Goal: Complete application form

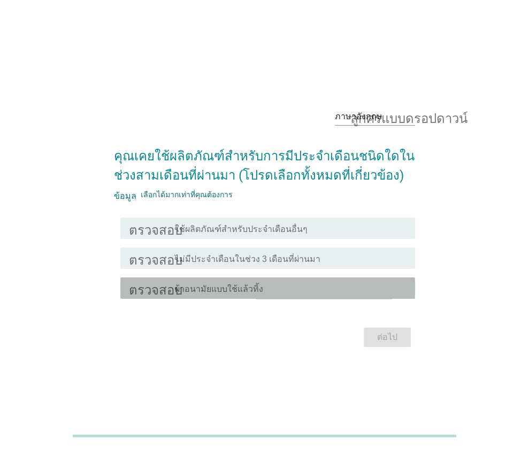
click at [232, 289] on font "ผ้าอนามัยแบบใช้แล้วทิ้ง" at bounding box center [219, 289] width 88 height 10
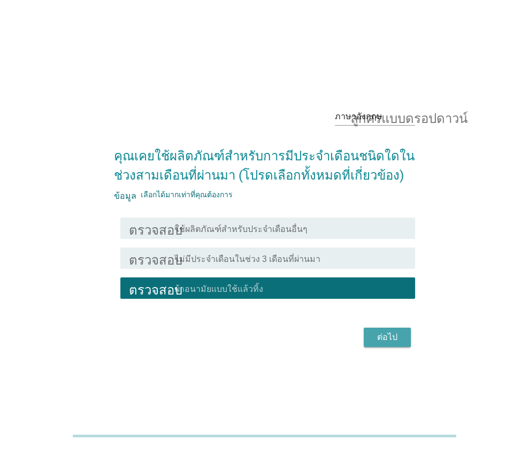
click at [383, 338] on font "ต่อไป" at bounding box center [387, 337] width 20 height 10
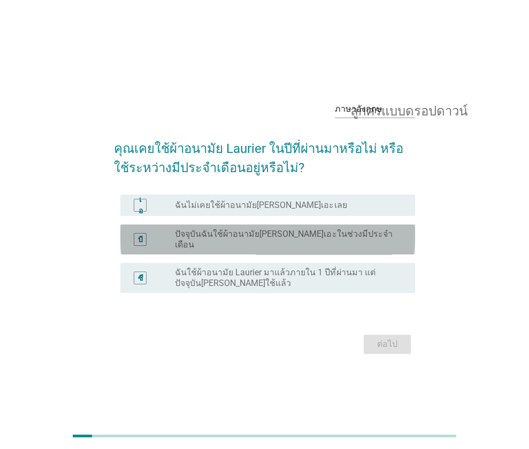
click at [252, 245] on div "ปุ่มวิทยุ[PERSON_NAME]เลือก ปัจจุบันฉันใช้ผ้าอนามัย[PERSON_NAME]เอะในช่วงมีประจ…" at bounding box center [291, 239] width 232 height 21
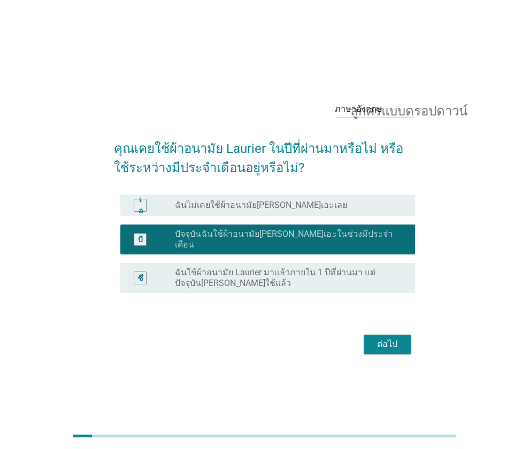
click at [387, 335] on button "ต่อไป" at bounding box center [387, 344] width 47 height 19
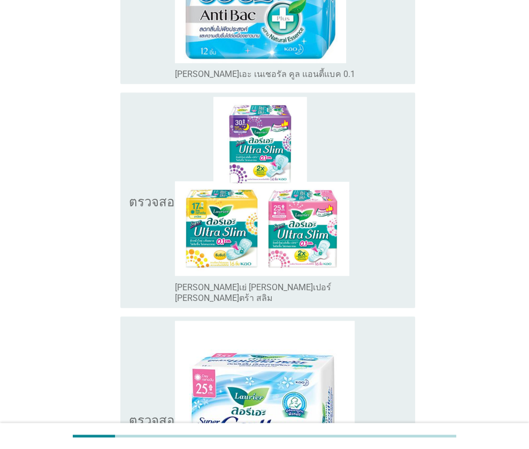
scroll to position [596, 0]
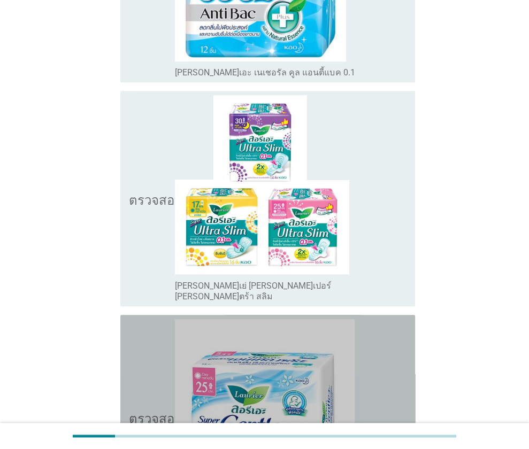
click at [153, 331] on icon "ตรวจสอบ" at bounding box center [155, 417] width 53 height 196
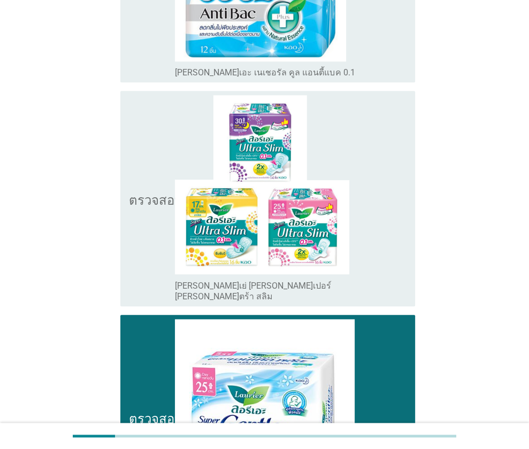
click at [138, 368] on icon "ตรวจสอบ" at bounding box center [155, 417] width 53 height 196
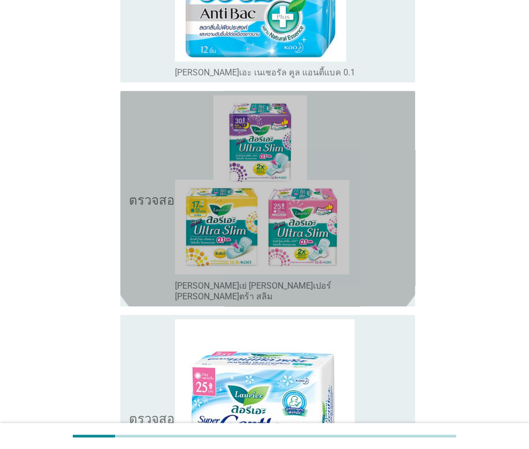
click at [160, 259] on icon "ตรวจสอบ" at bounding box center [155, 198] width 53 height 207
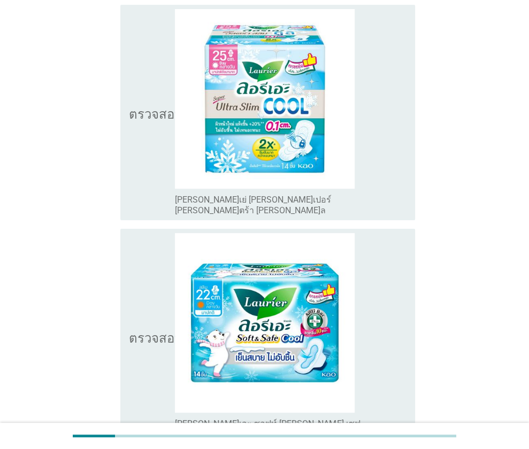
scroll to position [2736, 0]
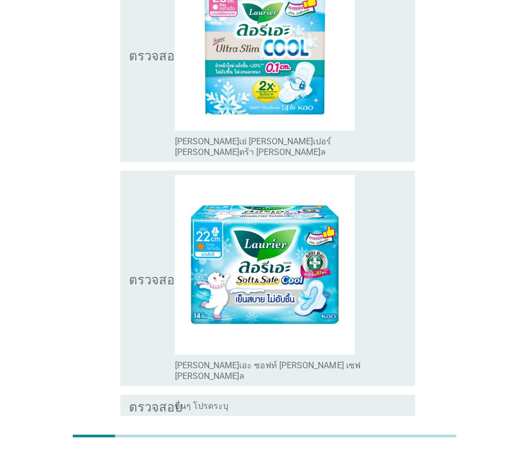
click at [373, 445] on button "ต่อไป" at bounding box center [387, 454] width 47 height 19
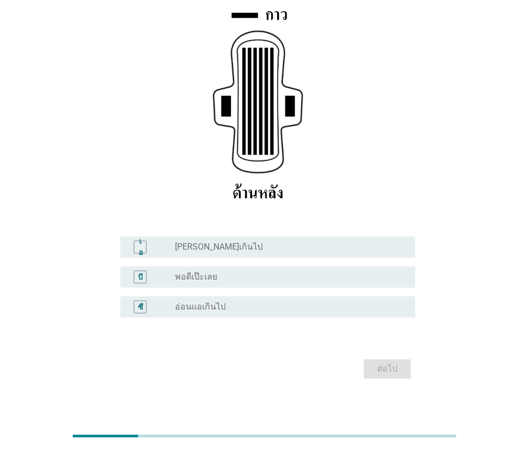
scroll to position [172, 0]
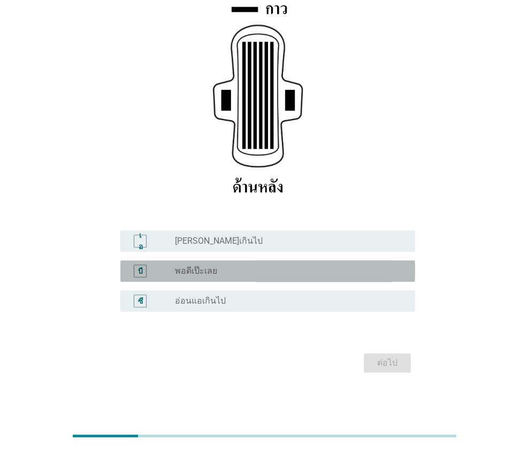
click at [295, 272] on div "ปุ่มวิทยุ[PERSON_NAME]เลือก พอดีเป๊ะเลย" at bounding box center [286, 271] width 223 height 11
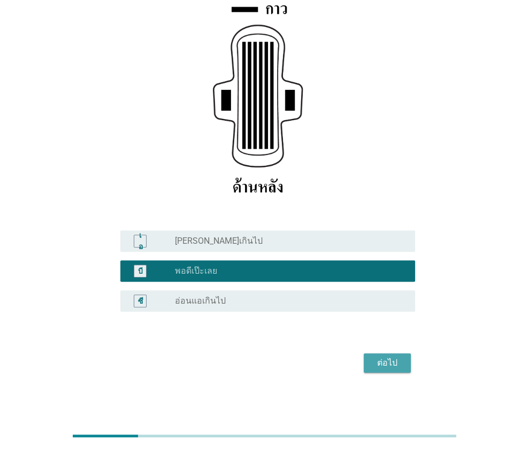
click at [379, 364] on font "ต่อไป" at bounding box center [387, 363] width 20 height 10
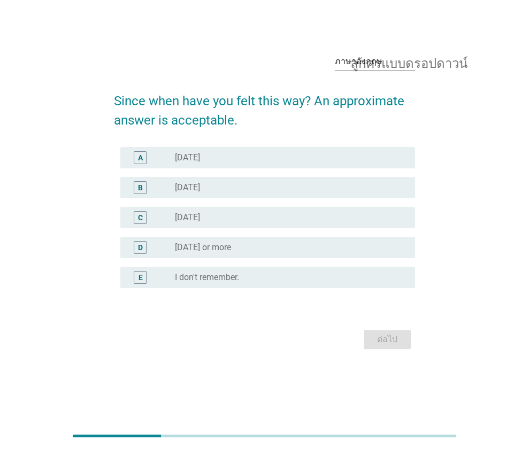
scroll to position [0, 0]
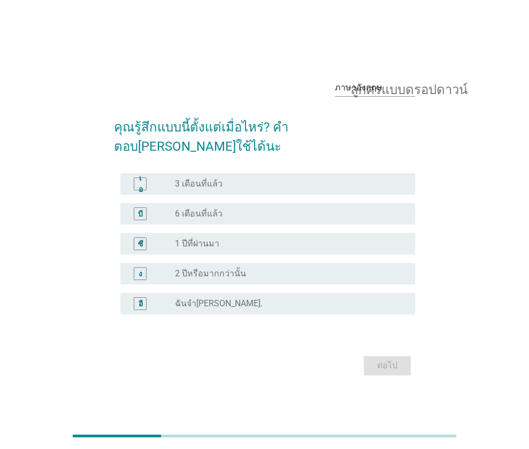
click at [229, 268] on font "2 ปีหรือมากกว่านั้น" at bounding box center [210, 273] width 71 height 10
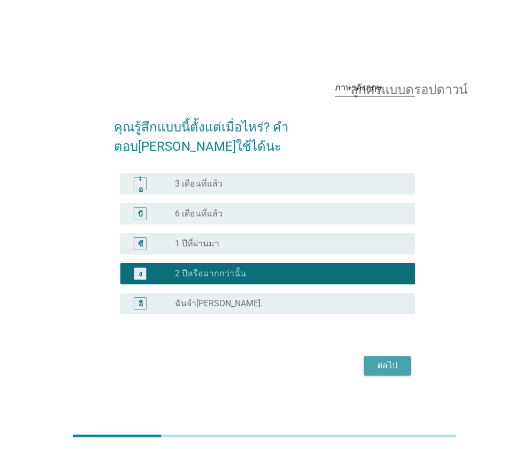
click at [368, 357] on button "ต่อไป" at bounding box center [387, 365] width 47 height 19
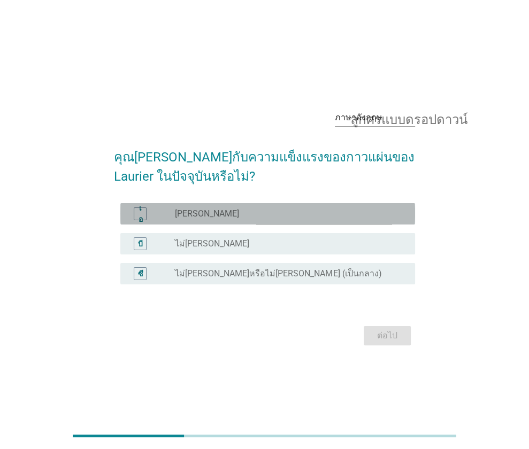
click at [268, 217] on div "ปุ่มวิทยุ[PERSON_NAME]เลือก [PERSON_NAME]" at bounding box center [286, 214] width 223 height 11
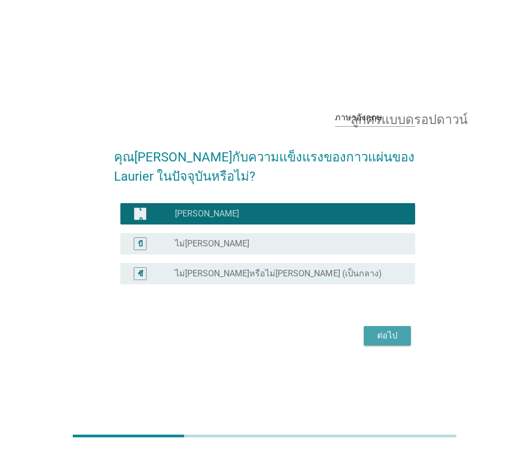
click at [372, 342] on button "ต่อไป" at bounding box center [387, 335] width 47 height 19
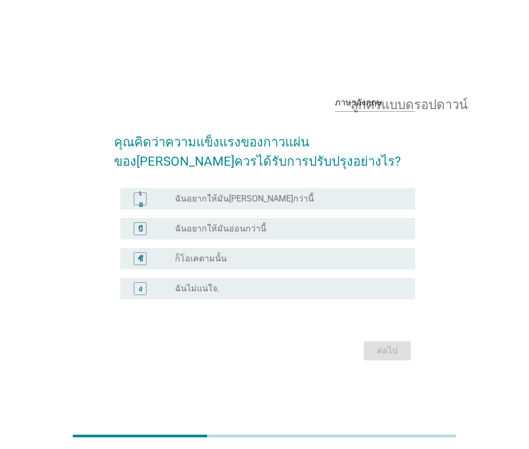
click at [244, 259] on div "ปุ่มวิทยุ[PERSON_NAME]เลือก ก็โอเคตามนั้น" at bounding box center [286, 258] width 223 height 11
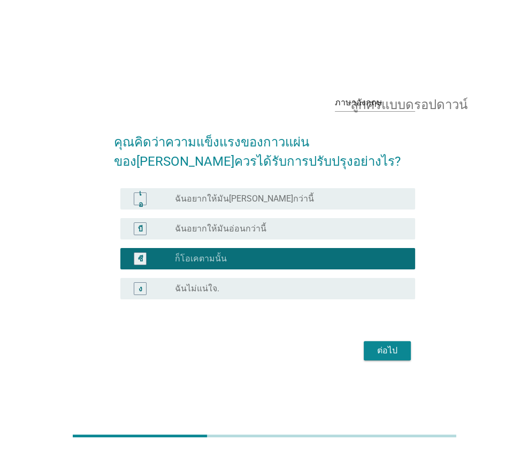
click at [372, 353] on button "ต่อไป" at bounding box center [387, 350] width 47 height 19
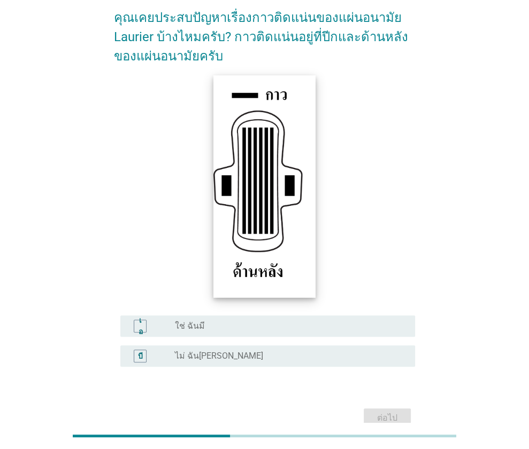
scroll to position [88, 0]
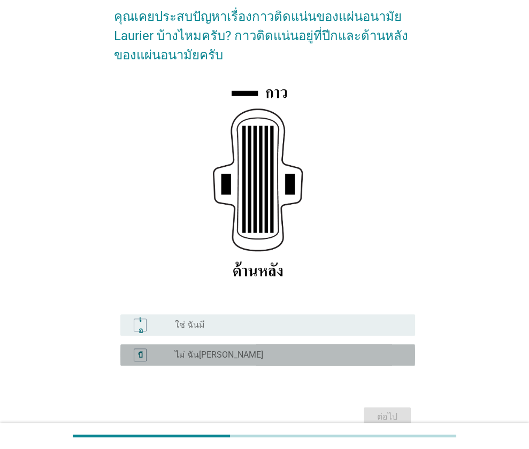
click at [247, 353] on div "ปุ่มวิทยุ[PERSON_NAME]เลือก ไม่ ฉัน[PERSON_NAME]" at bounding box center [286, 355] width 223 height 11
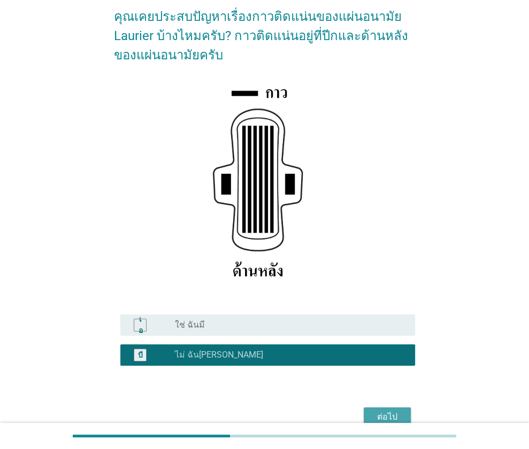
click at [376, 412] on div "ต่อไป" at bounding box center [387, 417] width 30 height 13
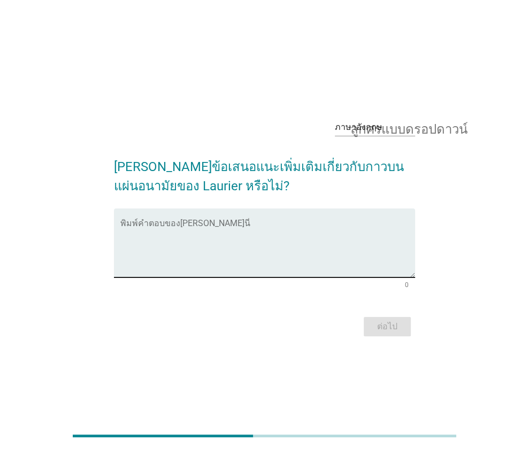
click at [227, 252] on textarea "พิมพ์คำตอบของคุณที่นี่" at bounding box center [267, 249] width 295 height 56
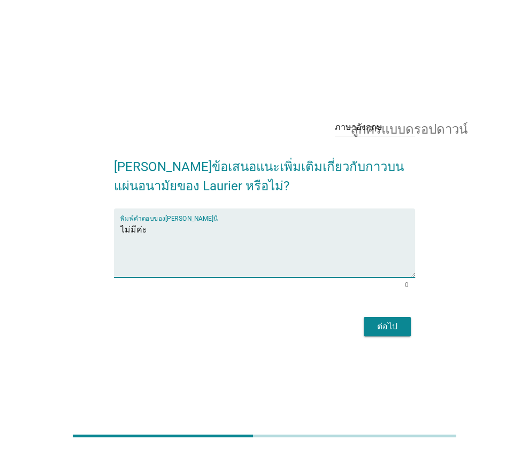
type textarea "ไม่มีค่ะ"
click at [387, 327] on font "ต่อไป" at bounding box center [387, 326] width 20 height 10
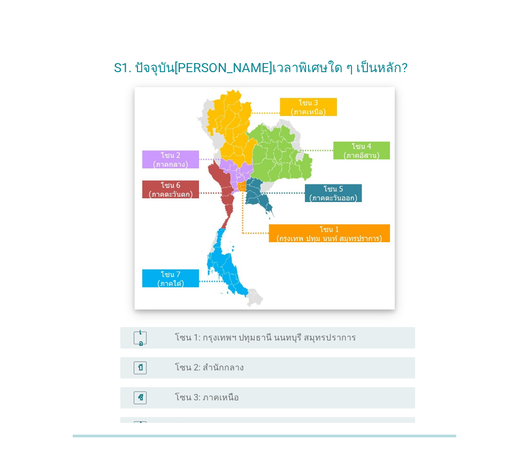
scroll to position [57, 0]
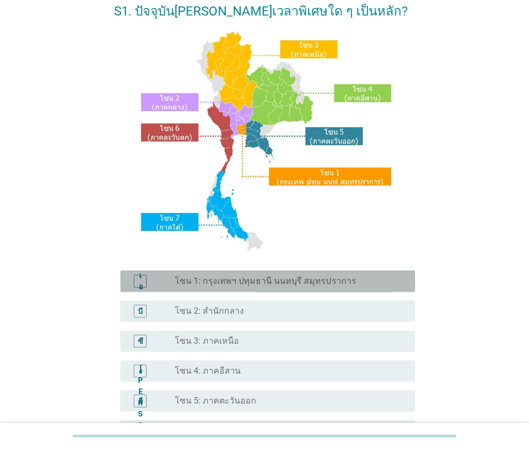
click at [284, 281] on font "โซน 1: กรุงเทพฯ ปทุมธานี นนทบุรี สมุทรปราการ" at bounding box center [265, 281] width 181 height 10
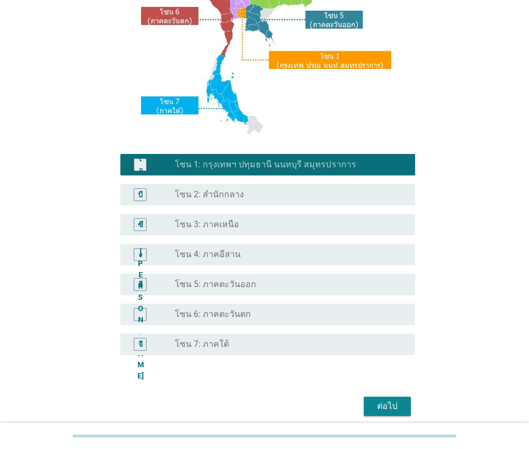
scroll to position [217, 0]
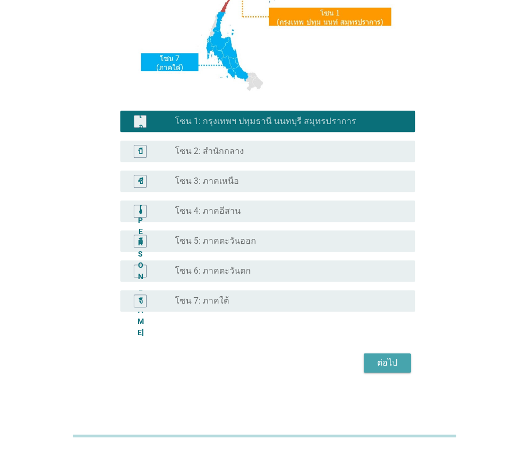
click at [378, 365] on font "ต่อไป" at bounding box center [387, 363] width 20 height 10
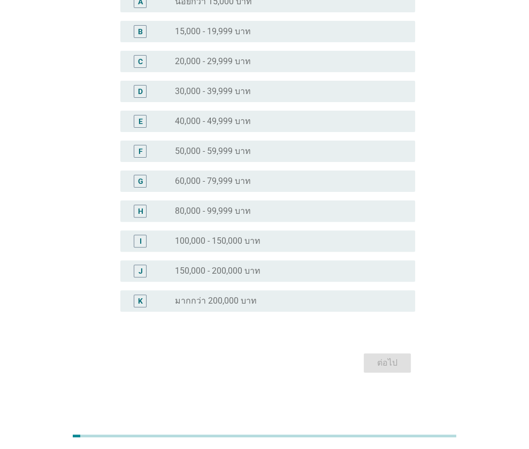
scroll to position [0, 0]
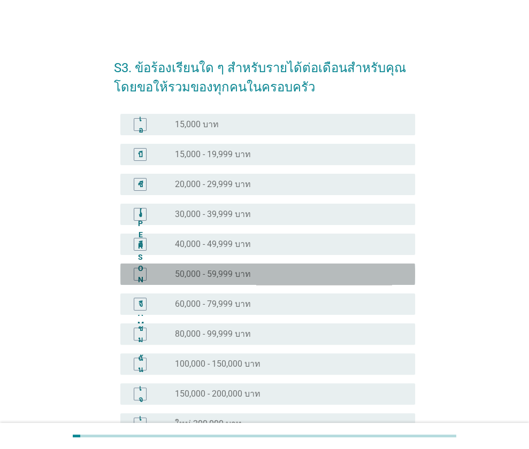
click at [252, 279] on div "ปุ่มวิทยุไม่ได้เลือก 50,000 - 59,999 บาท" at bounding box center [286, 274] width 223 height 11
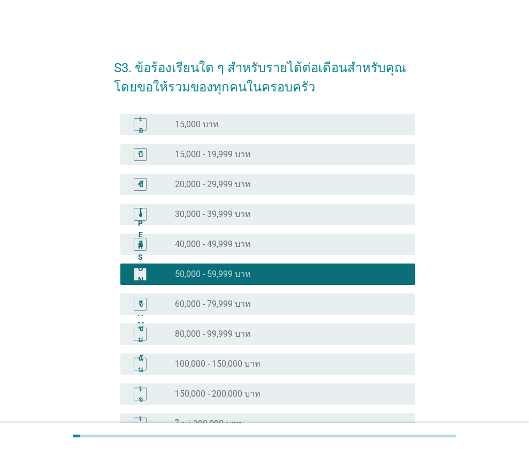
scroll to position [123, 0]
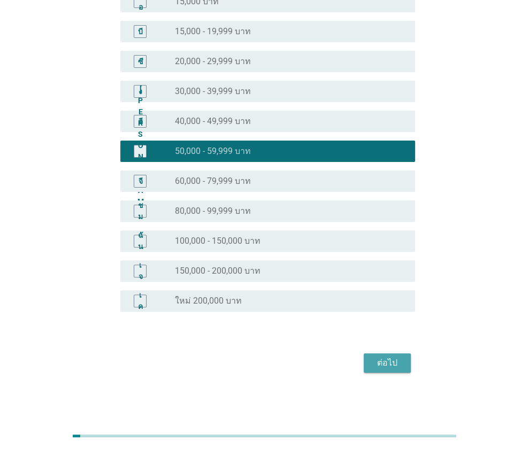
click at [377, 369] on button "ต่อไป" at bounding box center [387, 362] width 47 height 19
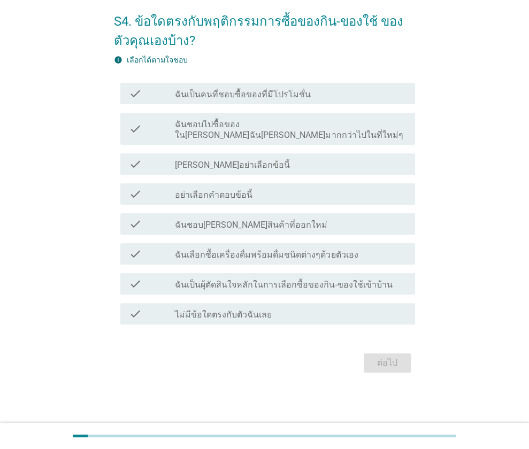
scroll to position [0, 0]
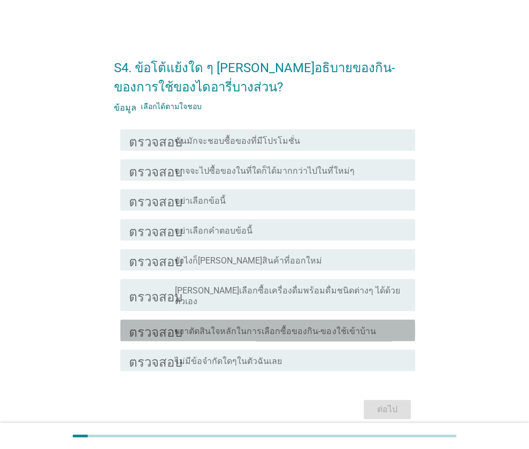
click at [273, 326] on font "ผงาตัดสินใจหลักในการเลือกซื้อของกิน-ของใช้เข้าบ้าน" at bounding box center [275, 331] width 201 height 10
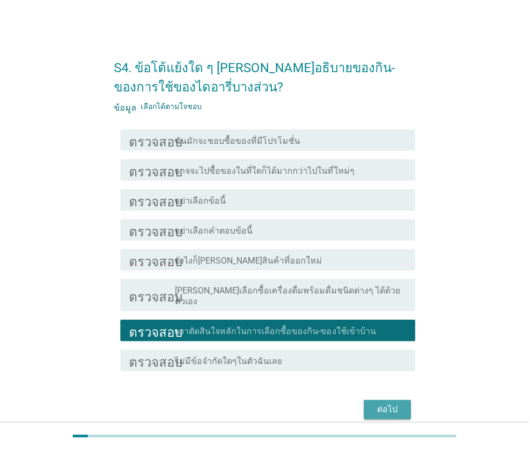
click at [378, 404] on font "ต่อไป" at bounding box center [387, 409] width 20 height 10
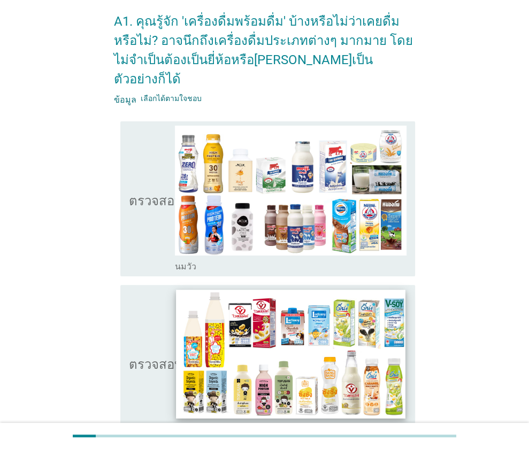
scroll to position [55, 0]
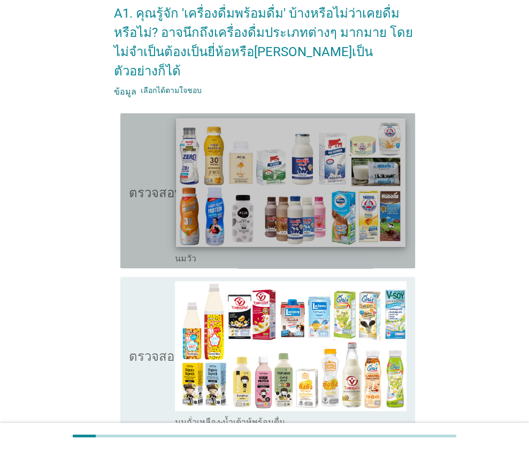
click at [218, 203] on img at bounding box center [290, 182] width 229 height 129
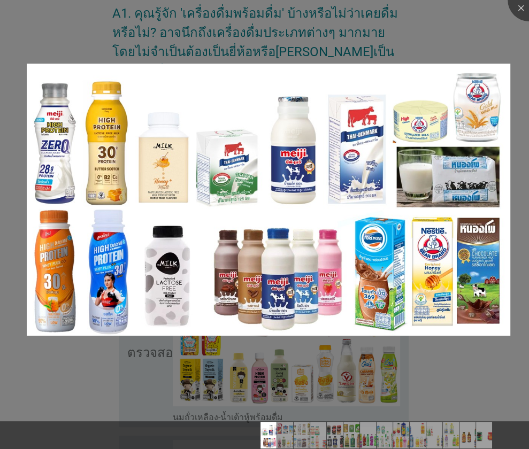
click at [423, 58] on div at bounding box center [264, 224] width 529 height 449
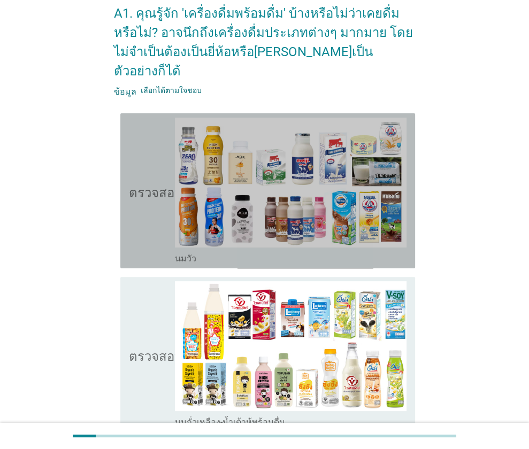
click at [145, 220] on icon "ตรวจสอบ" at bounding box center [155, 191] width 53 height 147
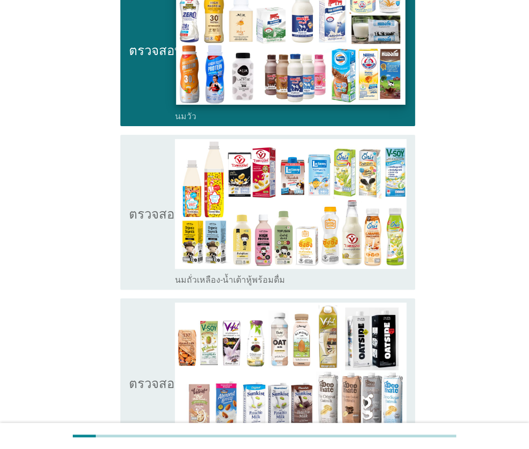
scroll to position [199, 0]
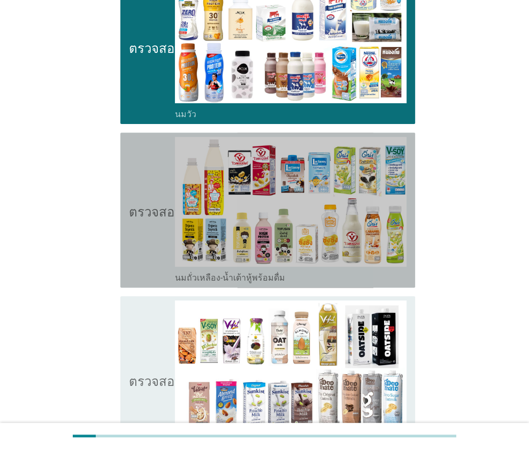
click at [132, 228] on icon "ตรวจสอบ" at bounding box center [155, 210] width 53 height 147
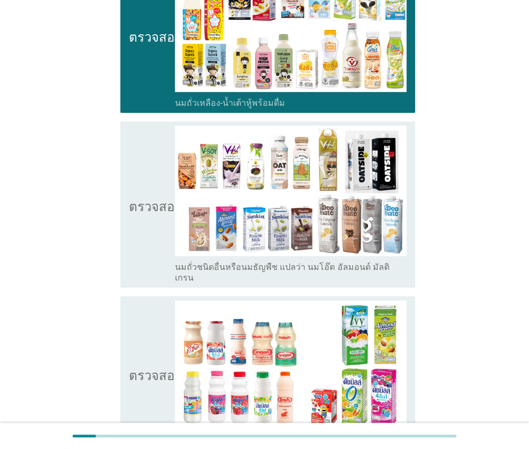
scroll to position [374, 0]
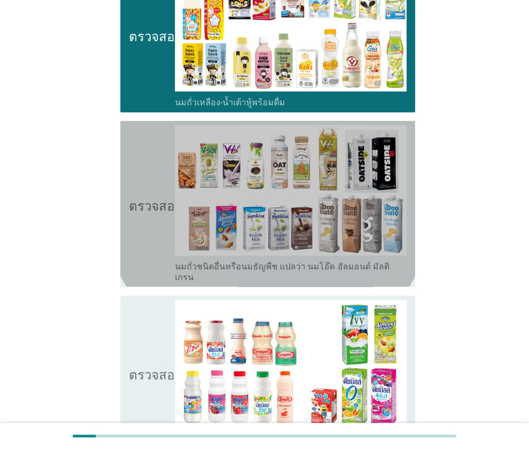
click at [130, 227] on icon "ตรวจสอบ" at bounding box center [155, 203] width 53 height 157
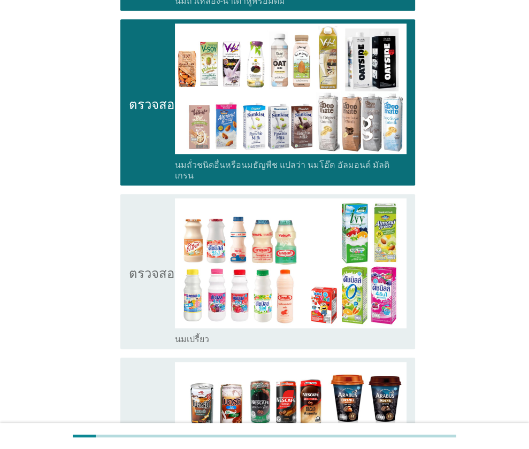
scroll to position [477, 0]
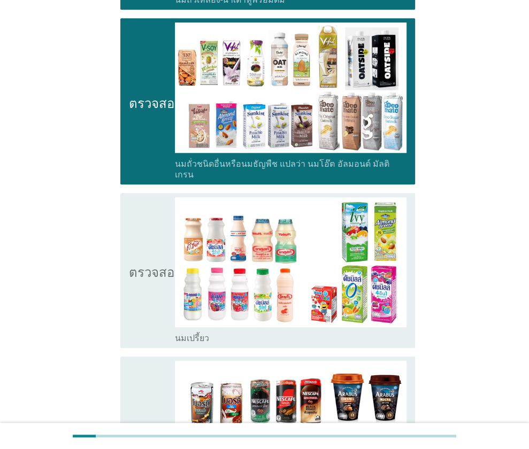
click at [130, 227] on icon "ตรวจสอบ" at bounding box center [155, 270] width 53 height 147
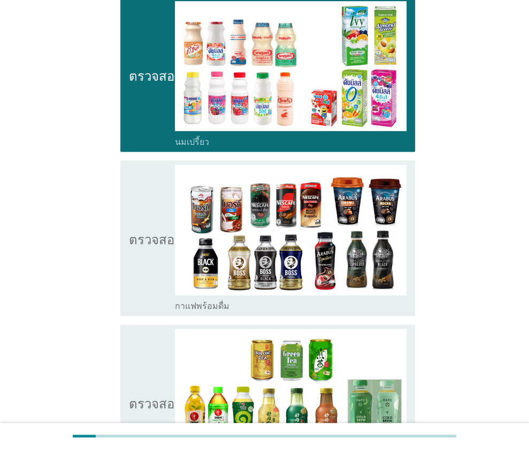
scroll to position [675, 0]
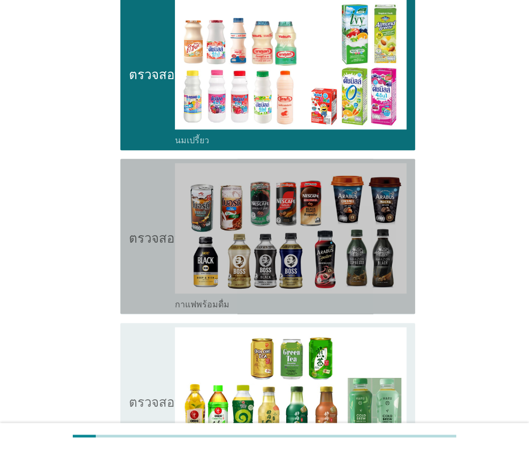
click at [130, 227] on icon "ตรวจสอบ" at bounding box center [155, 236] width 53 height 147
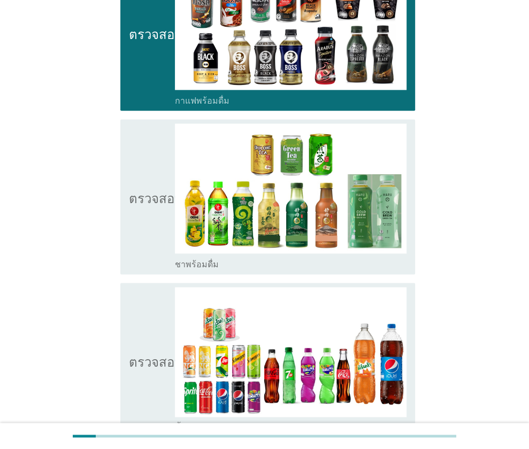
scroll to position [879, 0]
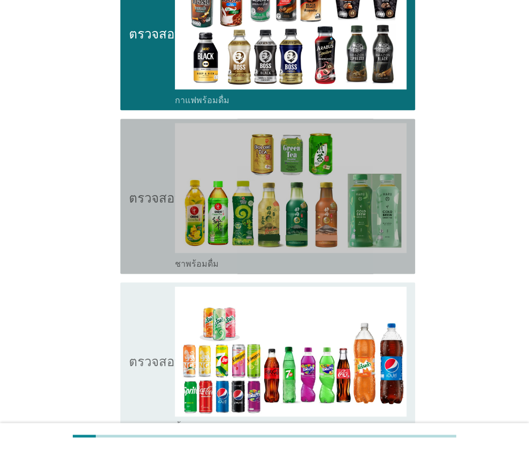
click at [140, 197] on icon "ตรวจสอบ" at bounding box center [155, 196] width 53 height 147
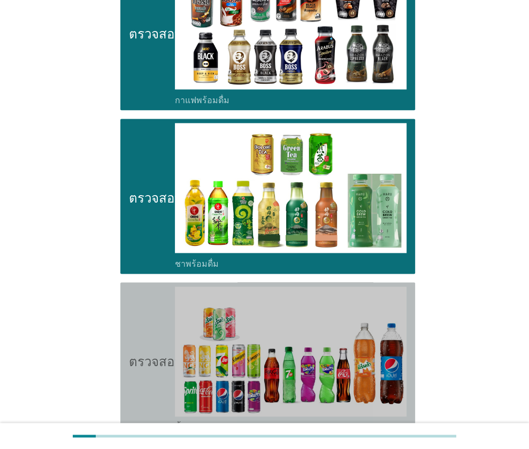
click at [148, 287] on icon "ตรวจสอบ" at bounding box center [155, 360] width 53 height 147
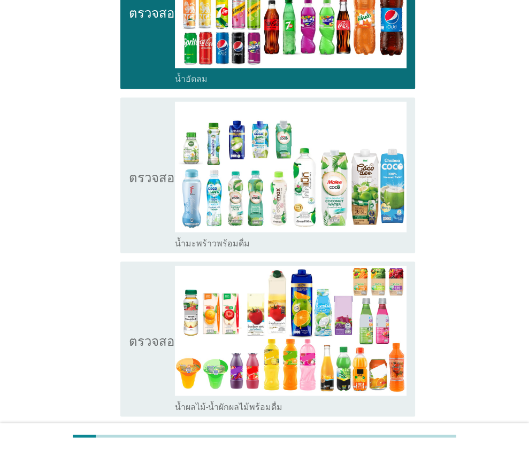
scroll to position [1231, 0]
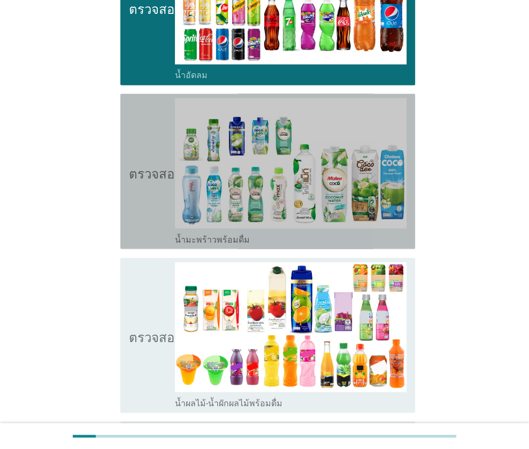
click at [134, 150] on icon "ตรวจสอบ" at bounding box center [155, 171] width 53 height 147
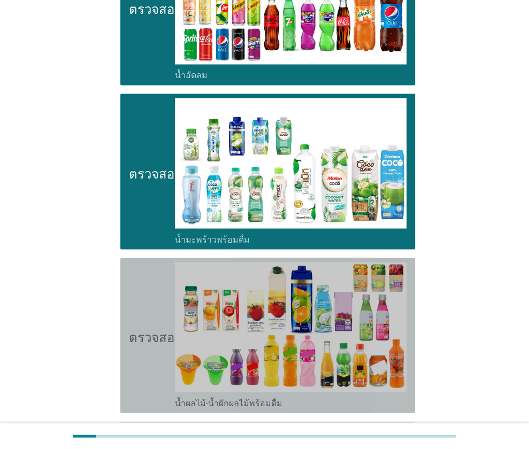
click at [140, 272] on icon "ตรวจสอบ" at bounding box center [155, 335] width 53 height 147
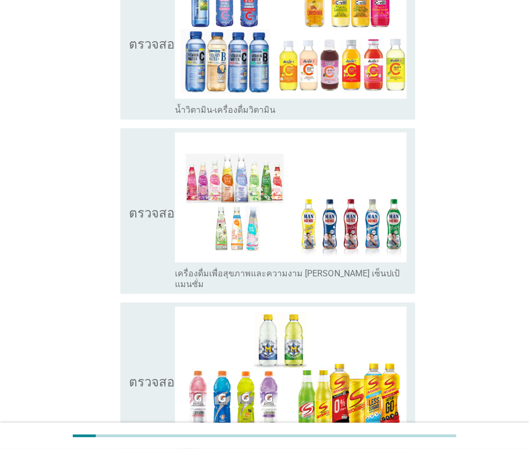
scroll to position [1719, 0]
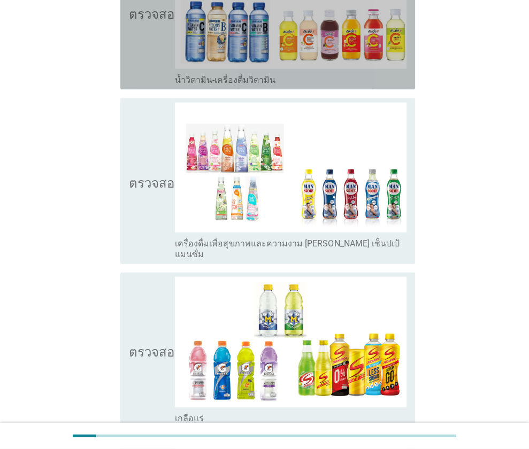
click at [141, 30] on icon "ตรวจสอบ" at bounding box center [155, 12] width 53 height 147
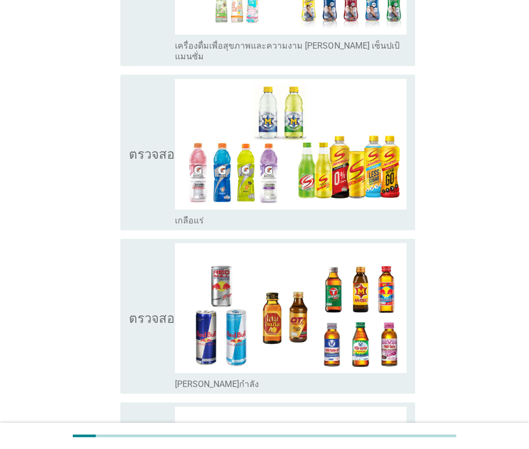
scroll to position [1917, 0]
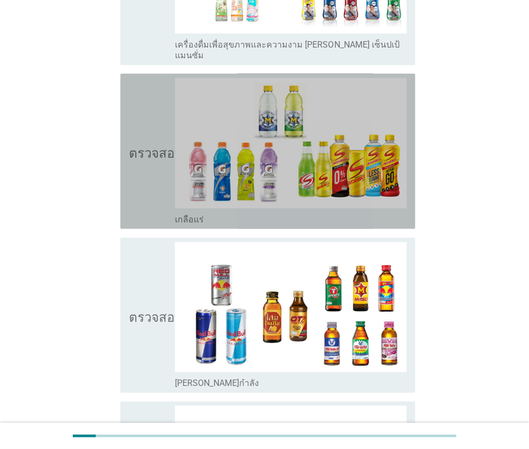
click at [131, 145] on font "ตรวจสอบ" at bounding box center [155, 151] width 53 height 13
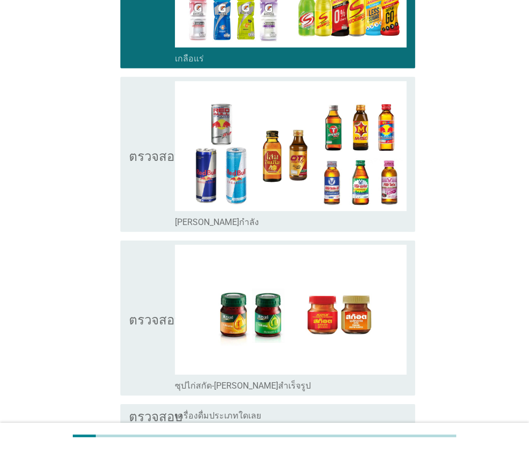
scroll to position [2079, 0]
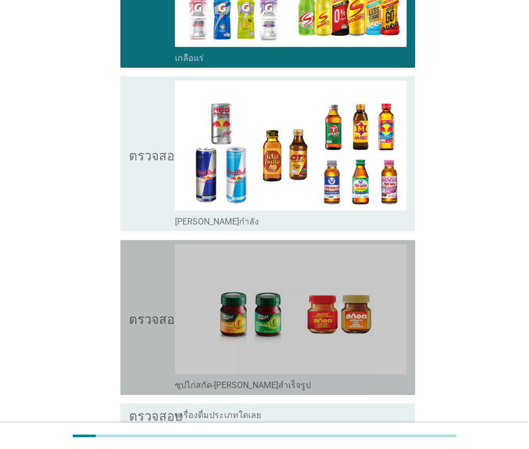
click at [159, 281] on icon "ตรวจสอบ" at bounding box center [155, 317] width 53 height 147
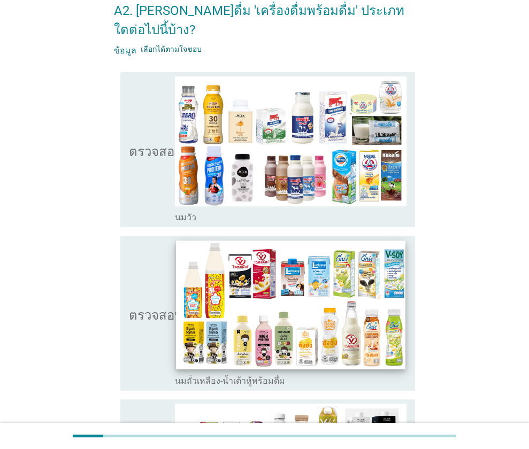
scroll to position [58, 0]
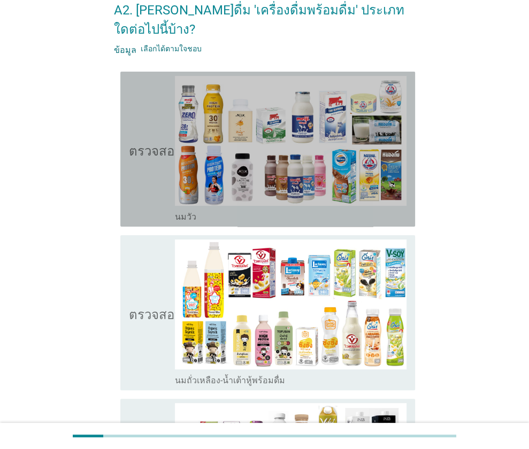
click at [158, 168] on icon "ตรวจสอบ" at bounding box center [155, 149] width 53 height 147
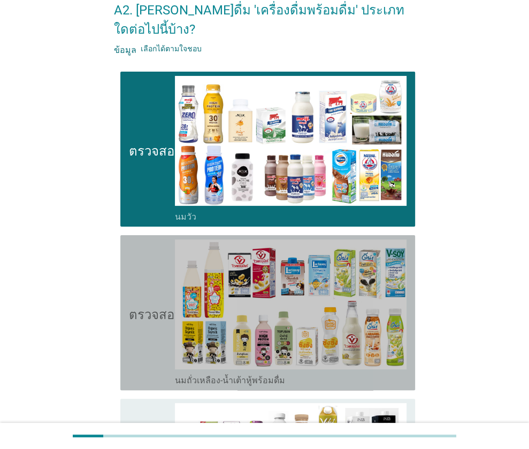
click at [158, 267] on icon "ตรวจสอบ" at bounding box center [155, 313] width 53 height 147
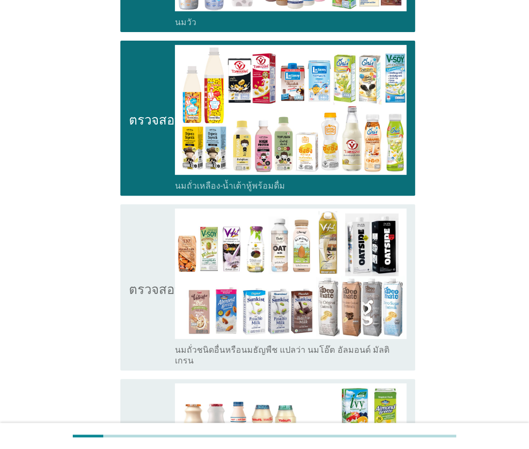
scroll to position [253, 0]
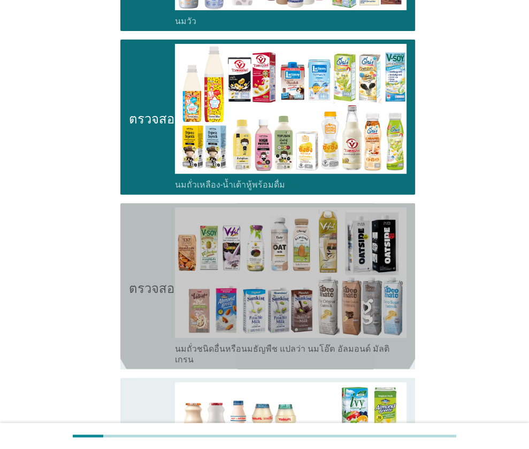
click at [158, 267] on icon "ตรวจสอบ" at bounding box center [155, 285] width 53 height 157
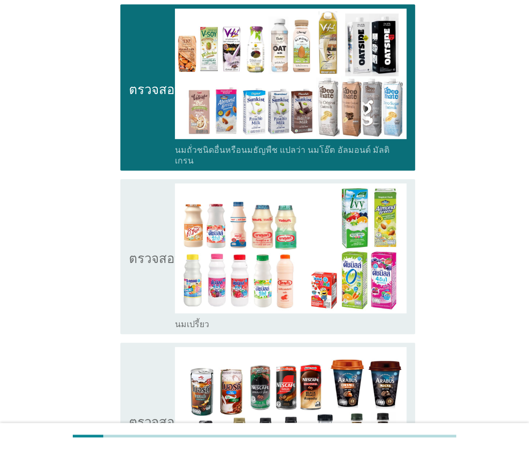
scroll to position [453, 0]
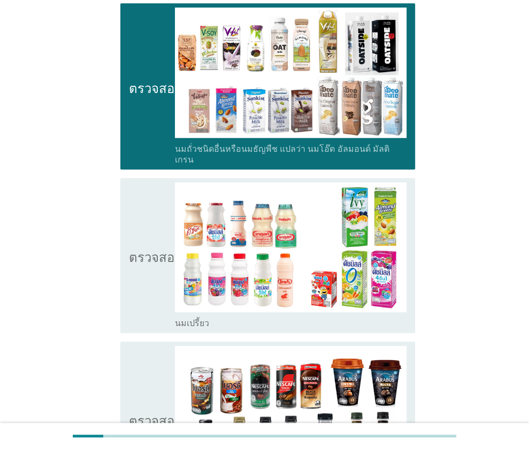
click at [133, 267] on icon "ตรวจสอบ" at bounding box center [155, 255] width 53 height 147
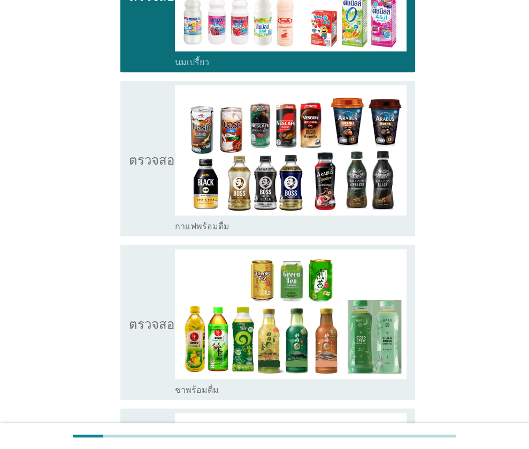
scroll to position [717, 0]
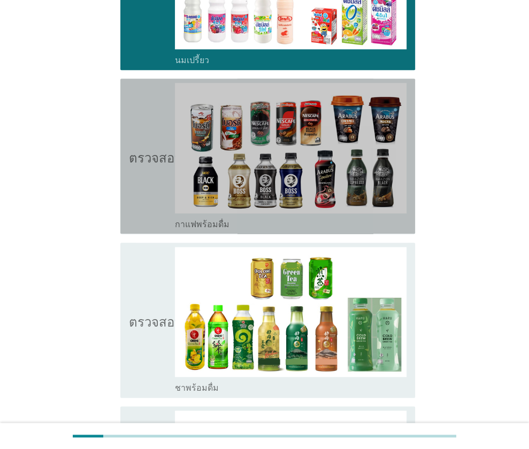
click at [155, 138] on icon "ตรวจสอบ" at bounding box center [155, 156] width 53 height 147
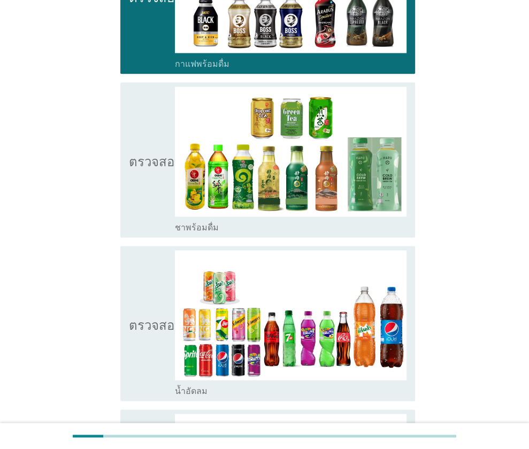
scroll to position [897, 0]
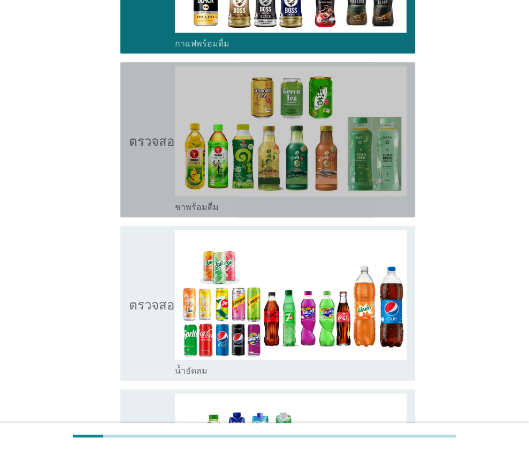
click at [143, 141] on icon "ตรวจสอบ" at bounding box center [155, 139] width 53 height 147
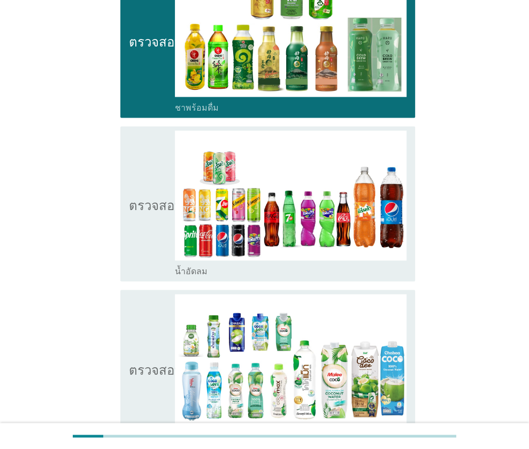
scroll to position [997, 0]
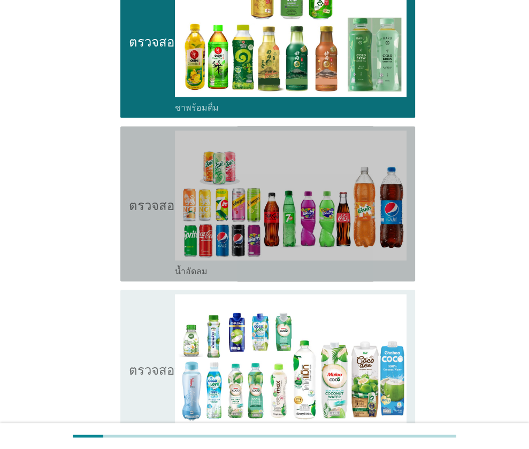
click at [141, 201] on icon "ตรวจสอบ" at bounding box center [155, 203] width 53 height 147
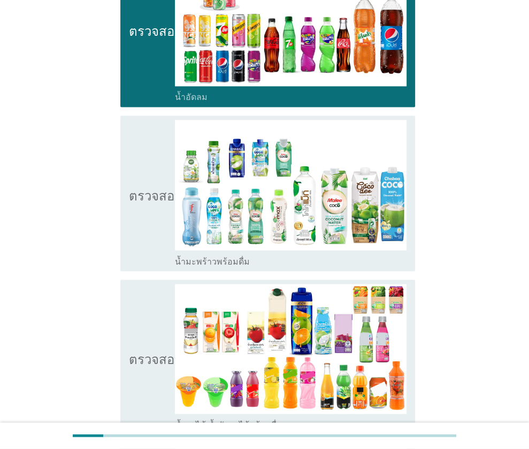
scroll to position [1172, 0]
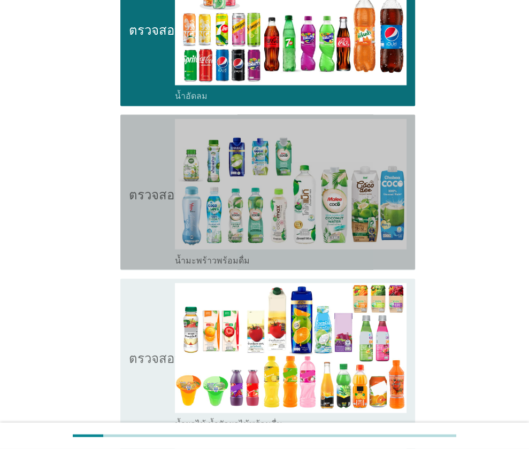
click at [141, 201] on icon "ตรวจสอบ" at bounding box center [155, 192] width 53 height 147
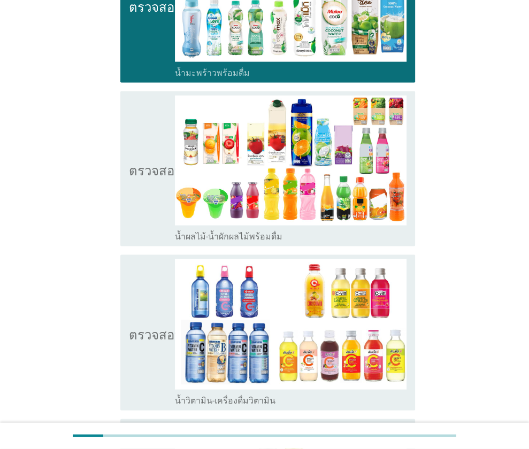
scroll to position [1368, 0]
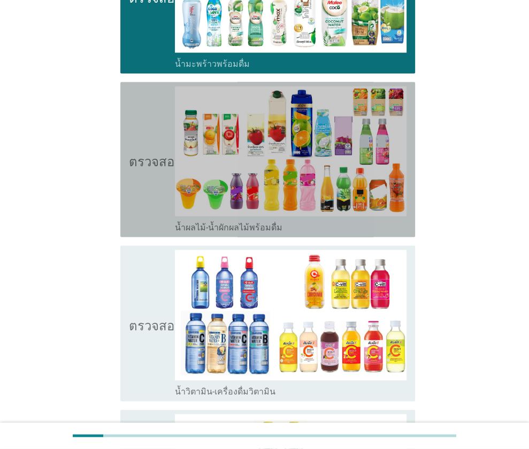
click at [140, 166] on icon "ตรวจสอบ" at bounding box center [155, 160] width 53 height 147
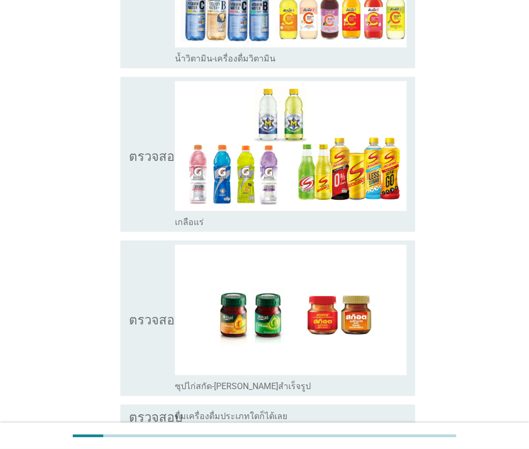
scroll to position [1702, 0]
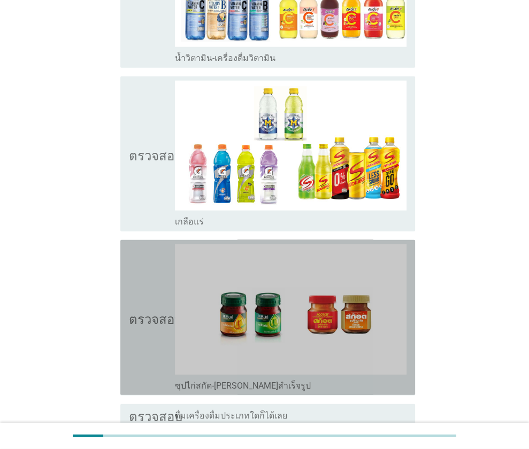
click at [140, 295] on icon "ตรวจสอบ" at bounding box center [155, 317] width 53 height 147
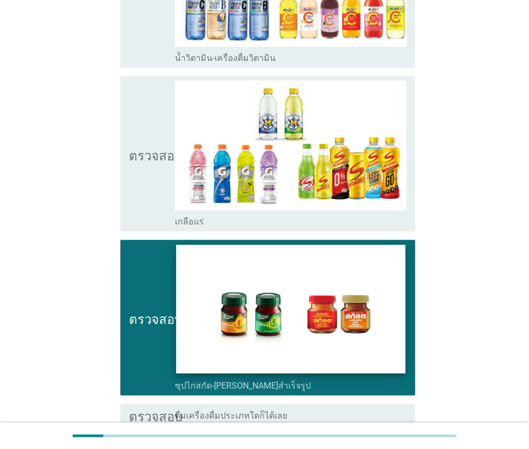
scroll to position [1769, 0]
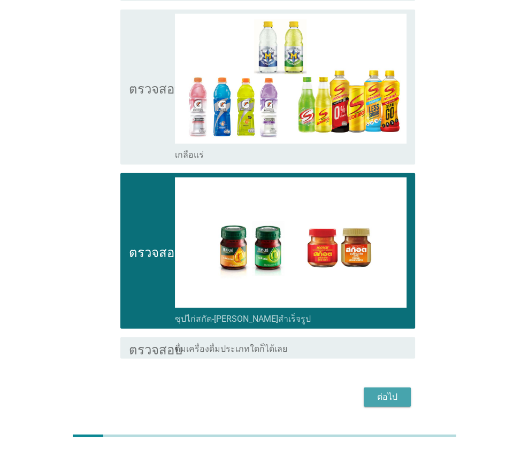
click at [377, 391] on font "ต่อไป" at bounding box center [387, 397] width 20 height 13
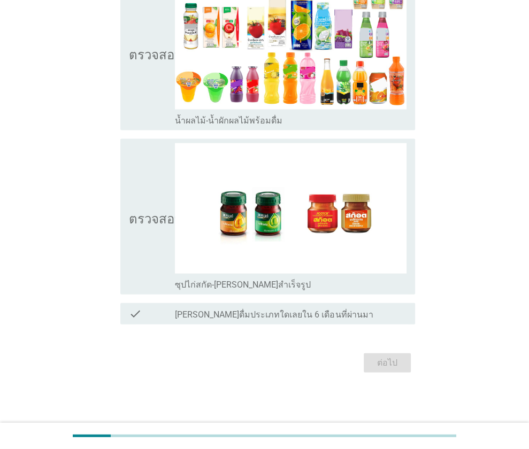
scroll to position [0, 0]
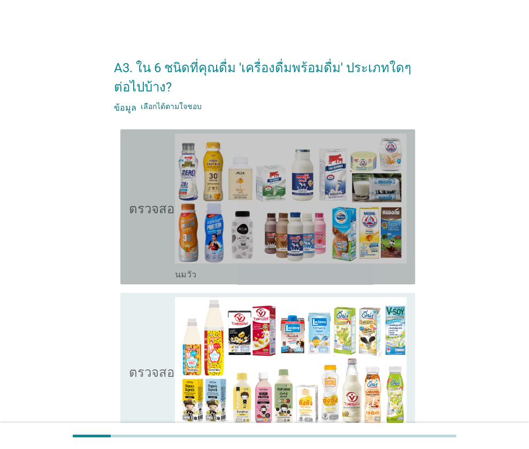
click at [149, 233] on icon "ตรวจสอบ" at bounding box center [155, 207] width 53 height 147
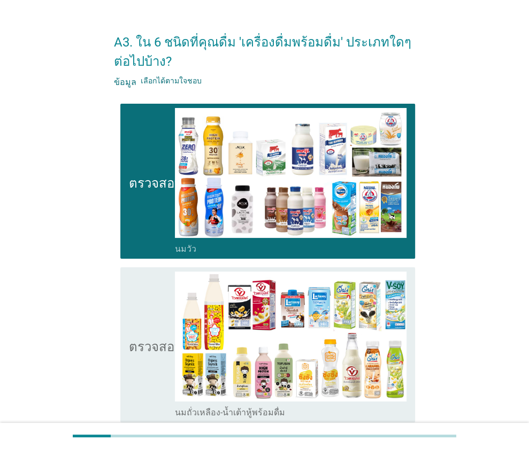
scroll to position [26, 0]
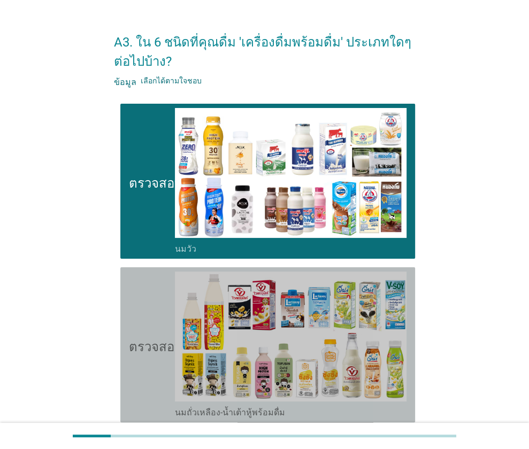
click at [156, 310] on icon "ตรวจสอบ" at bounding box center [155, 345] width 53 height 147
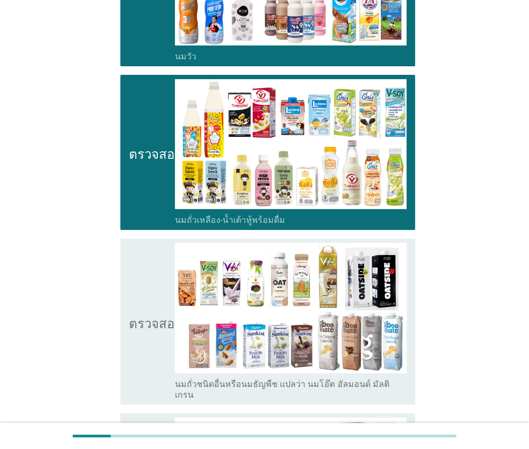
scroll to position [221, 0]
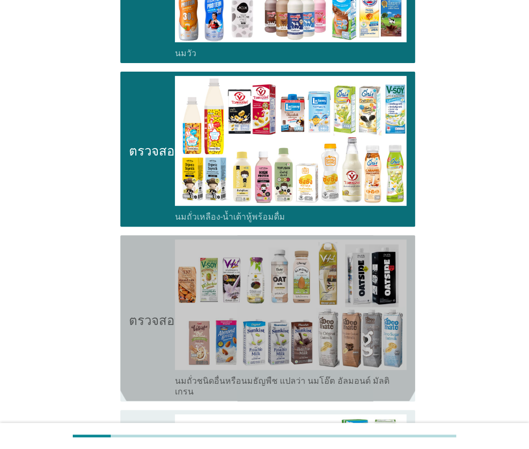
click at [150, 279] on icon "ตรวจสอบ" at bounding box center [155, 318] width 53 height 157
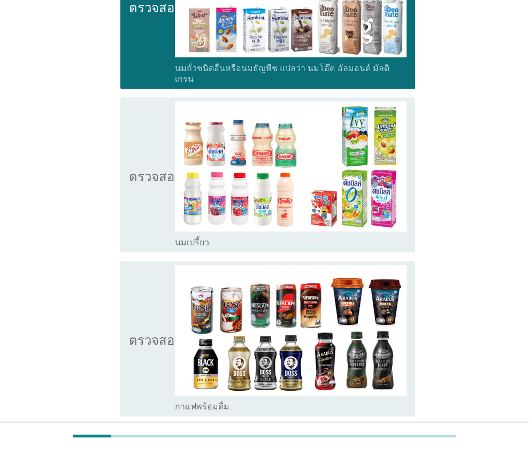
scroll to position [535, 0]
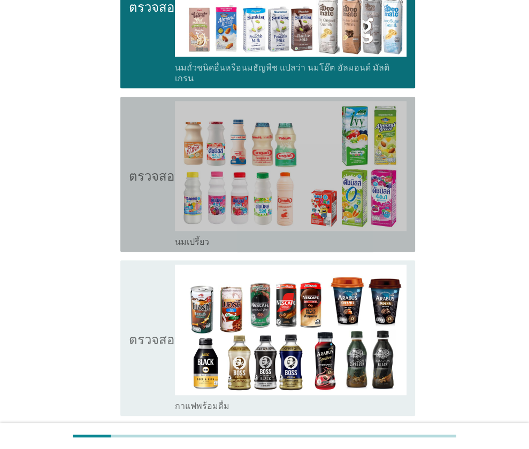
click at [160, 194] on icon "ตรวจสอบ" at bounding box center [155, 174] width 53 height 147
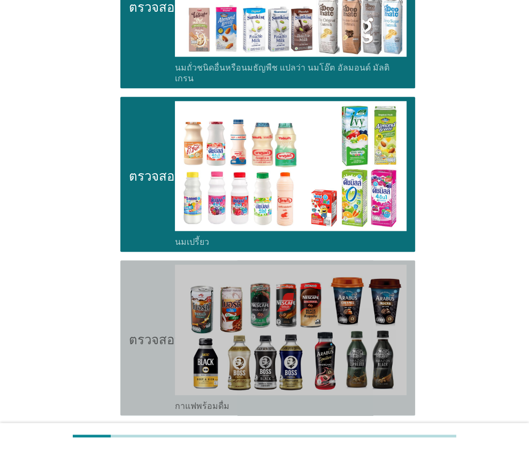
click at [136, 284] on icon "ตรวจสอบ" at bounding box center [155, 338] width 53 height 147
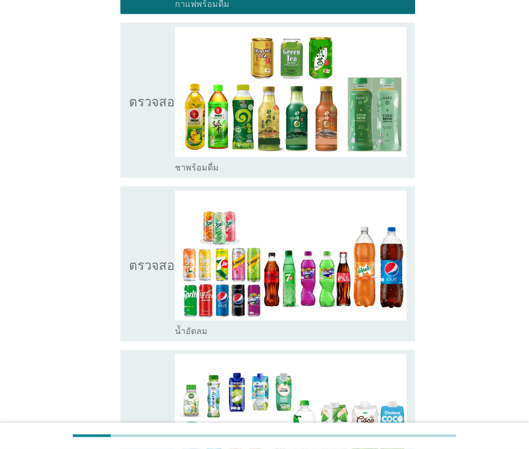
scroll to position [940, 0]
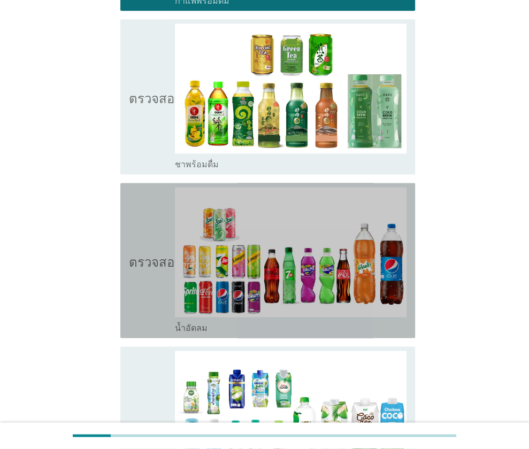
click at [140, 298] on icon "ตรวจสอบ" at bounding box center [155, 260] width 53 height 147
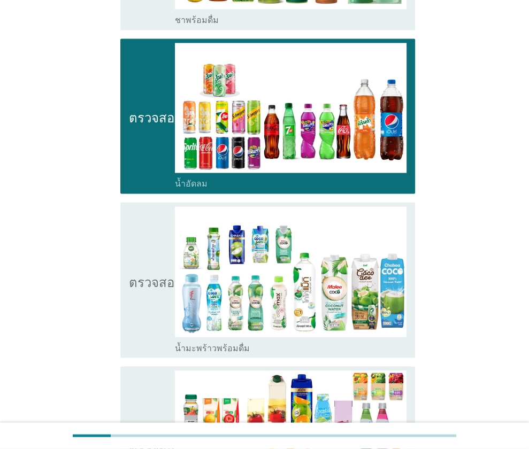
scroll to position [1084, 0]
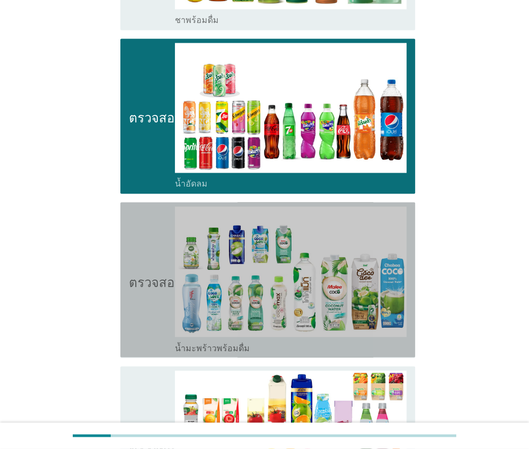
click at [140, 298] on icon "ตรวจสอบ" at bounding box center [155, 279] width 53 height 147
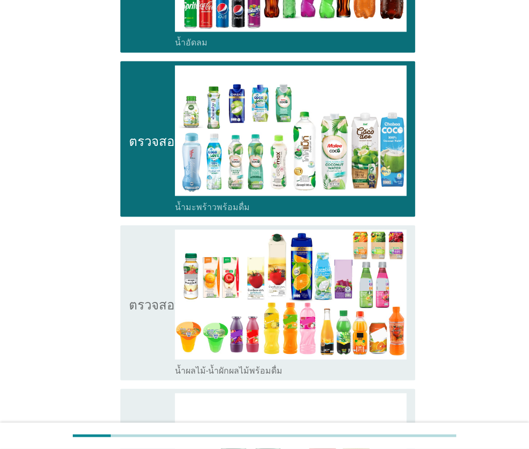
scroll to position [1226, 0]
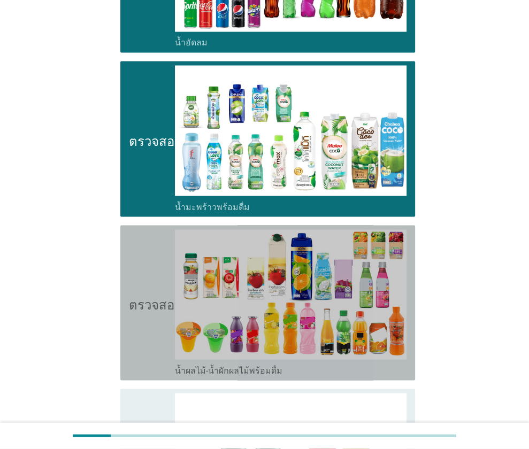
click at [140, 298] on icon "ตรวจสอบ" at bounding box center [155, 302] width 53 height 147
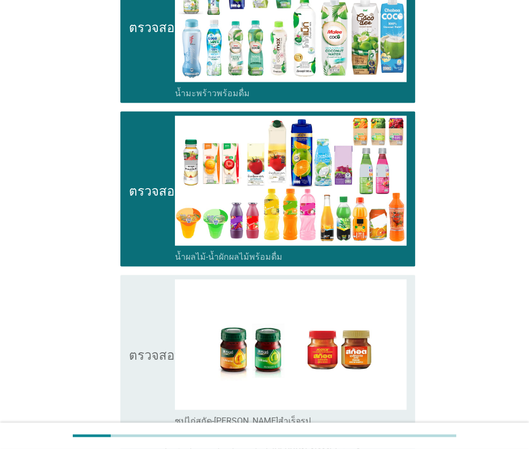
scroll to position [1371, 0]
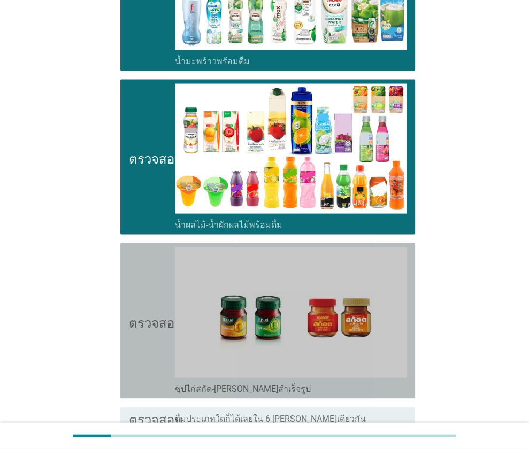
click at [140, 298] on icon "ตรวจสอบ" at bounding box center [155, 321] width 53 height 147
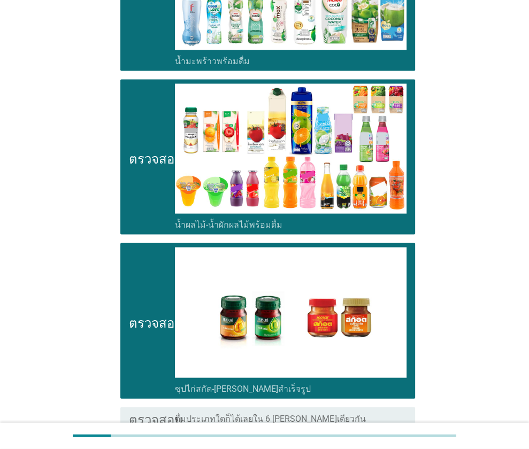
scroll to position [1461, 0]
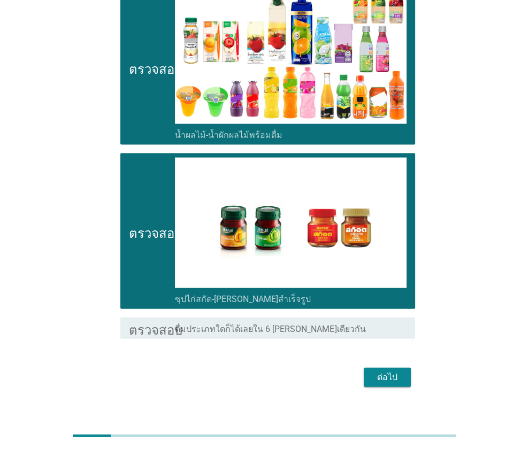
click at [376, 371] on div "ต่อไป" at bounding box center [387, 377] width 30 height 13
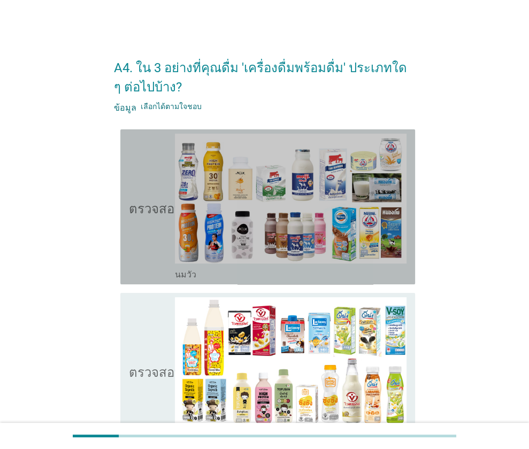
click at [125, 245] on div "ตรวจสอบ โครงร่างกล่องกาเครื่องหมายว่าง นมวัว" at bounding box center [267, 206] width 295 height 155
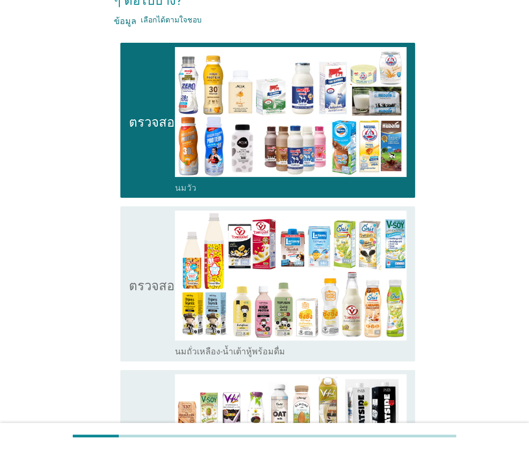
scroll to position [88, 0]
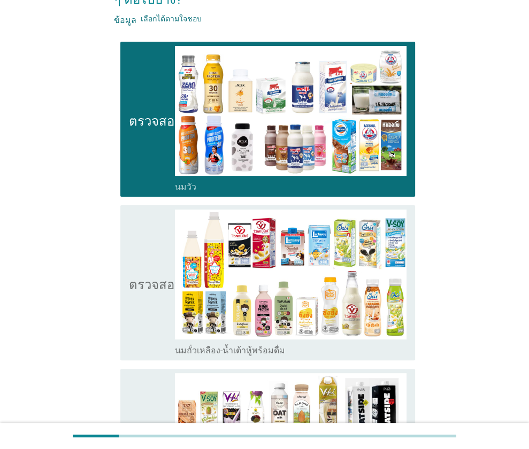
click at [141, 276] on font "ตรวจสอบ" at bounding box center [155, 282] width 53 height 13
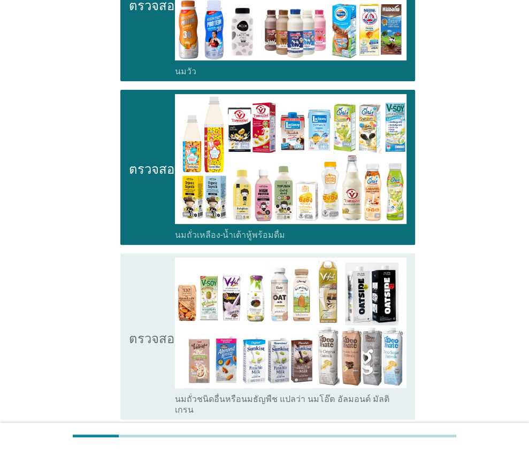
scroll to position [203, 0]
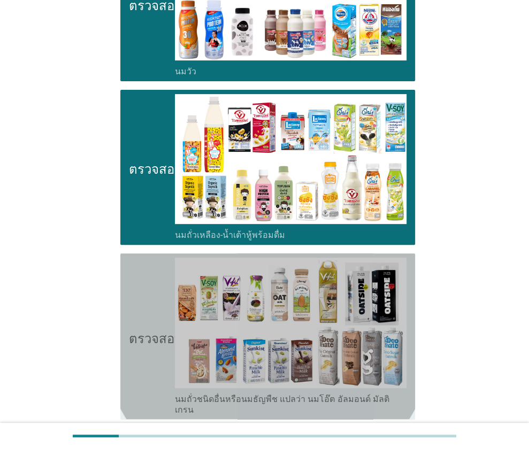
click at [122, 375] on div "ตรวจสอบ โครงร่างกล่องกาเครื่องหมายว่าง นมถั่วชนิดอื่นหรือนมธัญพืช แปลว่า นมโอ๊ต…" at bounding box center [267, 336] width 295 height 166
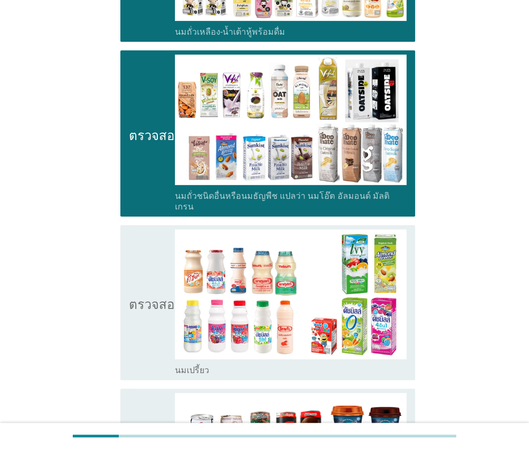
scroll to position [406, 0]
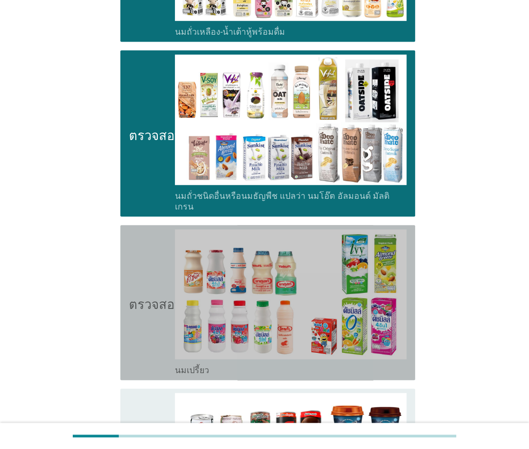
click at [141, 343] on icon "ตรวจสอบ" at bounding box center [155, 302] width 53 height 147
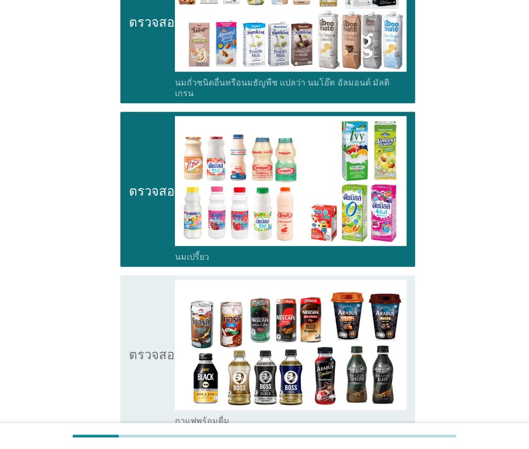
scroll to position [520, 0]
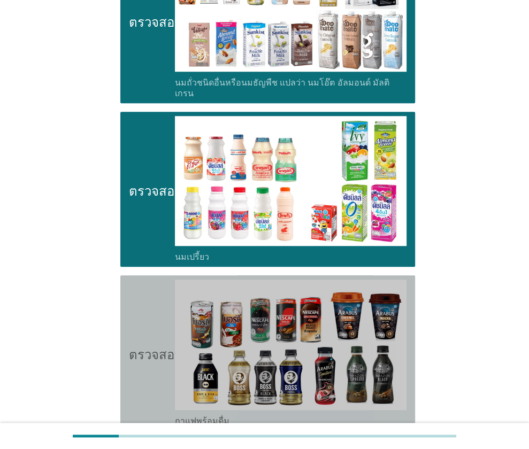
click at [136, 376] on icon "ตรวจสอบ" at bounding box center [155, 353] width 53 height 147
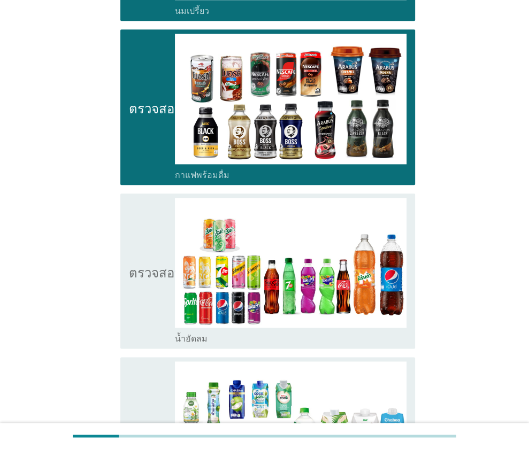
scroll to position [784, 0]
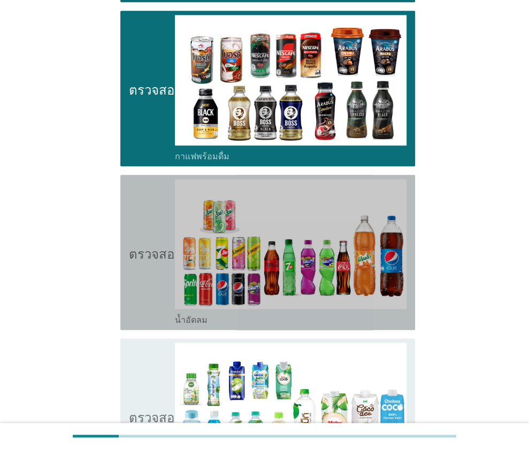
click at [141, 255] on icon "ตรวจสอบ" at bounding box center [155, 252] width 53 height 147
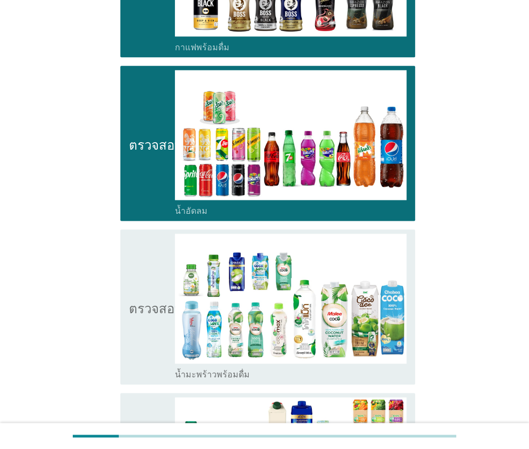
scroll to position [894, 0]
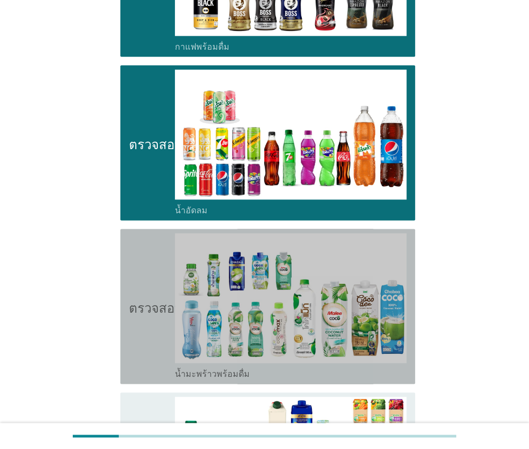
click at [143, 315] on icon "ตรวจสอบ" at bounding box center [155, 306] width 53 height 147
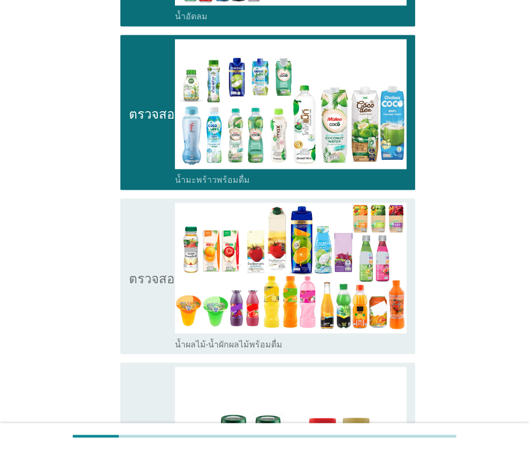
scroll to position [1089, 0]
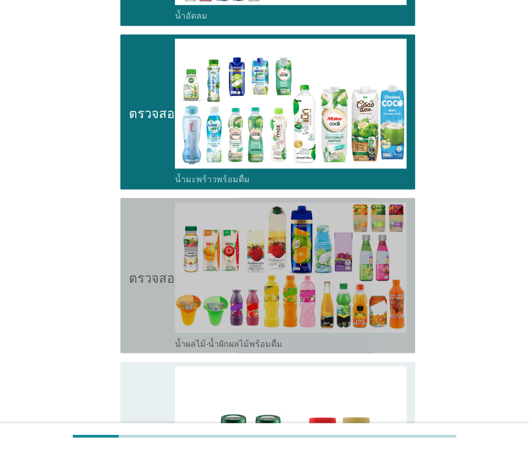
click at [143, 315] on icon "ตรวจสอบ" at bounding box center [155, 275] width 53 height 147
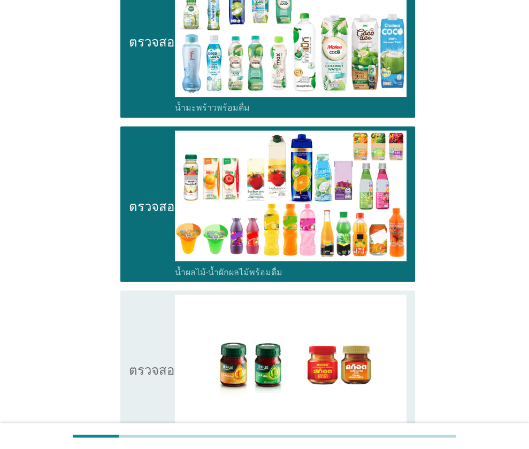
scroll to position [1161, 0]
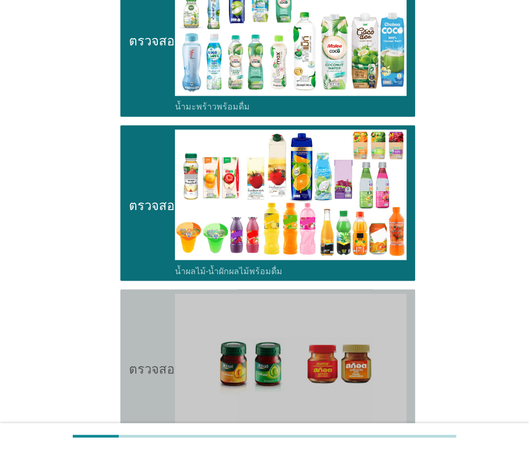
click at [148, 383] on icon "ตรวจสอบ" at bounding box center [155, 367] width 53 height 147
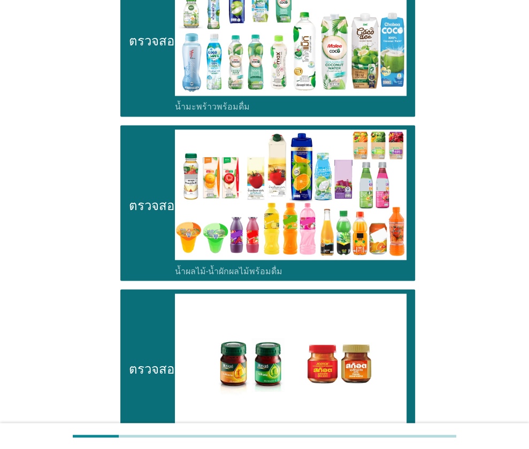
scroll to position [1251, 0]
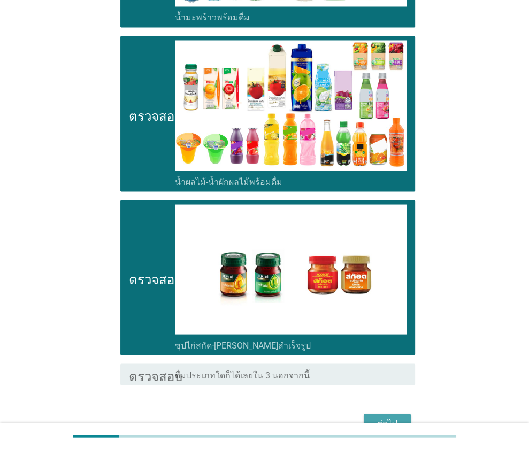
click at [377, 418] on font "ต่อไป" at bounding box center [387, 423] width 20 height 10
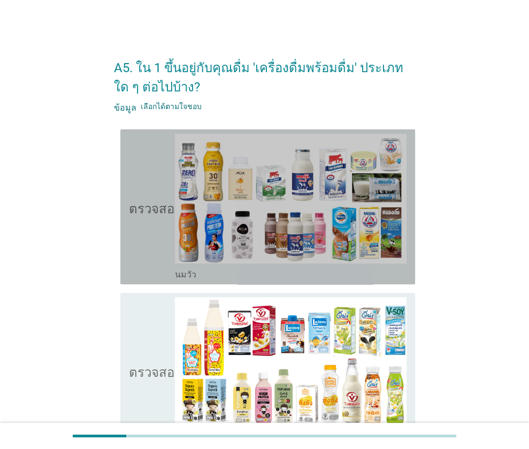
click at [143, 263] on icon "ตรวจสอบ" at bounding box center [155, 207] width 53 height 147
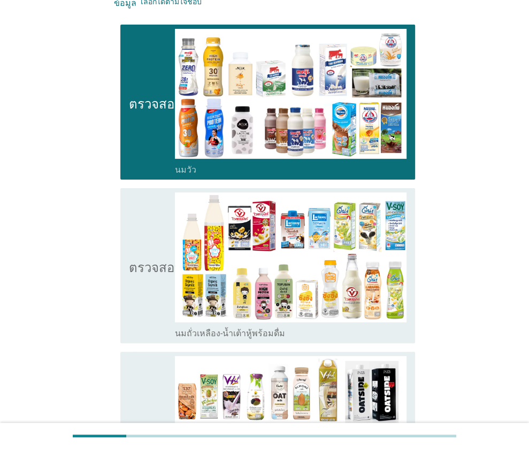
scroll to position [106, 0]
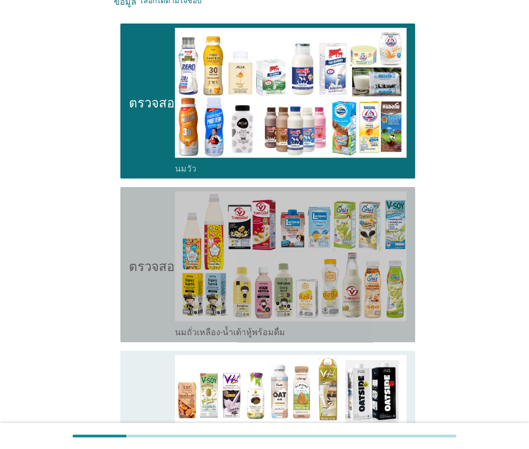
click at [141, 299] on icon "ตรวจสอบ" at bounding box center [155, 264] width 53 height 147
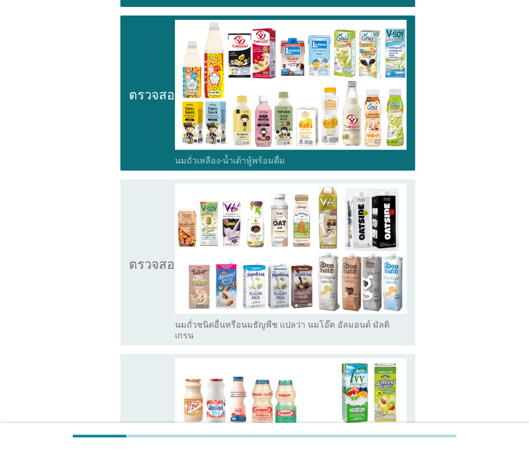
scroll to position [278, 0]
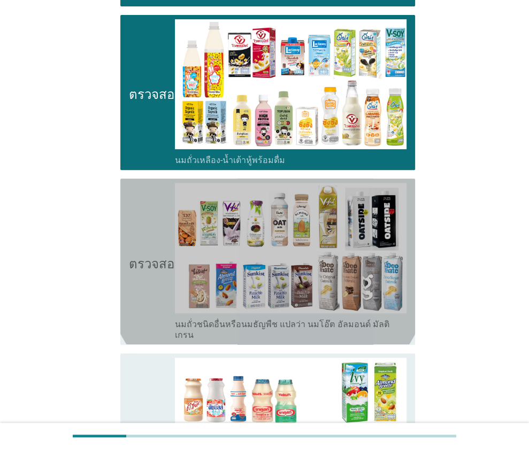
click at [141, 299] on icon "ตรวจสอบ" at bounding box center [155, 261] width 53 height 157
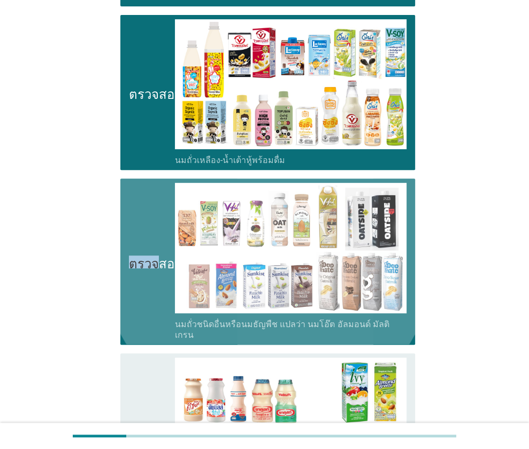
click at [141, 299] on icon "ตรวจสอบ" at bounding box center [155, 261] width 53 height 157
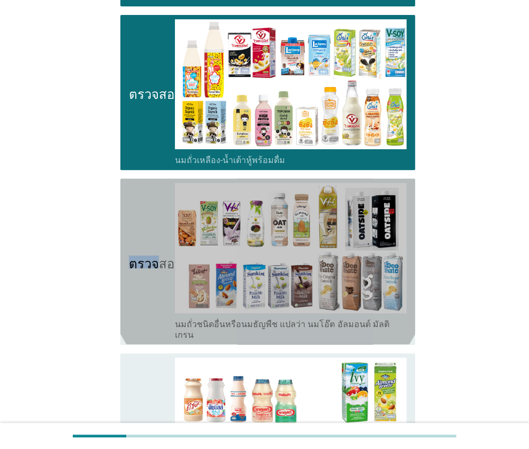
click at [141, 299] on icon "ตรวจสอบ" at bounding box center [155, 261] width 53 height 157
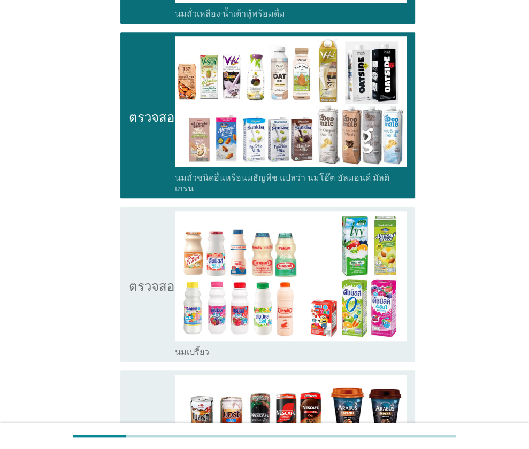
scroll to position [426, 0]
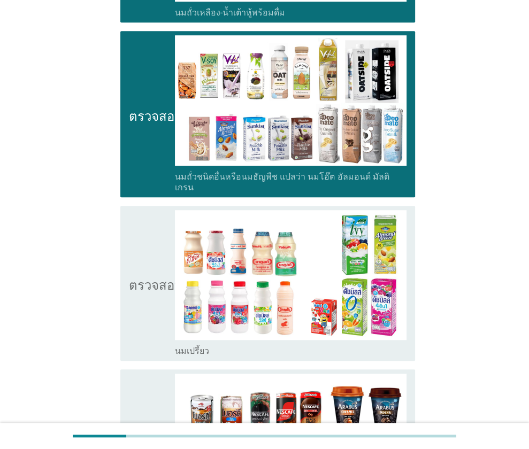
click at [137, 314] on icon "ตรวจสอบ" at bounding box center [155, 283] width 53 height 147
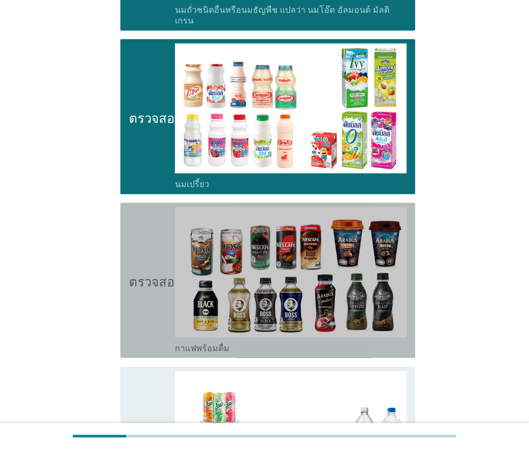
click at [137, 314] on icon "ตรวจสอบ" at bounding box center [155, 280] width 53 height 147
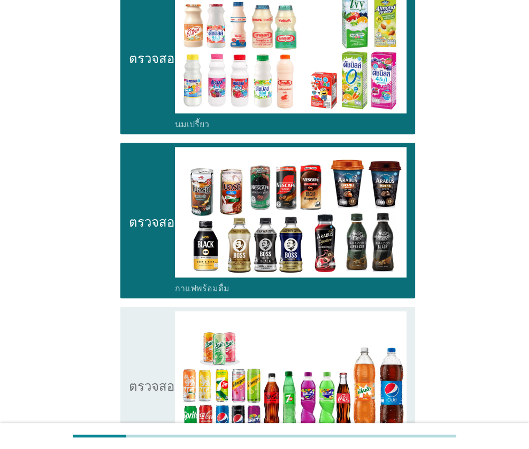
scroll to position [682, 0]
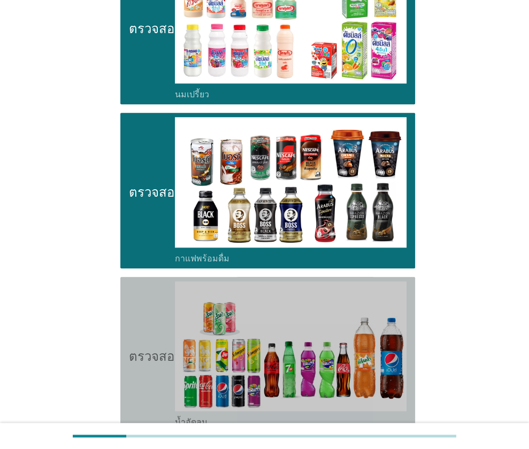
click at [152, 348] on font "ตรวจสอบ" at bounding box center [155, 354] width 53 height 13
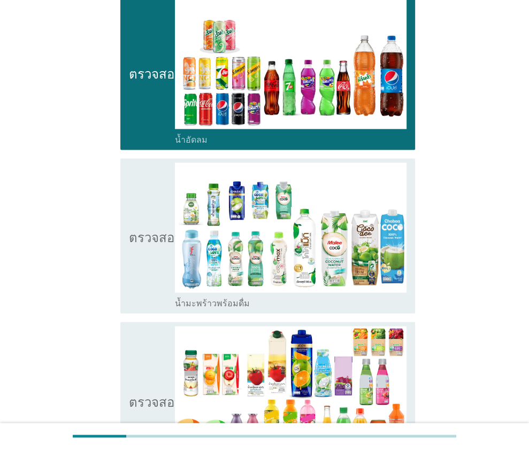
scroll to position [965, 0]
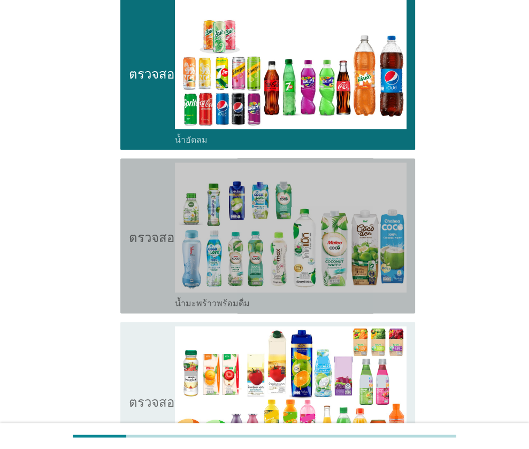
click at [151, 282] on icon "ตรวจสอบ" at bounding box center [155, 236] width 53 height 147
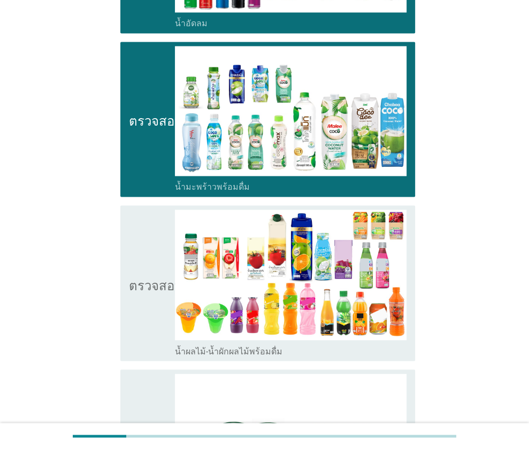
scroll to position [1082, 0]
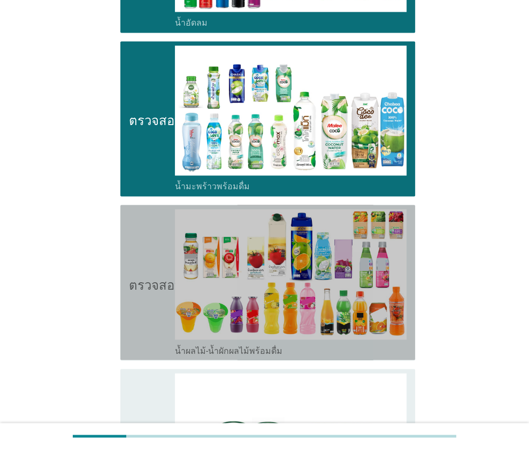
click at [148, 306] on icon "ตรวจสอบ" at bounding box center [155, 282] width 53 height 147
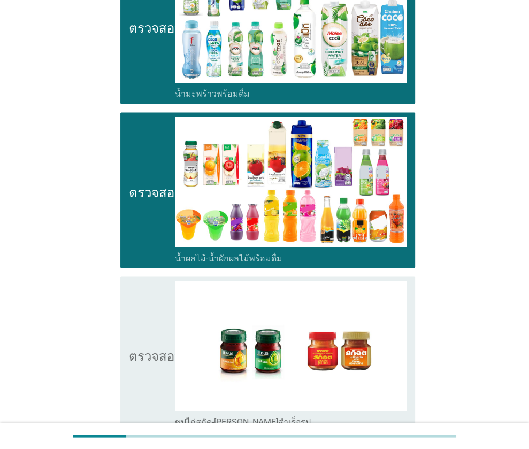
scroll to position [1176, 0]
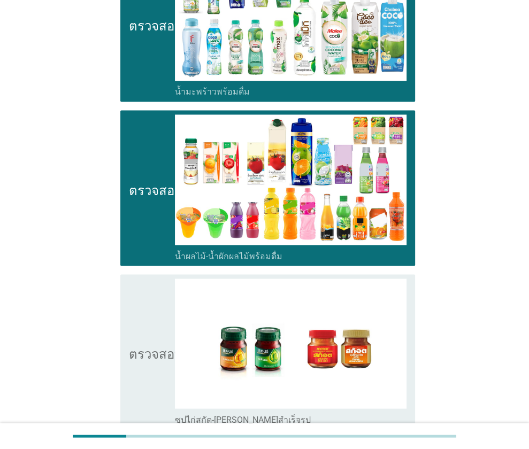
click at [117, 361] on div "ตรวจสอบ โครงร่างกล่องกาเครื่องหมายว่าง ซุปไก่สกัด-รังนกสำเร็จรูป" at bounding box center [264, 352] width 301 height 164
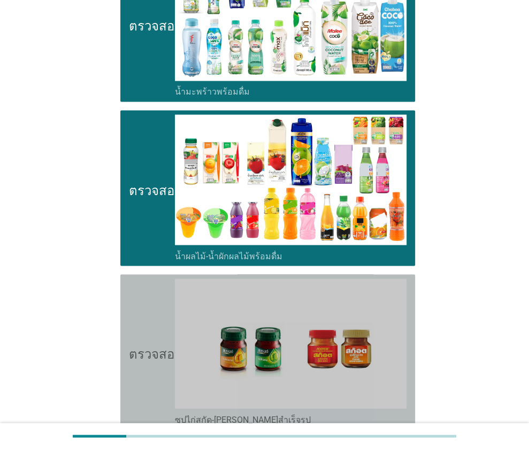
click at [132, 372] on icon "ตรวจสอบ" at bounding box center [155, 352] width 53 height 147
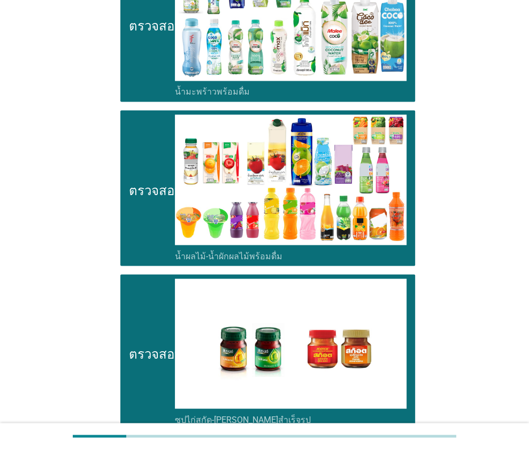
scroll to position [1298, 0]
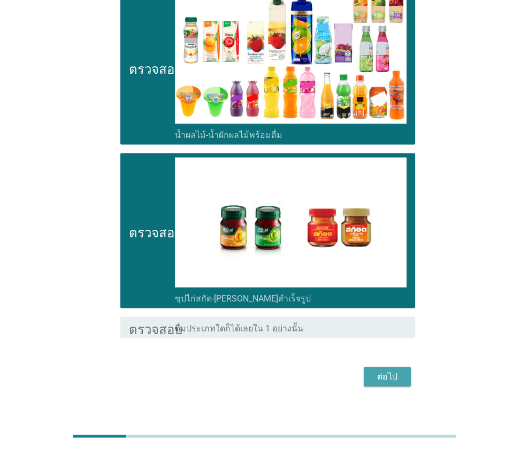
click at [374, 370] on div "ต่อไป" at bounding box center [387, 376] width 30 height 13
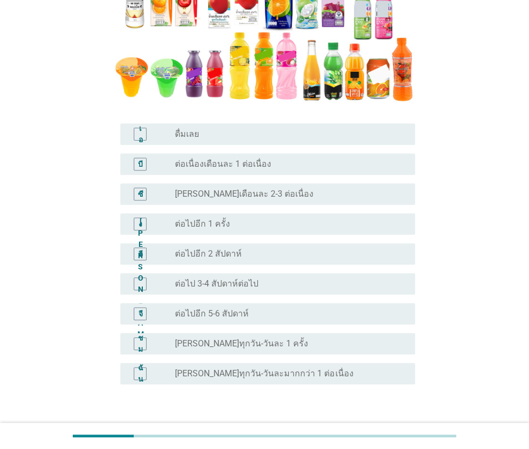
scroll to position [194, 0]
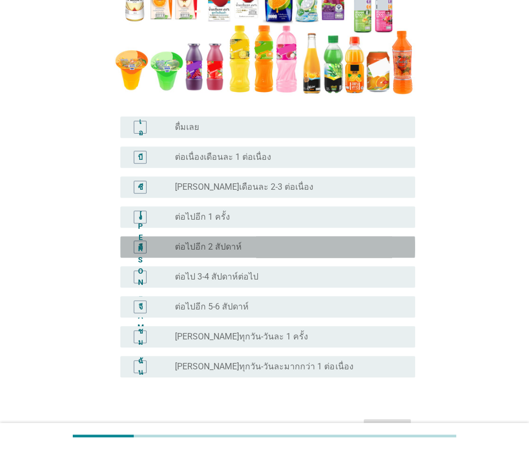
click at [202, 245] on font "ต่อไปอีก 2 สัปดาห์" at bounding box center [208, 247] width 67 height 10
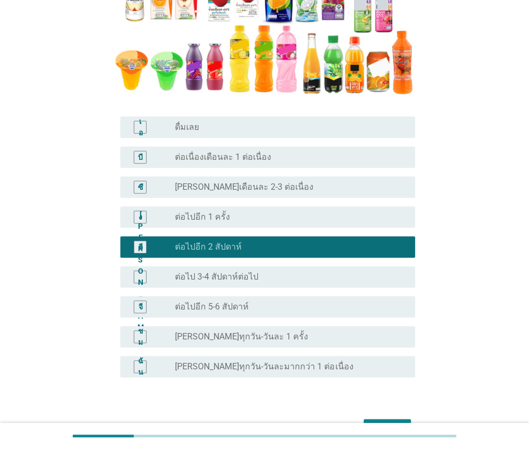
scroll to position [260, 0]
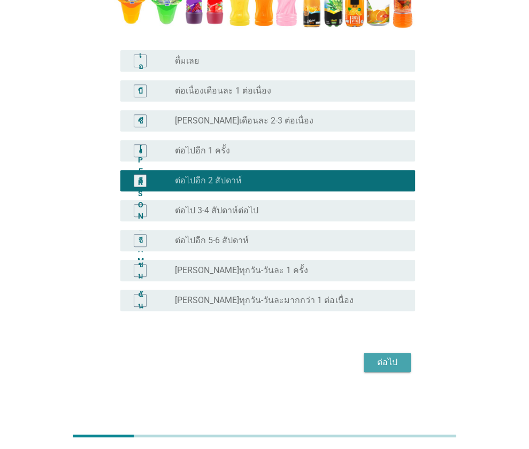
click at [368, 369] on button "ต่อไป" at bounding box center [387, 362] width 47 height 19
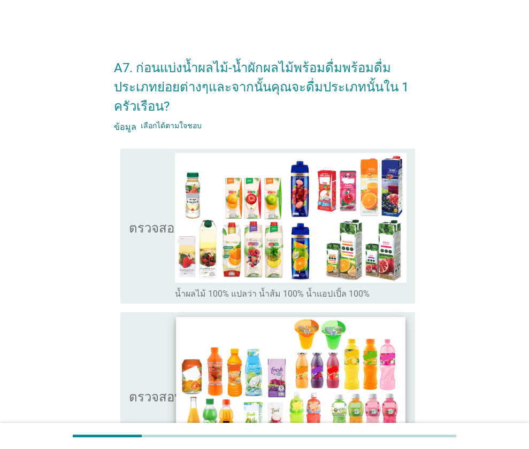
scroll to position [49, 0]
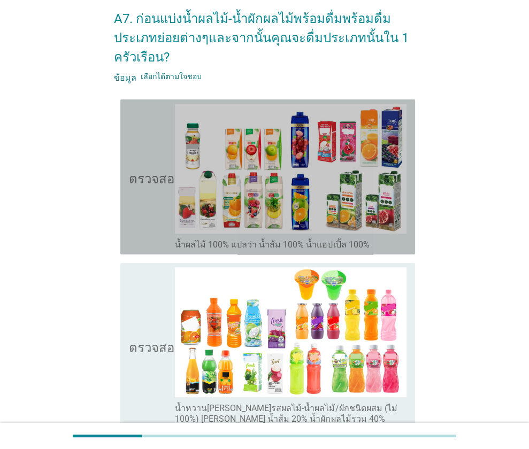
click at [143, 237] on icon "ตรวจสอบ" at bounding box center [155, 177] width 53 height 147
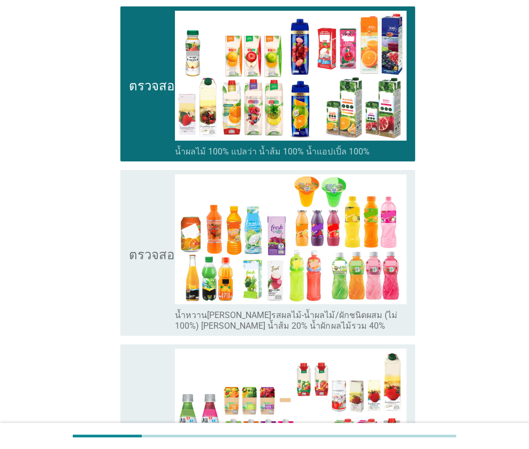
scroll to position [143, 0]
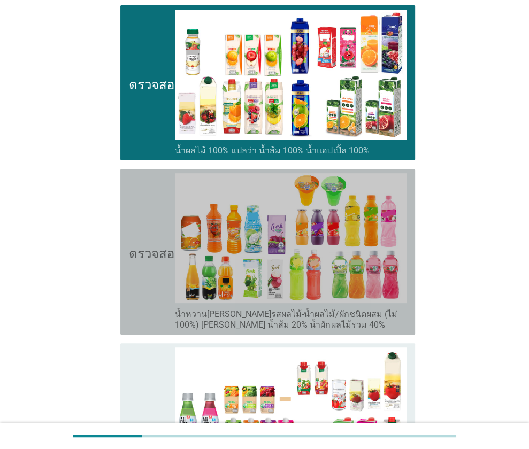
click at [145, 281] on icon "ตรวจสอบ" at bounding box center [155, 251] width 53 height 157
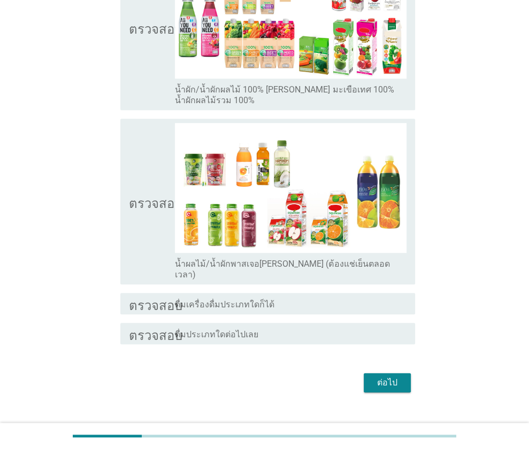
scroll to position [543, 0]
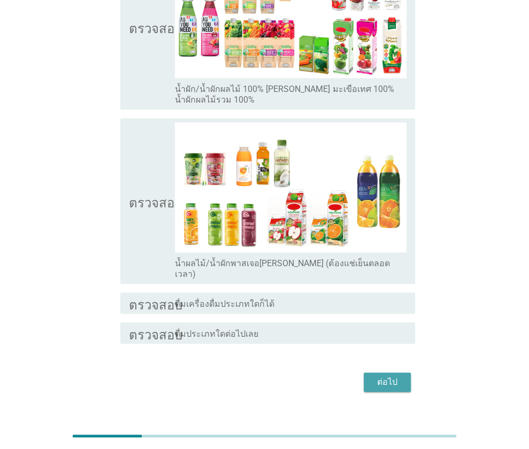
click at [376, 376] on div "ต่อไป" at bounding box center [387, 382] width 30 height 13
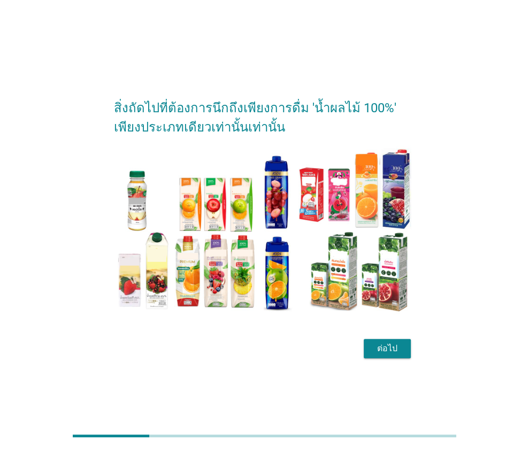
scroll to position [26, 0]
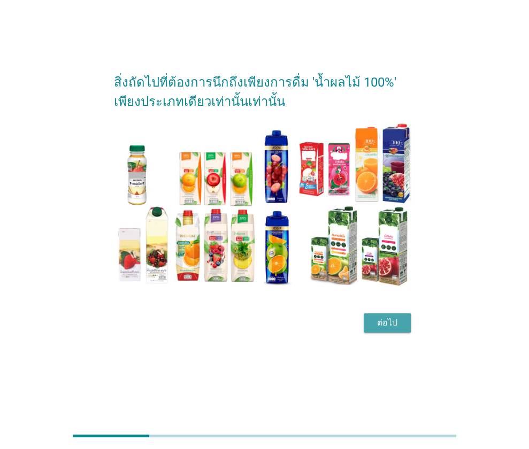
click at [371, 324] on button "ต่อไป" at bounding box center [387, 322] width 47 height 19
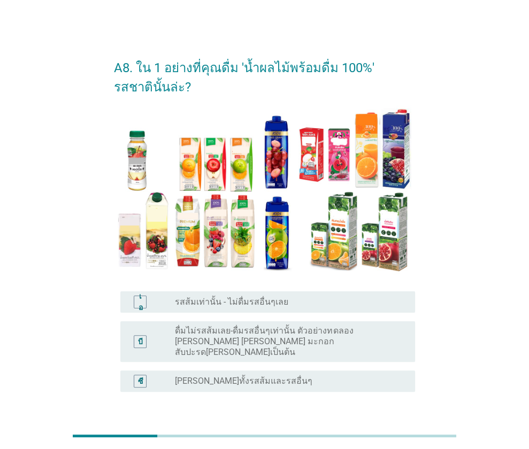
scroll to position [66, 0]
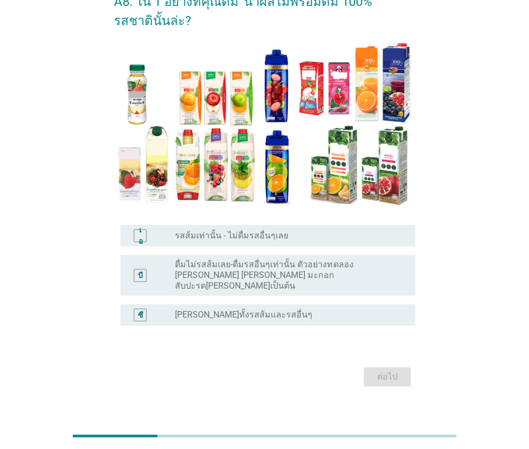
click at [283, 310] on div "ปุ่มวิทยุไม่ได้เลือก เสริมสร้างทั้งรสส้มและรสอื่นๆ" at bounding box center [286, 315] width 223 height 11
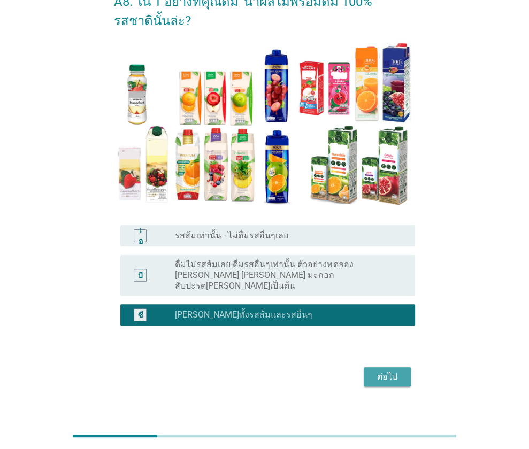
click at [378, 372] on font "ต่อไป" at bounding box center [387, 377] width 20 height 10
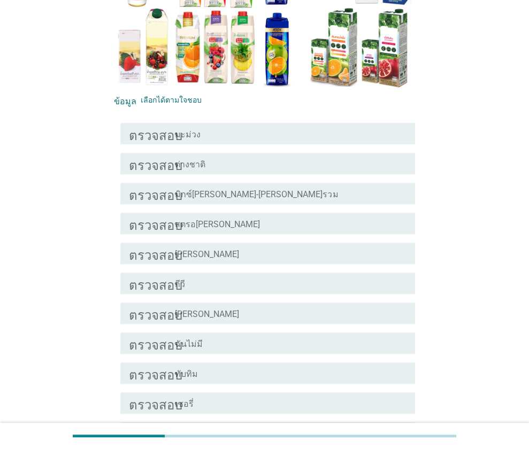
scroll to position [188, 0]
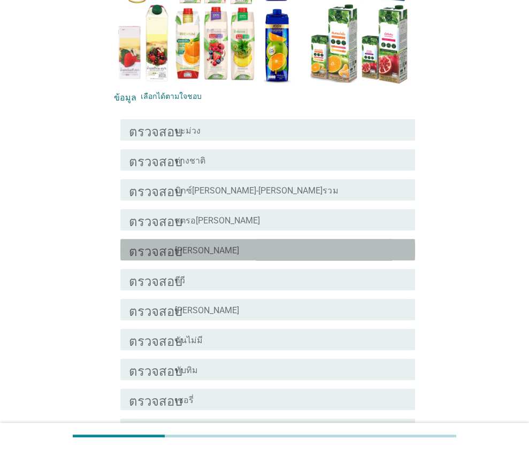
click at [237, 249] on div "โครงร่างกล่องกาเครื่องหมายว่าง องุ่น" at bounding box center [291, 249] width 232 height 13
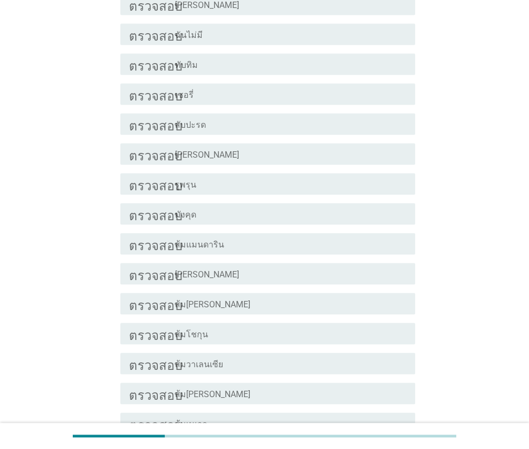
scroll to position [496, 0]
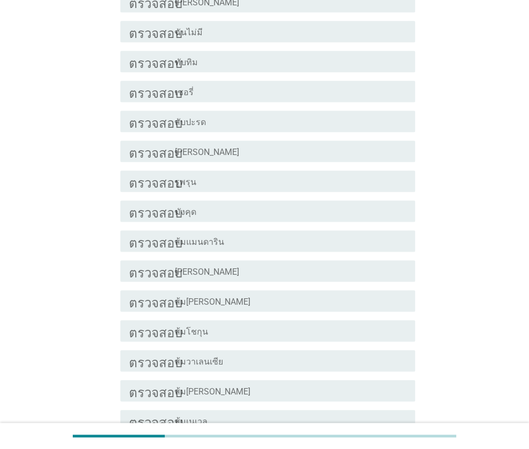
click at [227, 185] on div "โครงร่างกล่องกาเครื่องหมายว่าง รูพรุน" at bounding box center [291, 181] width 232 height 13
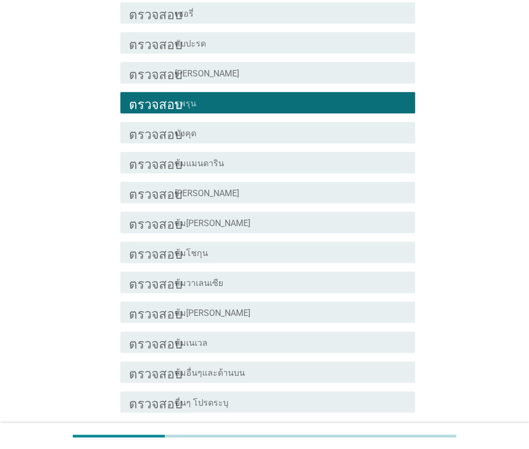
scroll to position [589, 0]
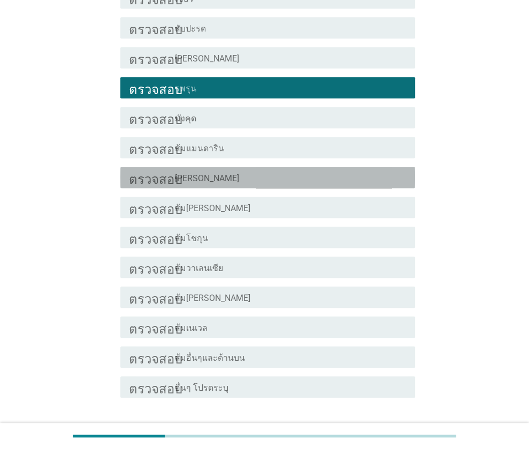
click at [252, 175] on div "โครงร่างกล่องกาเครื่องหมายว่าง ส้มเขียวหวาน" at bounding box center [291, 177] width 232 height 13
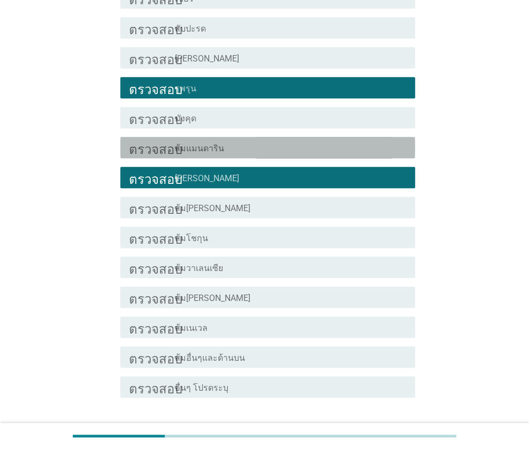
click at [261, 145] on div "โครงร่างกล่องกาเครื่องหมายว่าง ส้มแมนดาริน" at bounding box center [291, 147] width 232 height 13
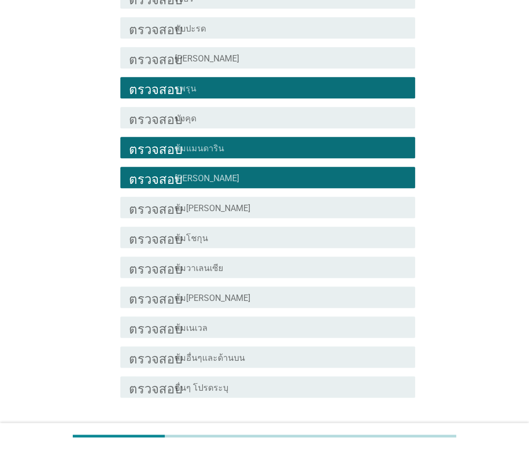
click at [240, 248] on div "ตรวจสอบ โครงร่างกล่องกาเครื่องหมายว่าง ส้มโชกุน" at bounding box center [264, 237] width 301 height 30
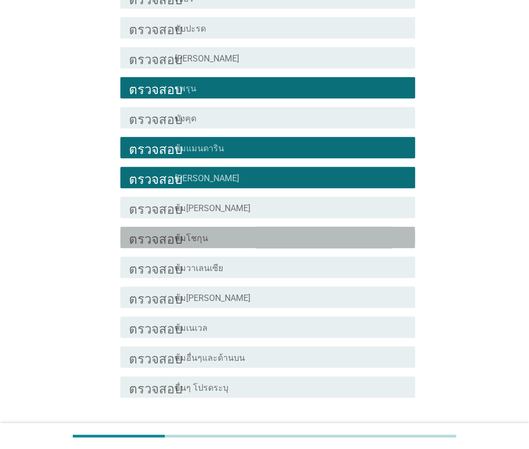
click at [241, 241] on div "โครงร่างกล่องกาเครื่องหมายว่าง ส้มโชกุน" at bounding box center [291, 237] width 232 height 13
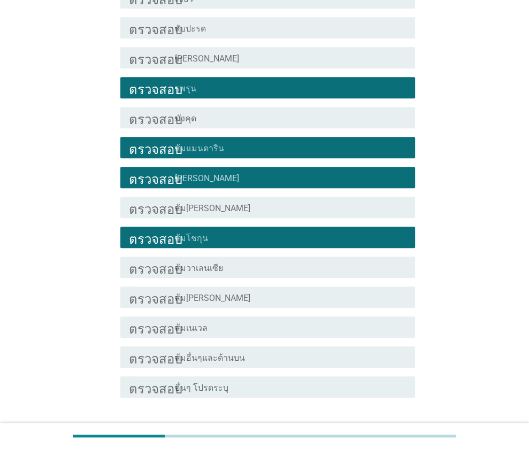
scroll to position [663, 0]
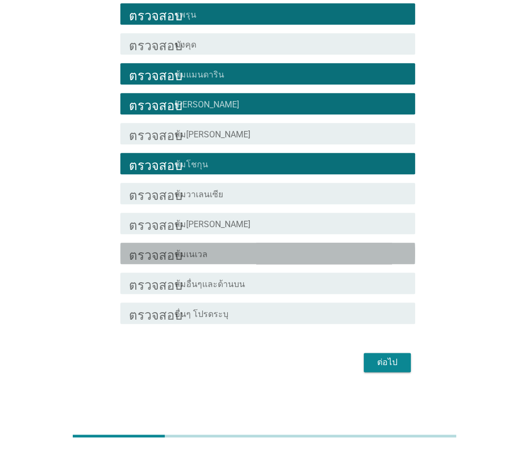
click at [221, 256] on div "โครงร่างกล่องกาเครื่องหมายว่าง ส้มเนเวล" at bounding box center [291, 253] width 232 height 13
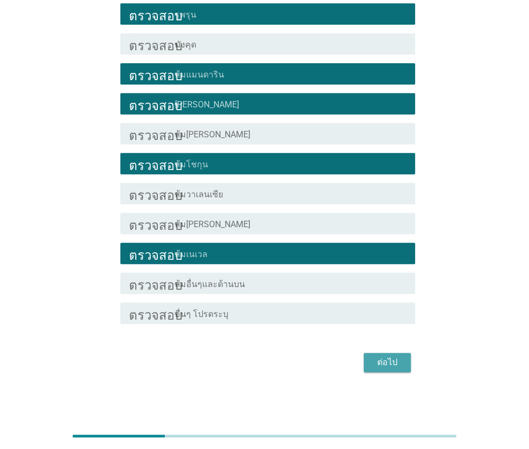
click at [383, 363] on font "ต่อไป" at bounding box center [387, 362] width 20 height 10
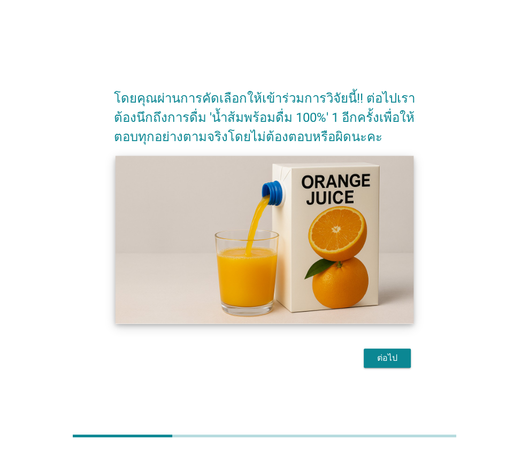
scroll to position [26, 0]
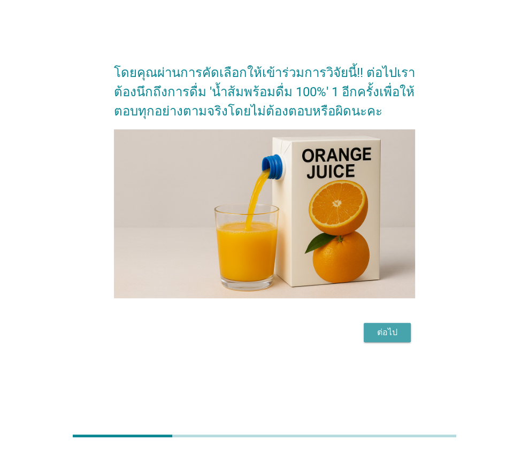
click at [386, 327] on font "ต่อไป" at bounding box center [387, 332] width 20 height 10
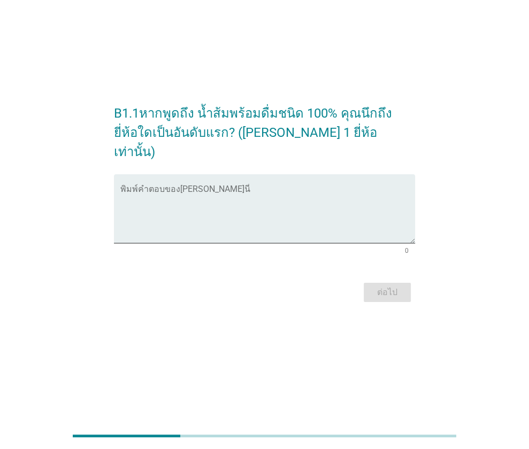
scroll to position [0, 0]
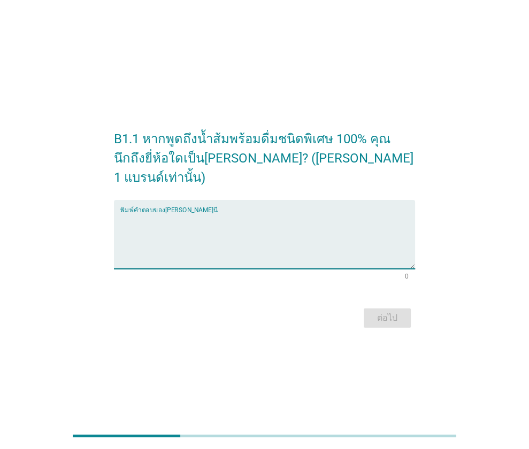
click at [201, 230] on textarea "พิมพ์คำตอบของคุณที่นี่" at bounding box center [267, 241] width 295 height 56
type textarea "ทิปโก้"
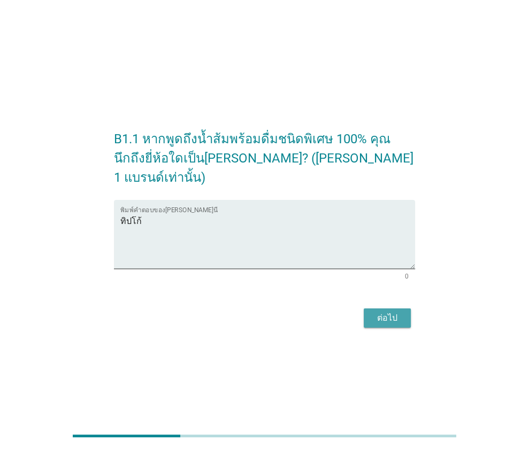
click at [370, 309] on button "ต่อไป" at bounding box center [387, 318] width 47 height 19
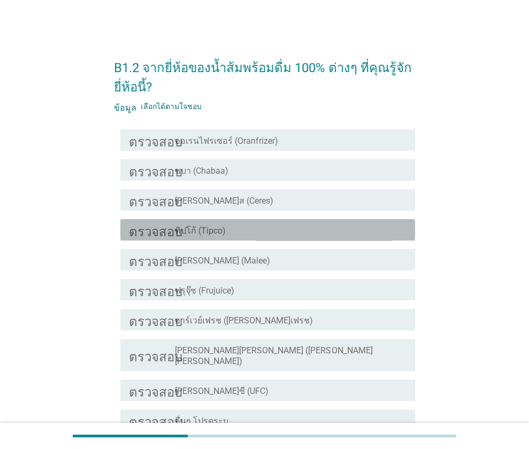
click at [259, 227] on div "โครงร่างกล่องกาเครื่องหมายว่าง ทิปโก้ (Tipco)" at bounding box center [291, 230] width 232 height 13
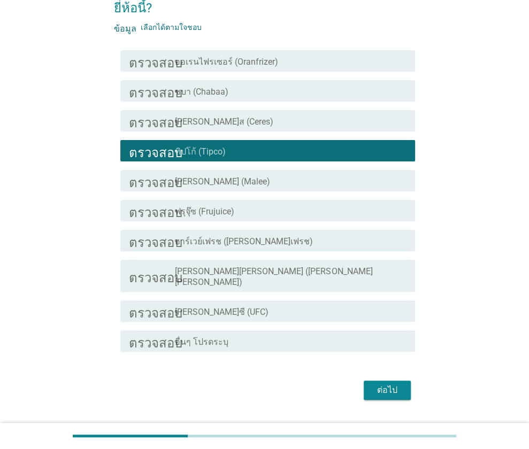
scroll to position [81, 0]
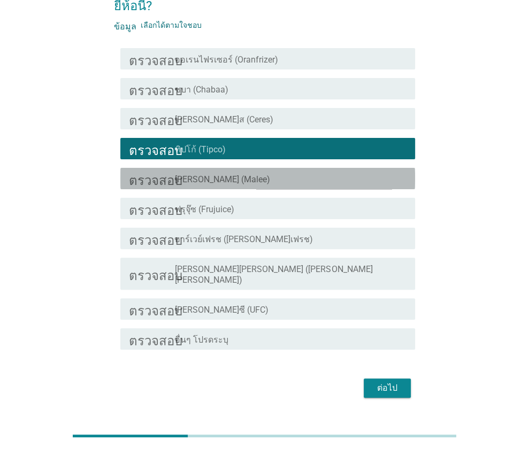
click at [275, 175] on div "โครงร่างกล่องกาเครื่องหมายว่าง มาลี (Malee)" at bounding box center [291, 178] width 232 height 13
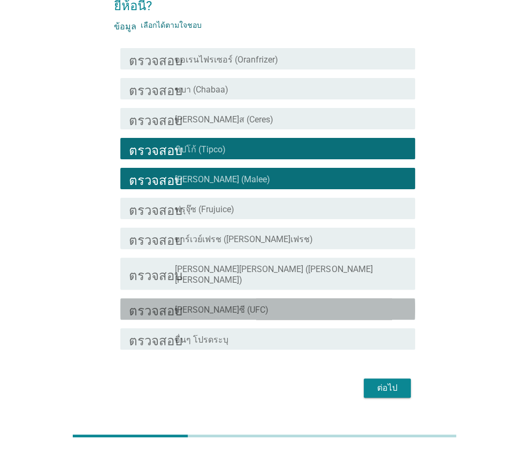
click at [244, 303] on div "โครงร่างกล่องกาเครื่องหมายว่าง ยูเอฟซี (UFC)" at bounding box center [291, 309] width 232 height 13
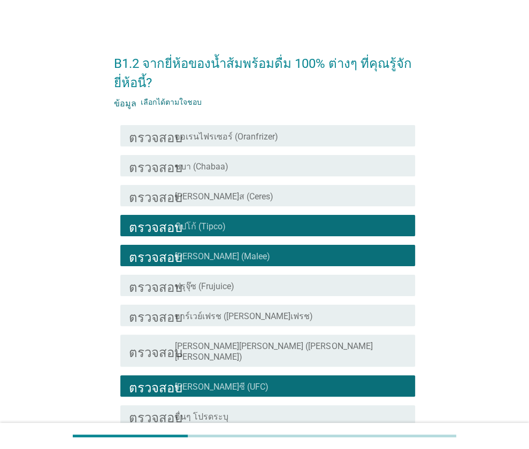
scroll to position [96, 0]
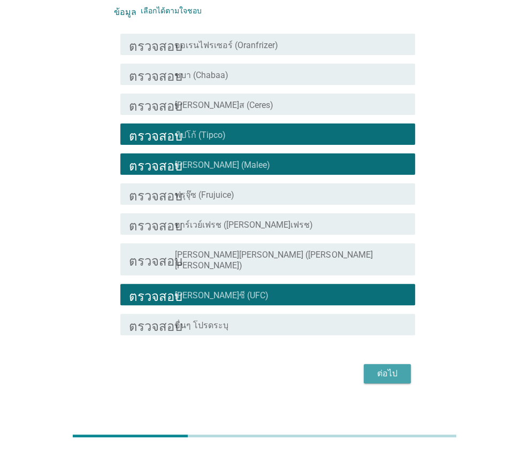
click at [374, 364] on button "ต่อไป" at bounding box center [387, 373] width 47 height 19
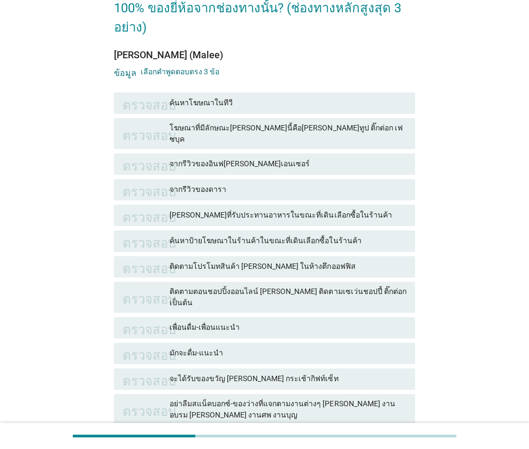
scroll to position [80, 0]
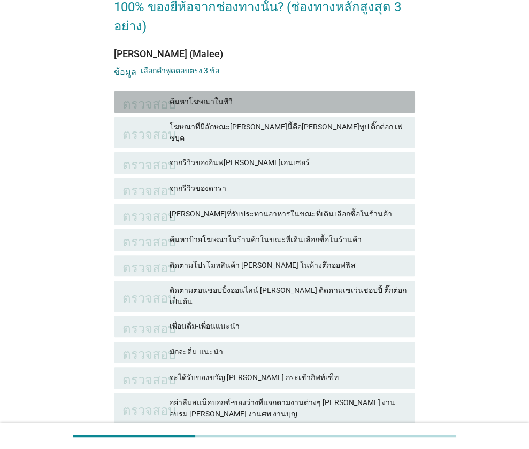
click at [224, 96] on font "ค้นหาโฆษณาในทีวี" at bounding box center [288, 101] width 237 height 11
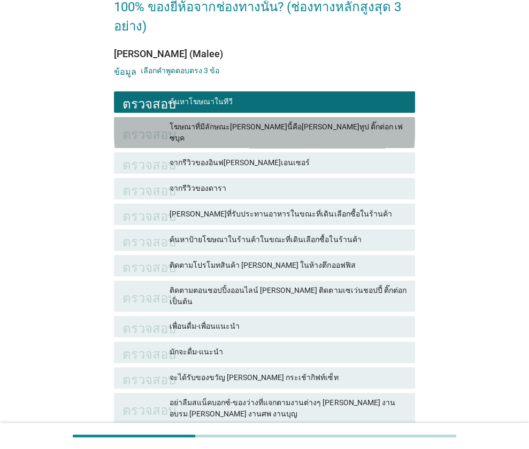
click at [231, 121] on div "โฆษณาที่มีลักษณะเช่นนี้คือยูทูป ติ๊กต่อก เฟซบุค" at bounding box center [288, 132] width 237 height 22
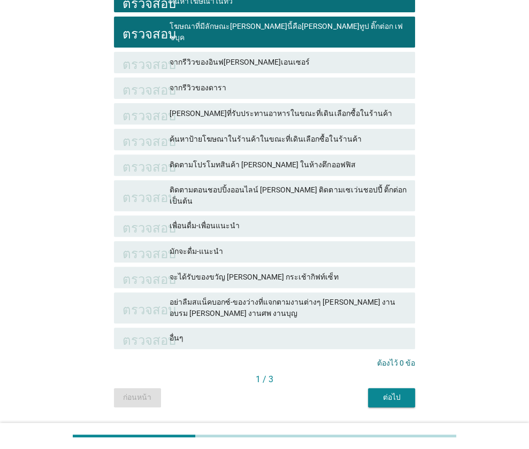
scroll to position [182, 0]
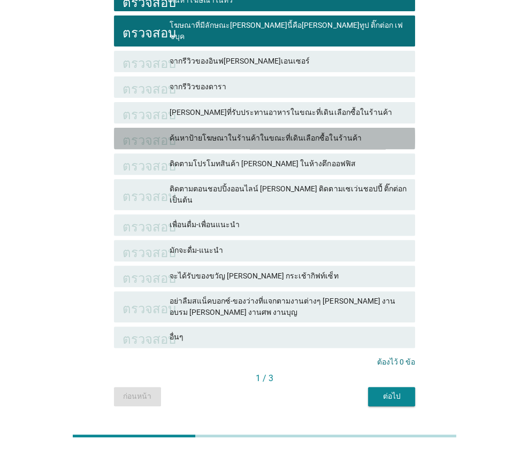
click at [289, 134] on font "ค้นหาป้ายโฆษณาในร้านค้าในขณะที่เดินเลือกซื้อในร้านค้า" at bounding box center [265, 138] width 191 height 9
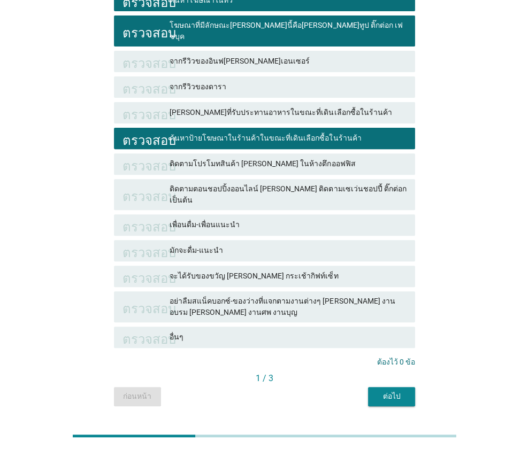
scroll to position [192, 0]
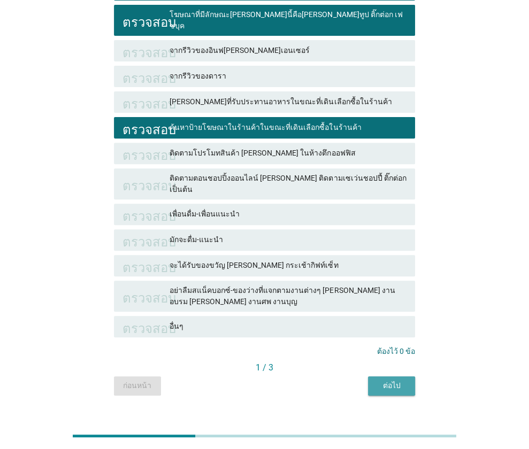
click at [374, 376] on button "ต่อไป" at bounding box center [391, 385] width 47 height 19
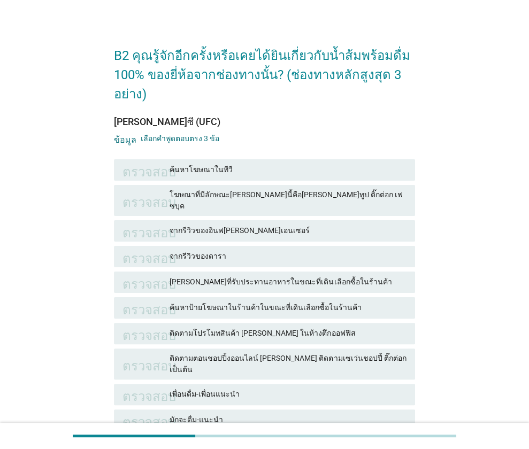
scroll to position [81, 0]
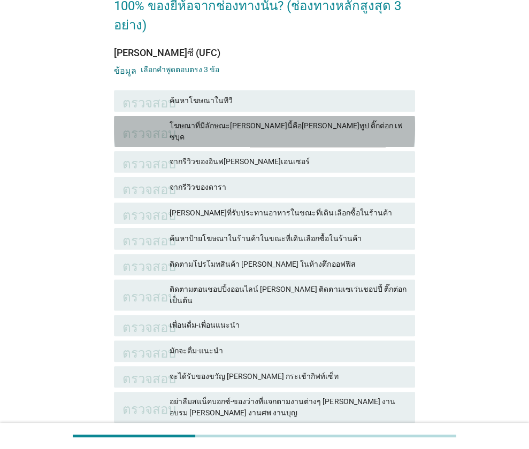
click at [288, 126] on font "โฆษณาที่มีลักษณะเช่นนี้คือยูทูป ติ๊กต่อก เฟซบุค" at bounding box center [286, 131] width 233 height 20
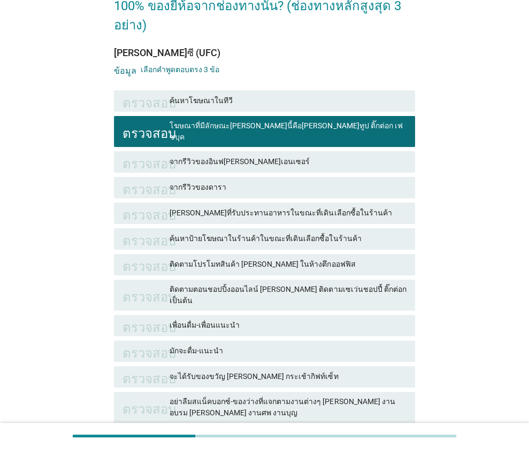
scroll to position [120, 0]
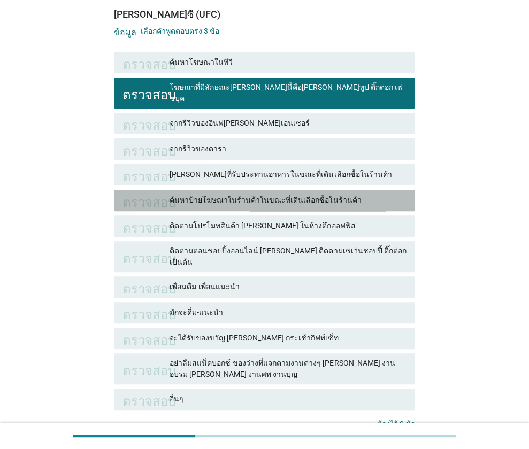
click at [279, 196] on font "ค้นหาป้ายโฆษณาในร้านค้าในขณะที่เดินเลือกซื้อในร้านค้า" at bounding box center [265, 200] width 191 height 9
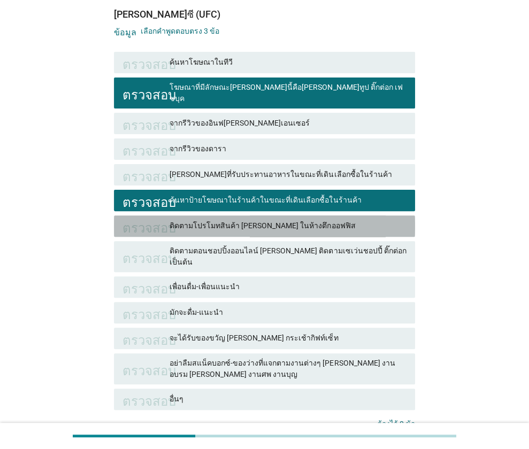
click at [272, 221] on font "ติดตามโปรโมทสินค้า เช่น ในห้างตึกออฟฟิส" at bounding box center [263, 225] width 186 height 9
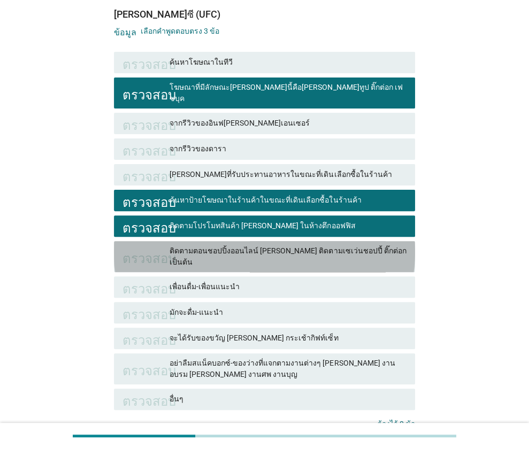
click at [267, 247] on font "ติดตามตอนชอปปิ้งออนไลน์ เช่น ติดตามเซเว่นชอปปี้ ติ๊กต่อก เป็นต้น" at bounding box center [288, 257] width 236 height 20
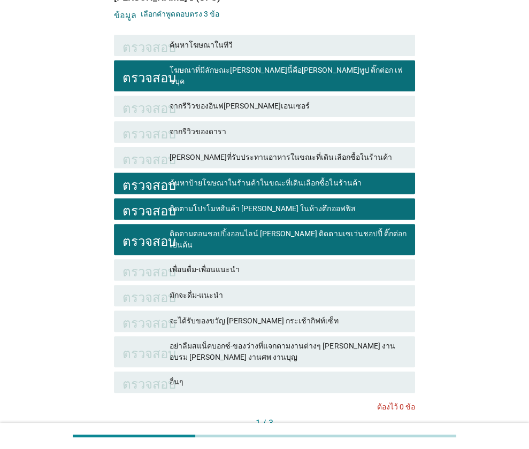
scroll to position [137, 0]
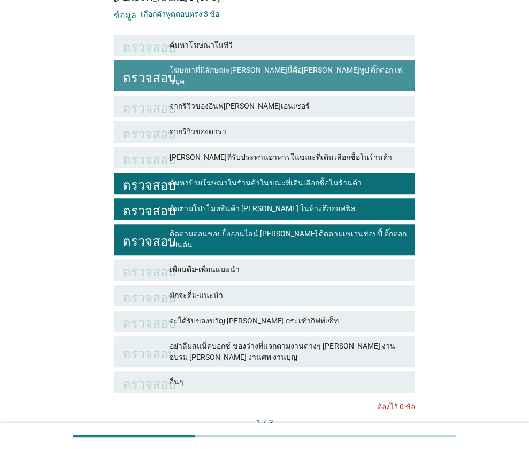
click at [361, 65] on div "โฆษณาที่มีลักษณะเช่นนี้คือยูทูป ติ๊กต่อก เฟซบุค" at bounding box center [288, 76] width 237 height 22
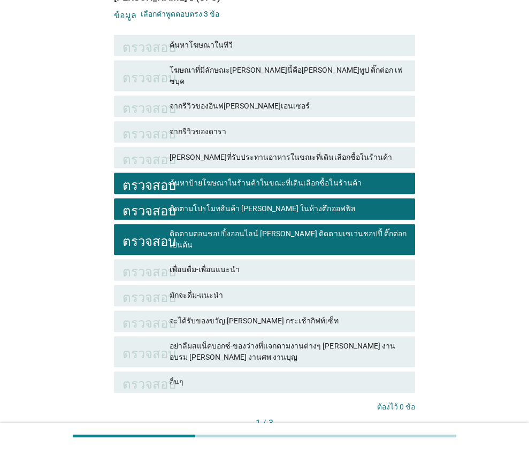
click at [394, 432] on button "ต่อไป" at bounding box center [391, 441] width 47 height 19
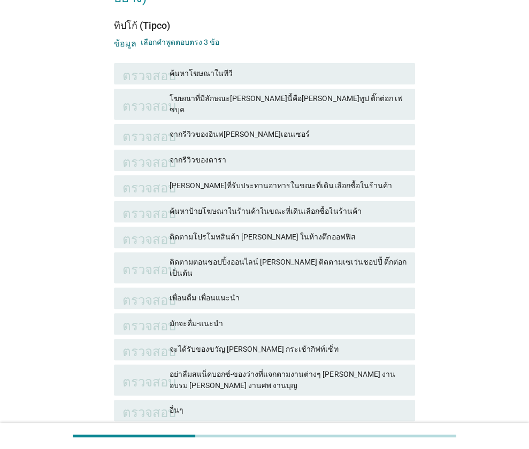
scroll to position [109, 0]
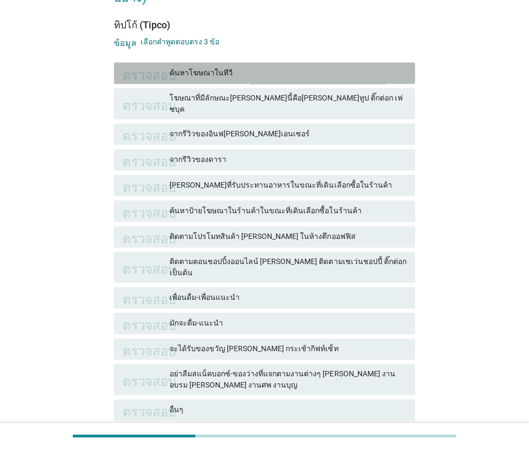
click at [279, 73] on font "ค้นหาโฆษณาในทีวี" at bounding box center [288, 72] width 237 height 11
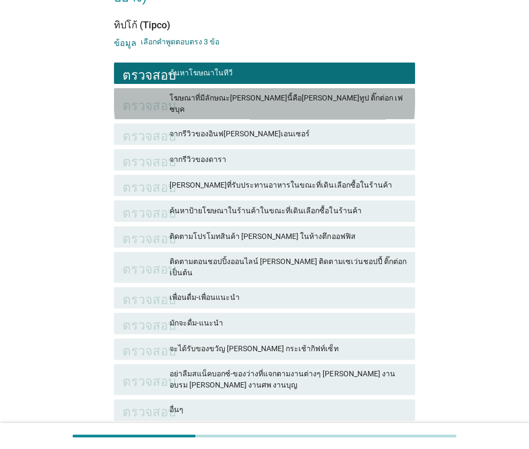
click at [278, 96] on font "โฆษณาที่มีลักษณะเช่นนี้คือยูทูป ติ๊กต่อก เฟซบุค" at bounding box center [286, 104] width 233 height 20
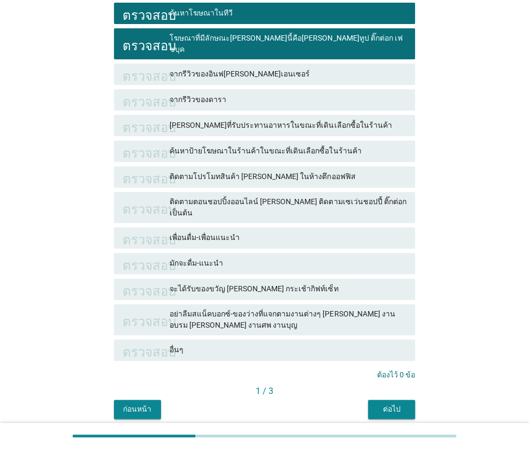
scroll to position [171, 0]
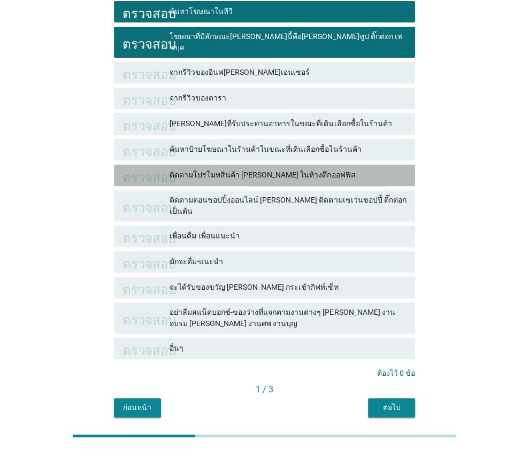
click at [251, 171] on font "ติดตามโปรโมทสินค้า เช่น ในห้างตึกออฟฟิส" at bounding box center [263, 175] width 186 height 9
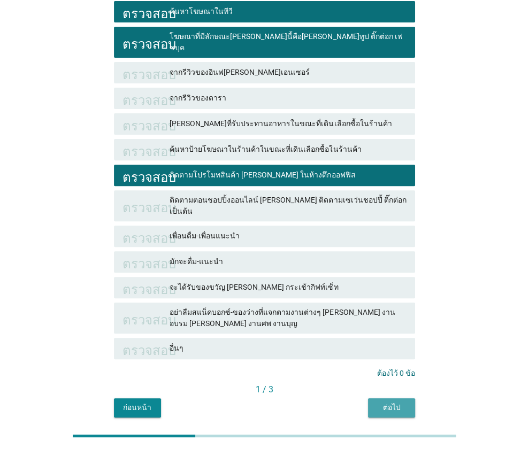
click at [379, 402] on div "ต่อไป" at bounding box center [391, 407] width 30 height 11
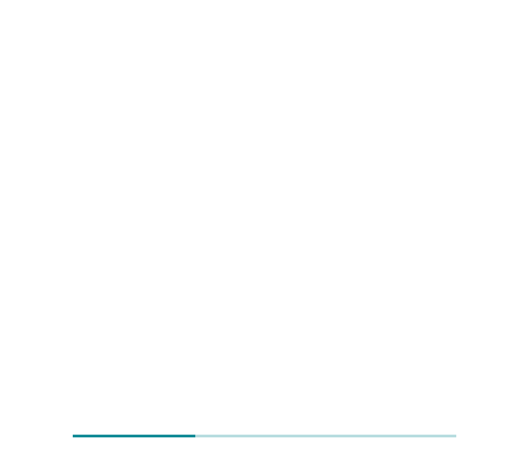
scroll to position [0, 0]
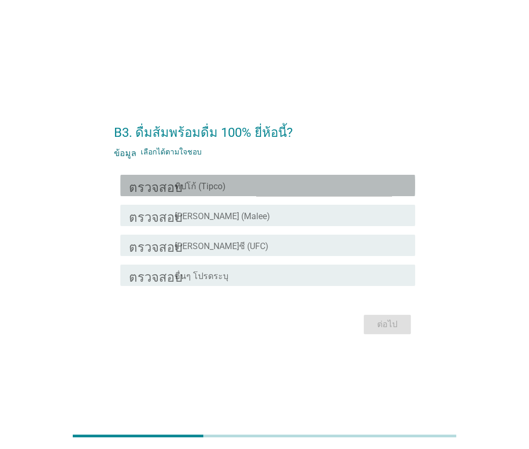
click at [270, 183] on div "โครงร่างกล่องกาเครื่องหมายว่าง ทิปโก้ (Tipco)" at bounding box center [291, 185] width 232 height 13
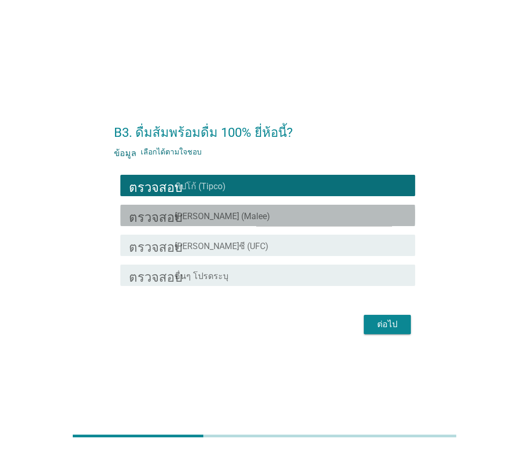
click at [263, 215] on div "โครงร่างกล่องกาเครื่องหมายว่าง มาลี (Malee)" at bounding box center [291, 215] width 232 height 13
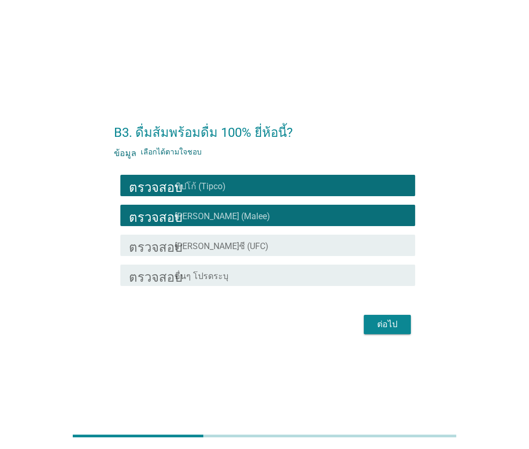
click at [377, 330] on font "ต่อไป" at bounding box center [387, 324] width 20 height 13
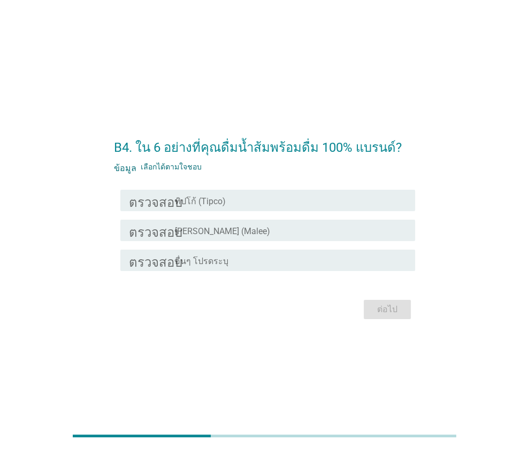
drag, startPoint x: 276, startPoint y: 197, endPoint x: 278, endPoint y: 215, distance: 18.2
click at [278, 215] on div "ตรวจสอบ โครงร่างกล่องกาเครื่องหมายว่าง ทิปโก้ (Tipco) ตรวจสอบ โครงร่างกล่องกาเค…" at bounding box center [264, 231] width 301 height 90
click at [275, 229] on div "โครงร่างกล่องกาเครื่องหมายว่าง มาลี (Malee)" at bounding box center [291, 230] width 232 height 13
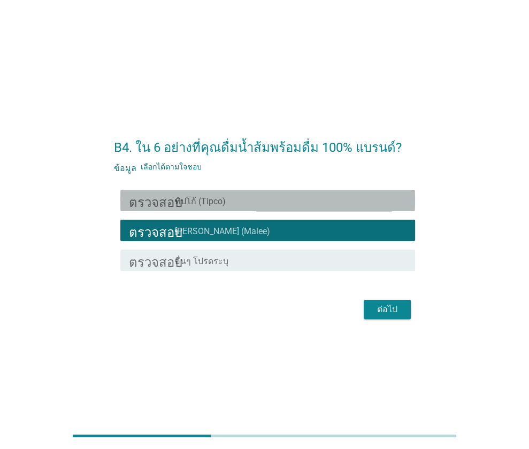
click at [289, 203] on div "โครงร่างกล่องกาเครื่องหมายว่าง ทิปโก้ (Tipco)" at bounding box center [291, 200] width 232 height 13
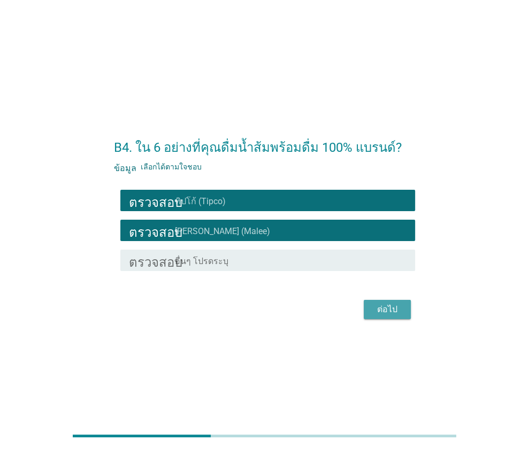
click at [379, 315] on font "ต่อไป" at bounding box center [387, 309] width 20 height 13
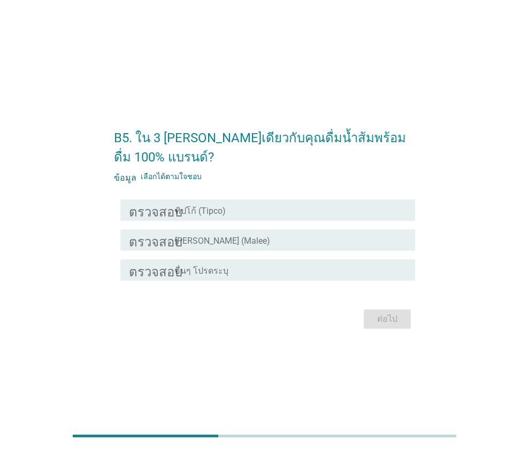
click at [324, 195] on div "ตรวจสอบ โครงร่างกล่องกาเครื่องหมายว่าง ทิปโก้ (Tipco)" at bounding box center [264, 210] width 301 height 30
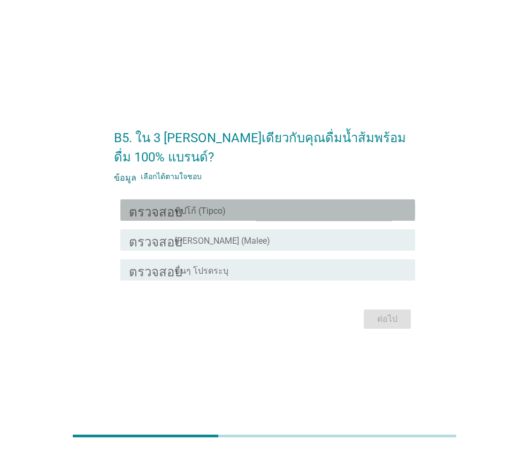
click at [324, 204] on div "โครงร่างกล่องกาเครื่องหมายว่าง ทิปโก้ (Tipco)" at bounding box center [291, 210] width 232 height 13
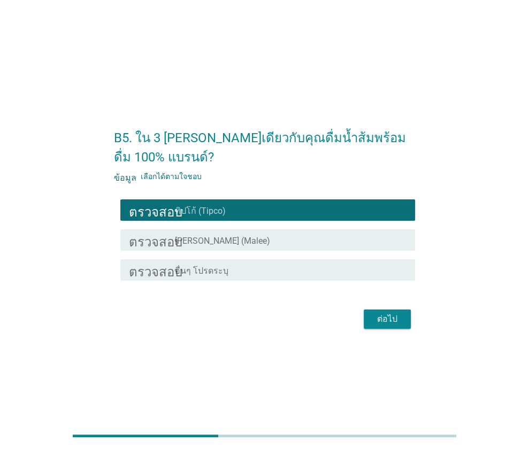
click at [319, 234] on div "โครงร่างกล่องกาเครื่องหมายว่าง มาลี (Malee)" at bounding box center [291, 240] width 232 height 13
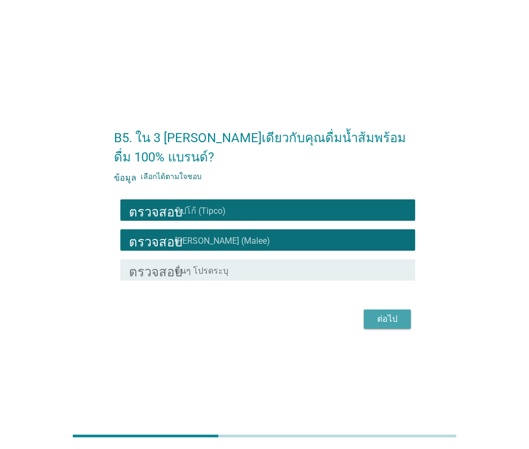
click at [379, 314] on font "ต่อไป" at bounding box center [387, 319] width 20 height 10
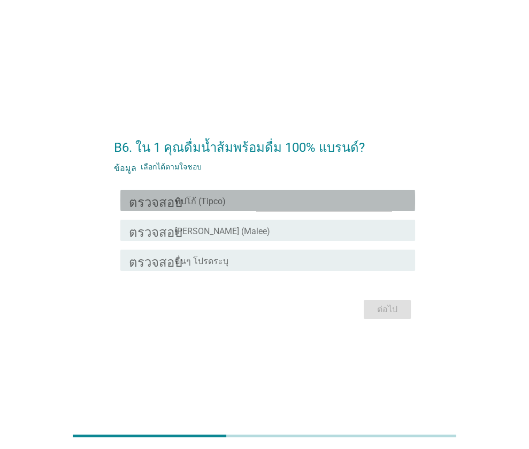
click at [364, 203] on div "โครงร่างกล่องกาเครื่องหมายว่าง ทิปโก้ (Tipco)" at bounding box center [291, 200] width 232 height 13
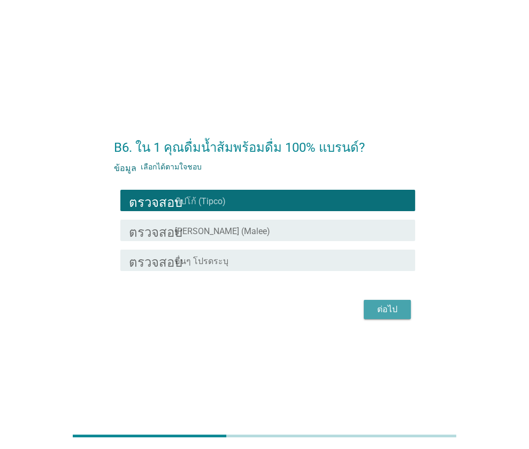
click at [382, 316] on button "ต่อไป" at bounding box center [387, 309] width 47 height 19
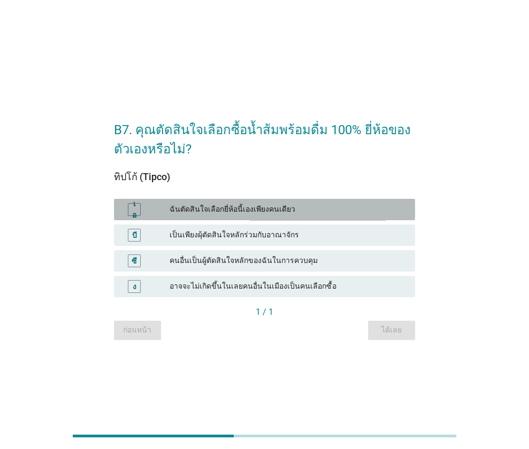
click at [329, 205] on font "ฉันตัดสินใจเลือกยี่ห้อนี้เองเพียงคนเดียว" at bounding box center [288, 209] width 237 height 11
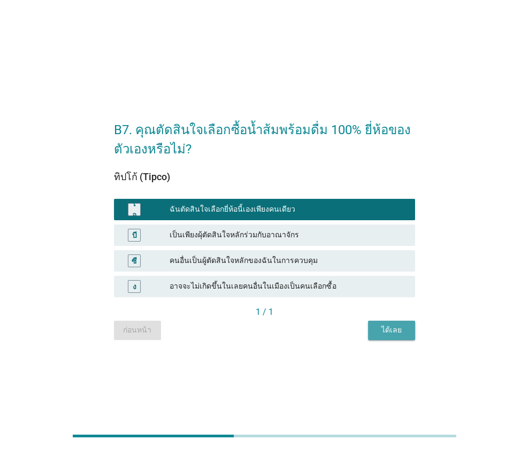
click at [387, 326] on font "ได้เลย" at bounding box center [391, 330] width 20 height 9
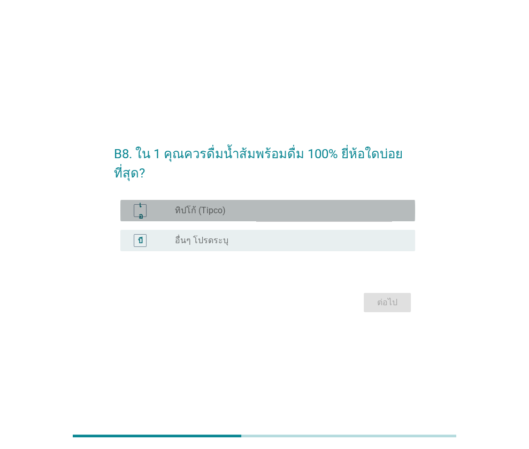
click at [288, 206] on div "ปุ่มวิทยุไม่ได้เลือก ทิปโก้ (Tipco)" at bounding box center [286, 210] width 223 height 11
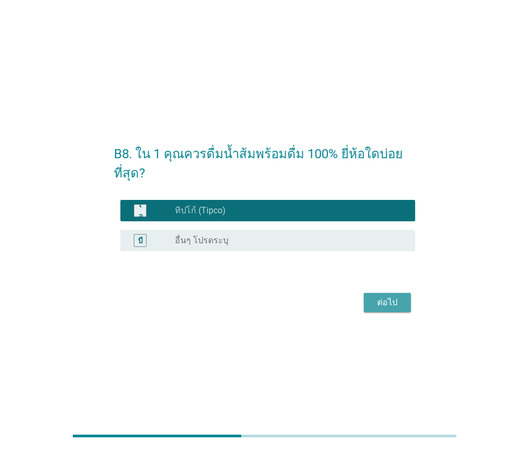
click at [373, 304] on div "ต่อไป" at bounding box center [387, 302] width 30 height 13
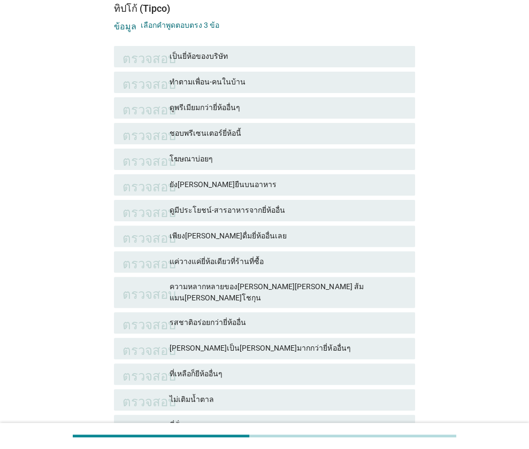
scroll to position [107, 0]
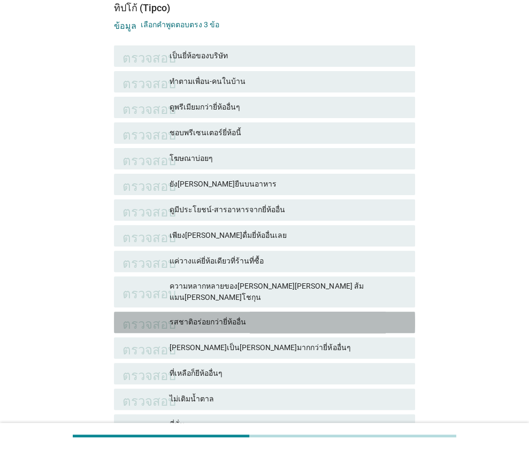
click at [225, 318] on font "รสชาติอร่อยกว่ายี่ห้ออื่น" at bounding box center [208, 322] width 76 height 9
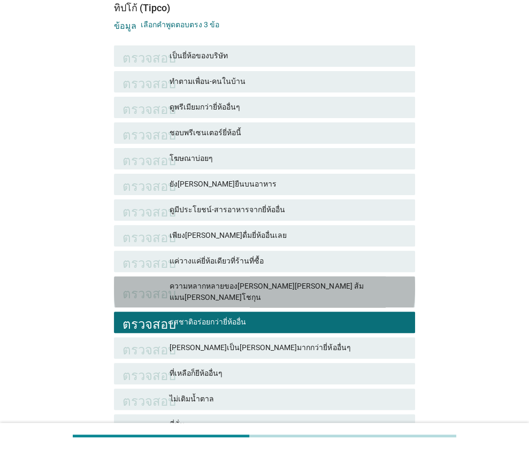
click at [245, 287] on font "ความหลากหลายของรสชาติ เช่น ส้มเขียวหวาน ส้มแมนดาริน ส้มโชกุน" at bounding box center [267, 292] width 194 height 20
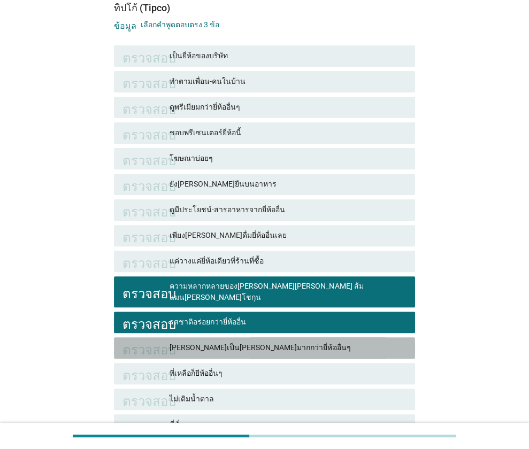
click at [233, 343] on font "รสชาติที่เป็นธรรมชาติมากกว่ายี่ห้ออื่นๆ" at bounding box center [260, 347] width 181 height 9
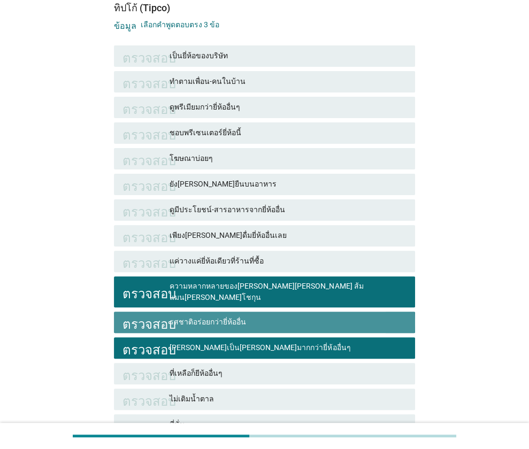
click at [242, 317] on font "รสชาติอร่อยกว่ายี่ห้ออื่น" at bounding box center [288, 322] width 237 height 11
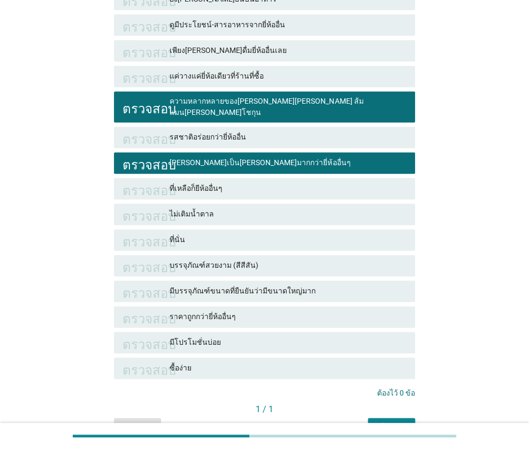
scroll to position [292, 0]
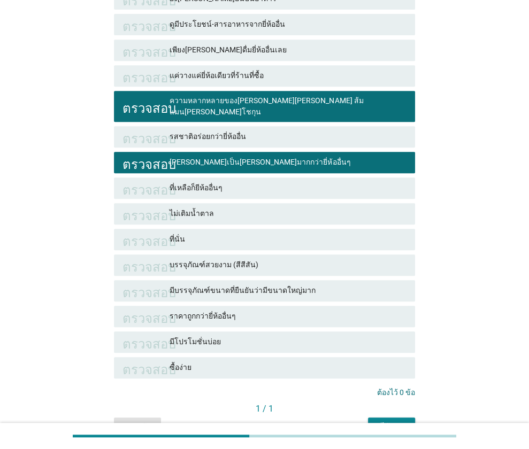
click at [399, 422] on font "ได้เลย" at bounding box center [391, 426] width 20 height 9
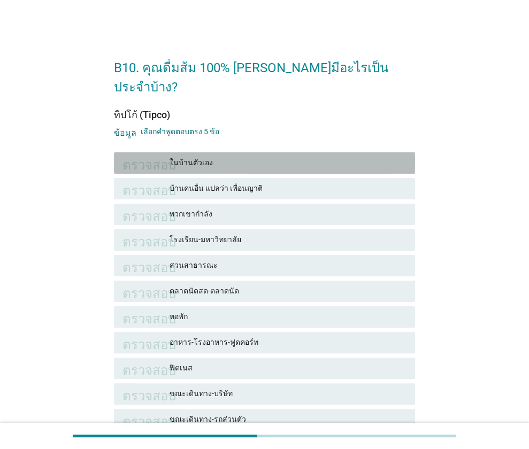
click at [242, 157] on font "ในบ้านตัวเอง" at bounding box center [288, 162] width 237 height 11
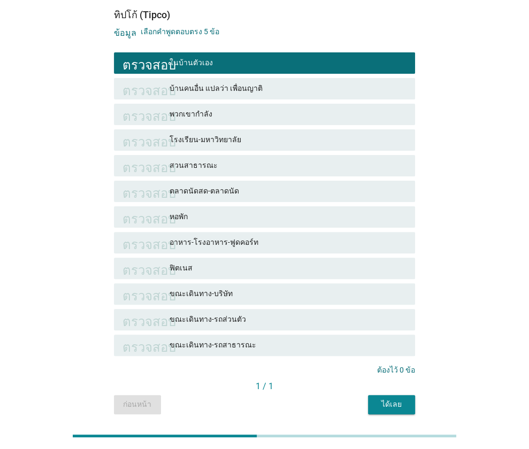
scroll to position [119, 0]
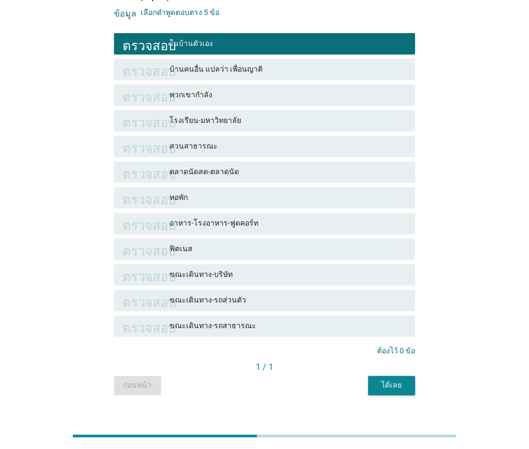
click at [382, 381] on font "ได้เลย" at bounding box center [391, 385] width 20 height 9
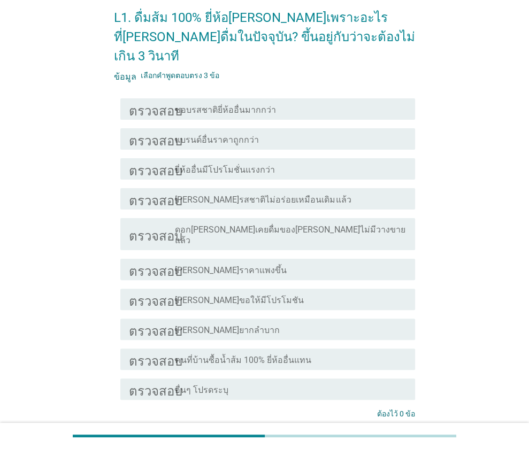
scroll to position [111, 0]
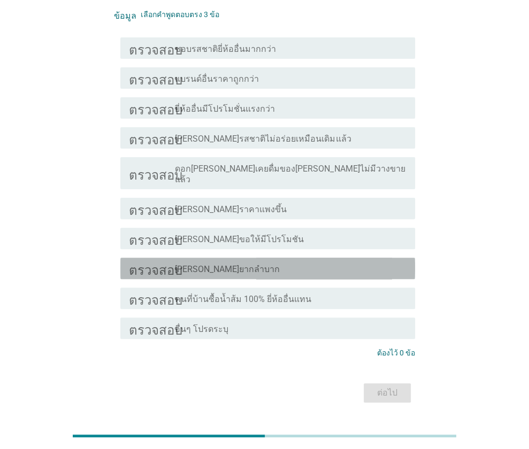
click at [240, 262] on div "โครงร่างกล่องกาเครื่องหมายว่าง มาลียากลำบาก" at bounding box center [291, 268] width 232 height 13
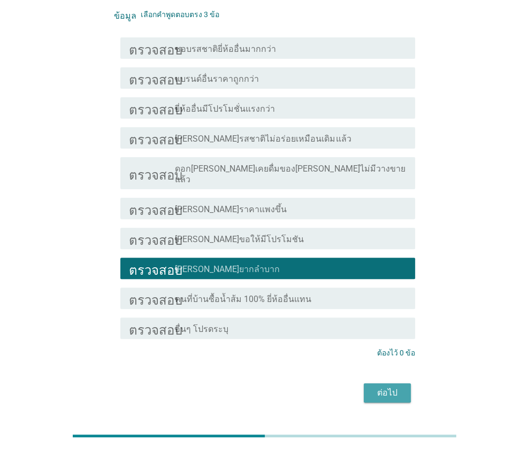
click at [377, 387] on font "ต่อไป" at bounding box center [387, 393] width 20 height 13
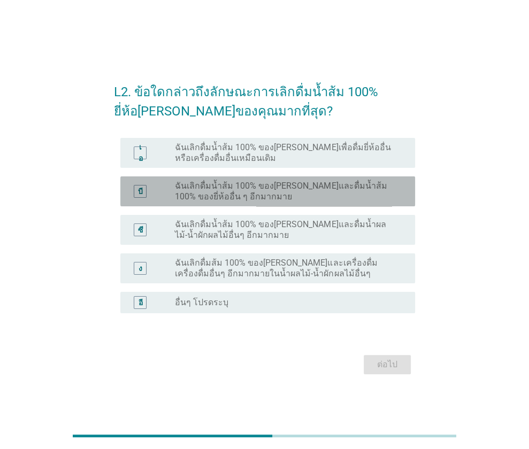
click at [331, 190] on font "ฉันเลิกดื่มน้ำส้ม 100% ของมาลีและดื่มน้ำส้ม 100% ของยี่ห้ออื่น ๆ อีกมากมาย" at bounding box center [281, 191] width 212 height 21
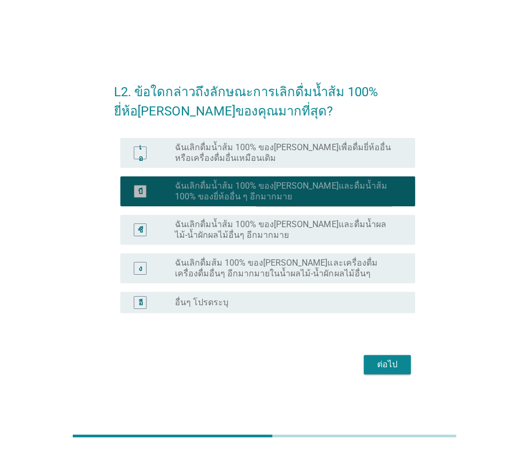
click at [331, 190] on font "ฉันเลิกดื่มน้ำส้ม 100% ของมาลีและดื่มน้ำส้ม 100% ของยี่ห้ออื่น ๆ อีกมากมาย" at bounding box center [281, 191] width 212 height 21
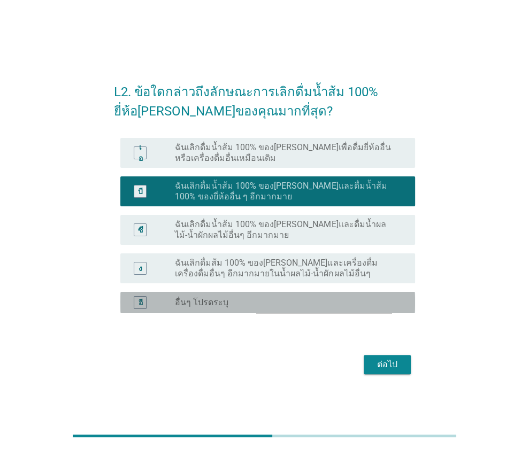
click at [142, 305] on font "อี" at bounding box center [140, 302] width 4 height 9
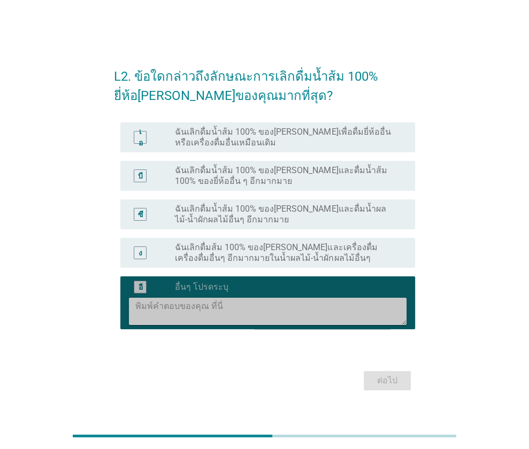
click at [167, 305] on textarea at bounding box center [270, 311] width 271 height 27
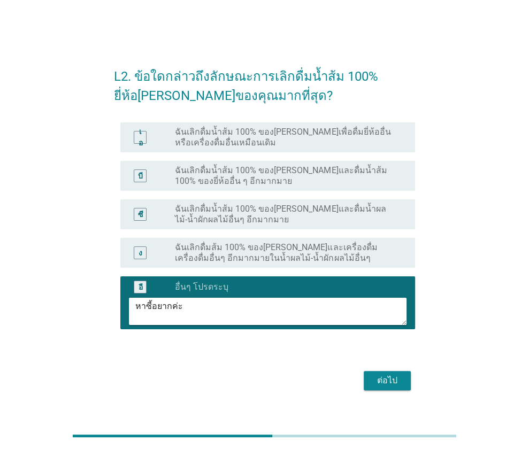
type textarea "หาซี้อยากค่ะ"
click at [378, 385] on font "ต่อไป" at bounding box center [387, 380] width 20 height 10
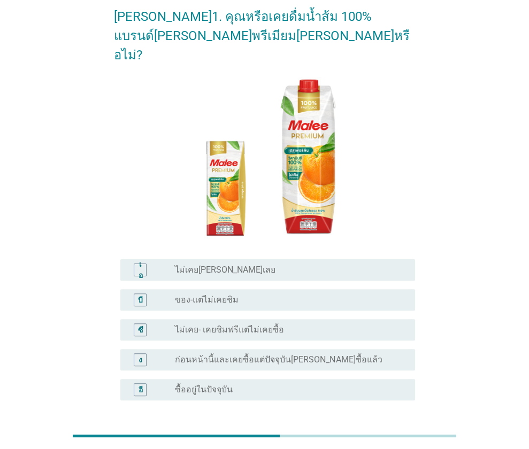
scroll to position [56, 0]
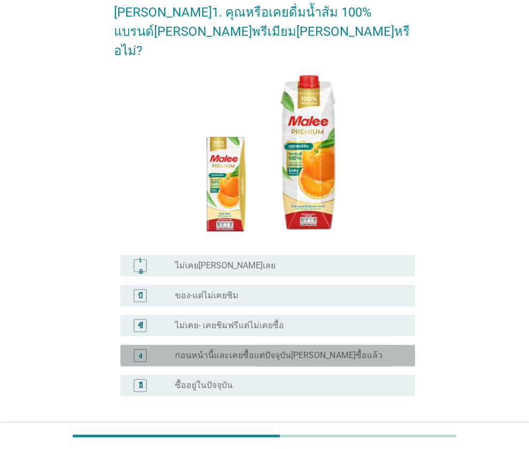
click at [278, 350] on font "ก่อนหน้านี้และเคยซื้อแต่ปัจจุบันไม่ได้ซื้อแล้ว" at bounding box center [278, 355] width 207 height 10
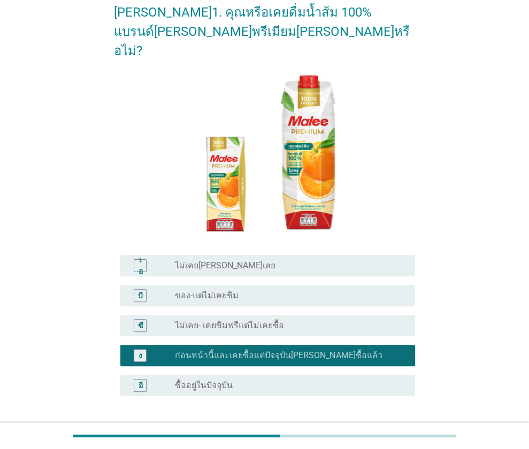
scroll to position [99, 0]
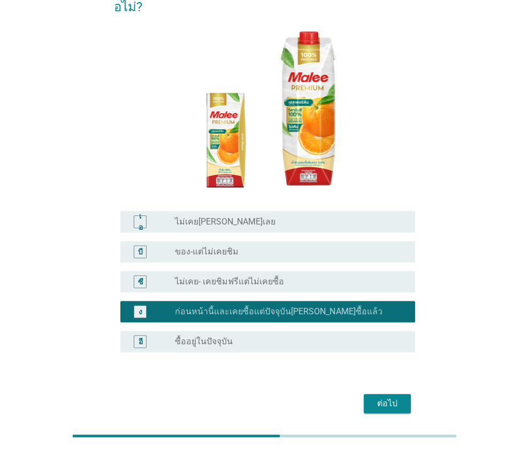
click at [391, 395] on div "ต่อไป" at bounding box center [264, 404] width 301 height 26
click at [391, 398] on font "ต่อไป" at bounding box center [387, 403] width 20 height 10
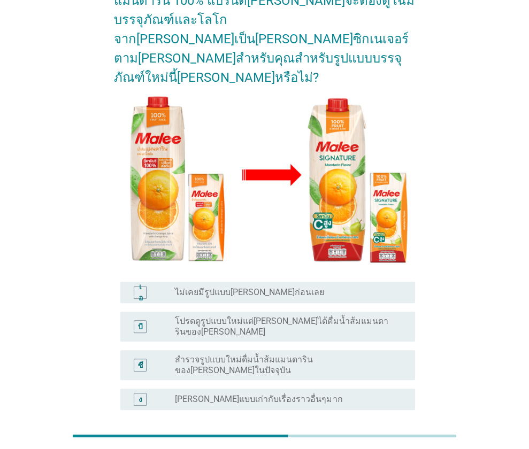
scroll to position [89, 0]
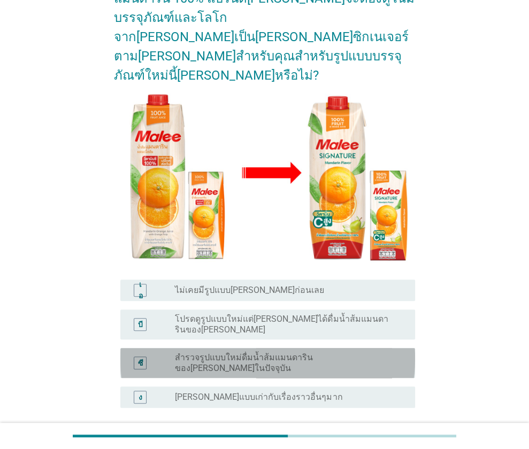
click at [313, 352] on font "สำรวจรูปแบบใหม่ดื่มน้ำส้มแมนดารินของมาลีในปัจจุบัน" at bounding box center [244, 362] width 138 height 21
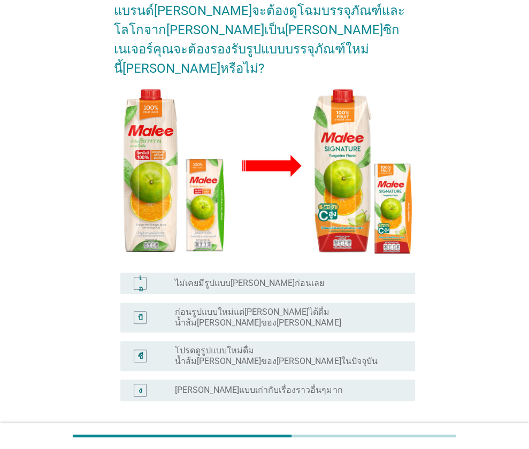
scroll to position [96, 0]
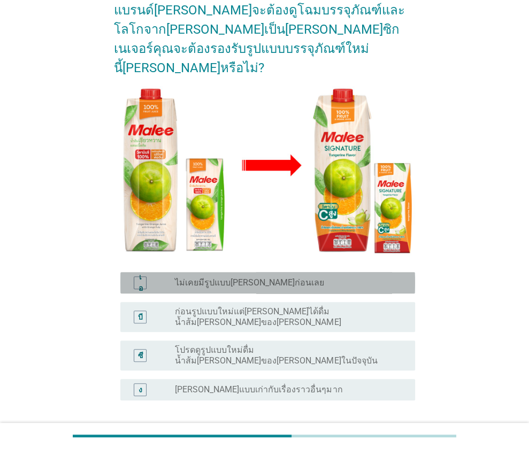
click at [281, 278] on div "ปุ่มวิทยุไม่ได้เลือก ไม่เคยมีรูปแบบใหม่มาก่อนเลย" at bounding box center [286, 283] width 223 height 11
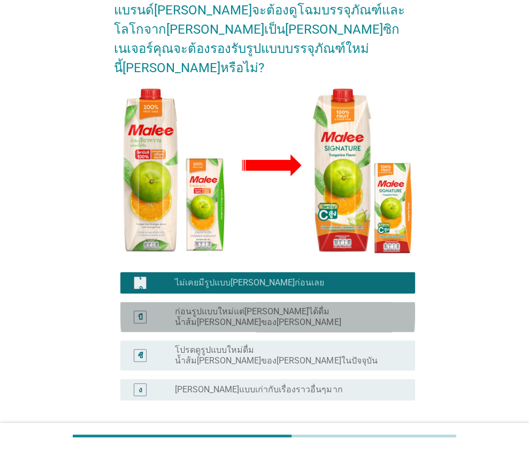
click at [309, 306] on font "ก่อนรูปแบบใหม่แต่ปกติไม่ได้ดื่มน้ำส้มเขียวหวานของมาลี" at bounding box center [258, 316] width 166 height 21
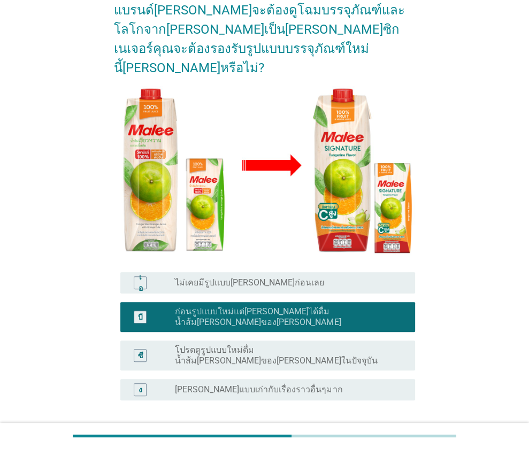
click at [383, 446] on font "ต่อไป" at bounding box center [387, 451] width 20 height 10
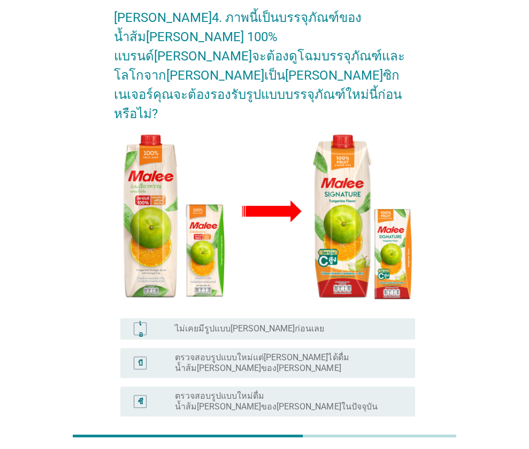
scroll to position [50, 0]
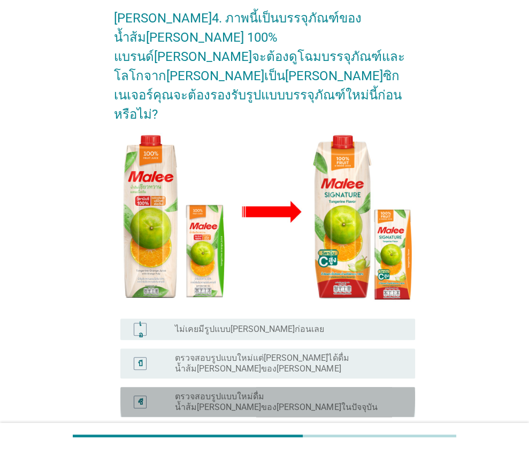
click at [282, 391] on font "ตรวจสอบรูปแบบใหม่ดื่มน้ำส้มสายน้ำผึ้งของมาลีในปัจจุบัน" at bounding box center [276, 401] width 202 height 21
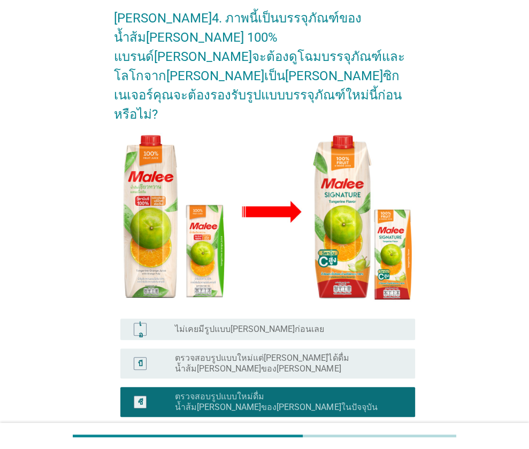
scroll to position [130, 0]
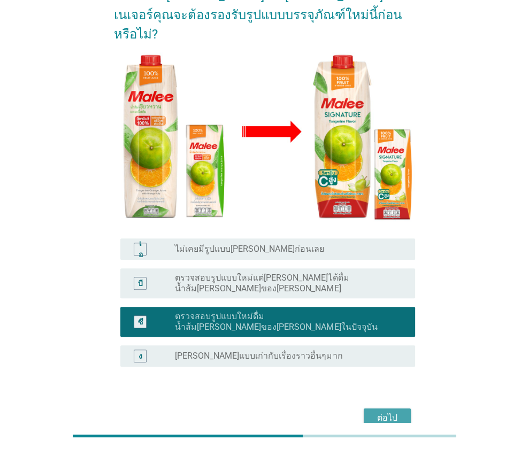
click at [394, 412] on font "ต่อไป" at bounding box center [387, 418] width 20 height 13
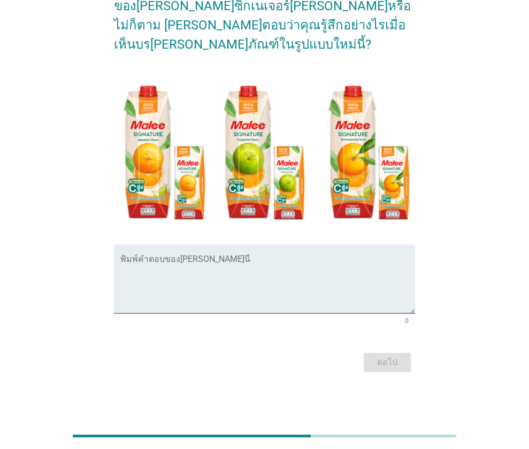
scroll to position [0, 0]
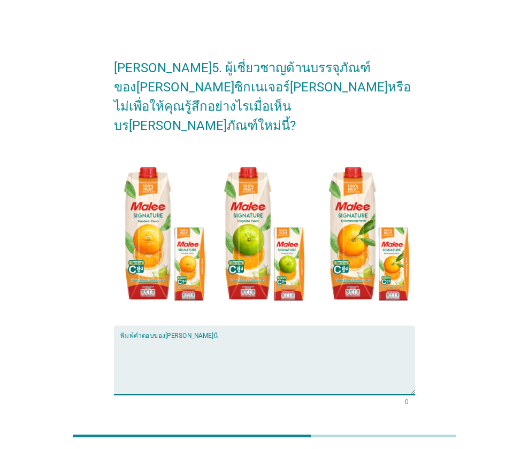
click at [199, 338] on textarea "พิมพ์คำตอบของคุณที่นี่" at bounding box center [267, 366] width 295 height 56
click at [140, 338] on textarea "รู้สึกดน่าดึงดูด" at bounding box center [267, 366] width 295 height 56
click at [165, 338] on textarea "รู้สึกน่าดึงดูด" at bounding box center [267, 366] width 295 height 56
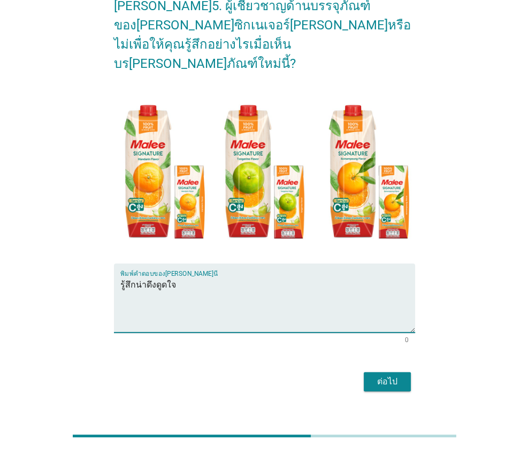
type textarea "รู้สึกน่าดึงดูดใจ"
click at [379, 376] on font "ต่อไป" at bounding box center [387, 381] width 20 height 10
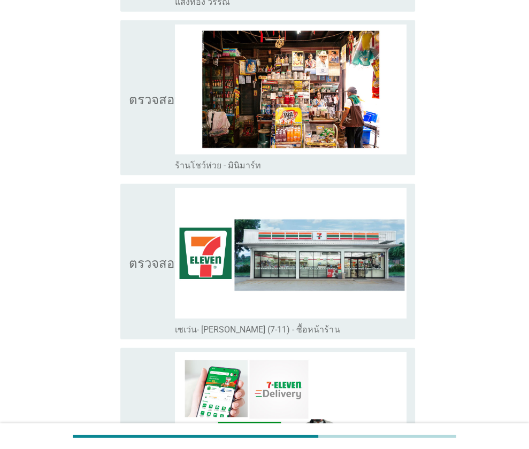
scroll to position [1827, 0]
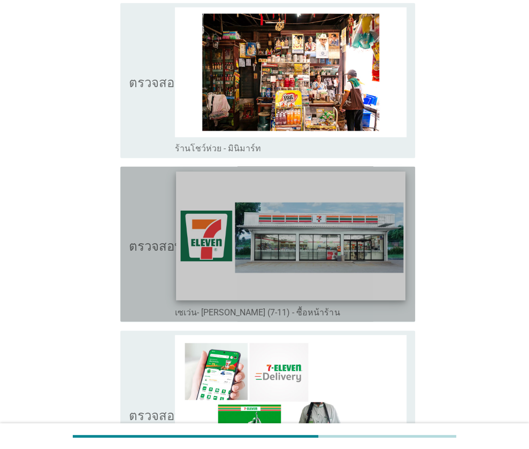
click at [250, 217] on img at bounding box center [290, 236] width 229 height 129
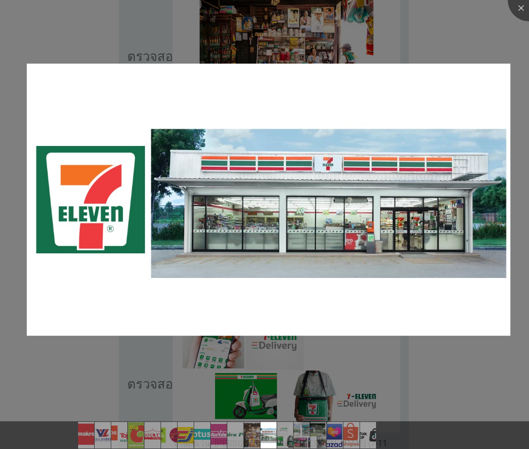
click at [74, 36] on div at bounding box center [264, 224] width 529 height 449
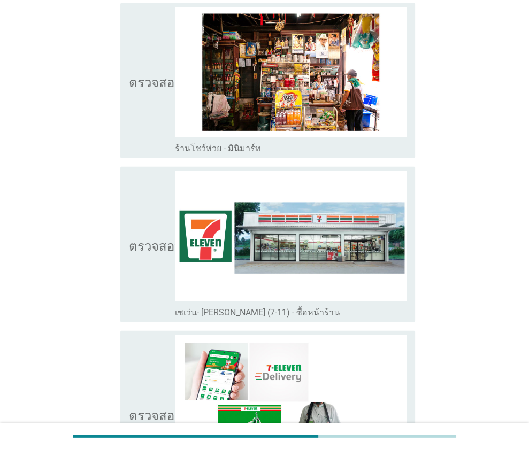
click at [143, 212] on icon "ตรวจสอบ" at bounding box center [155, 244] width 53 height 147
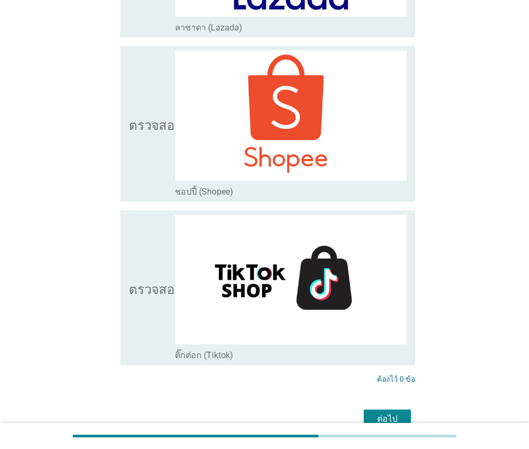
scroll to position [2817, 0]
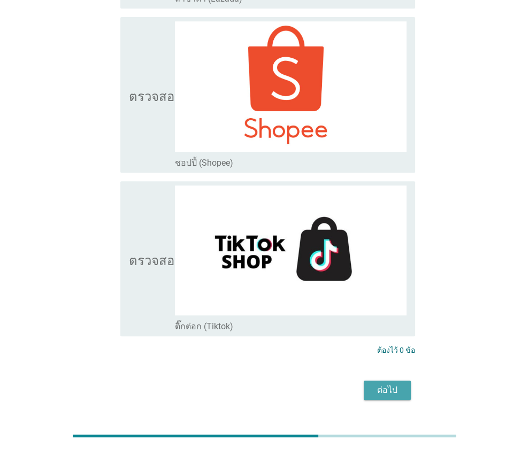
click at [376, 384] on div "ต่อไป" at bounding box center [387, 390] width 30 height 13
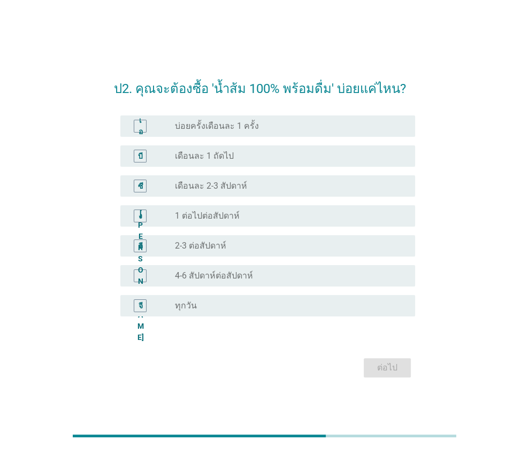
scroll to position [26, 0]
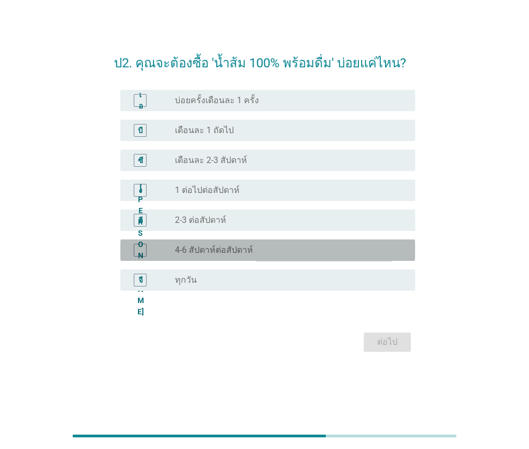
click at [229, 252] on font "4-6 สัปดาห์ต่อสัปดาห์" at bounding box center [214, 250] width 78 height 10
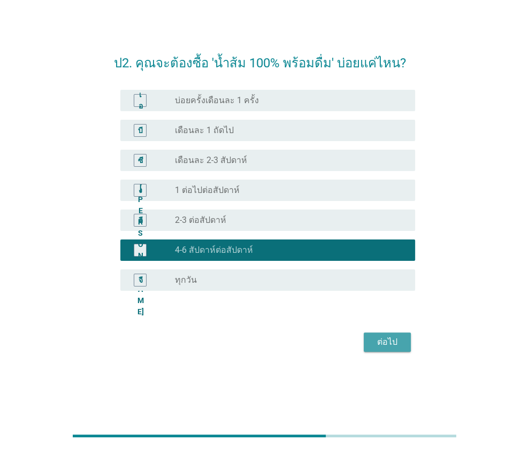
click at [373, 345] on div "ต่อไป" at bounding box center [387, 342] width 30 height 13
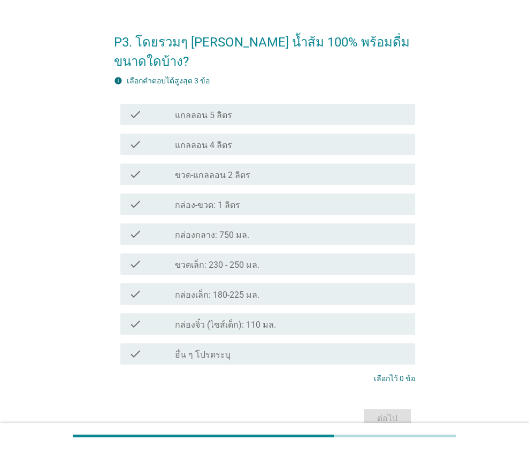
scroll to position [0, 0]
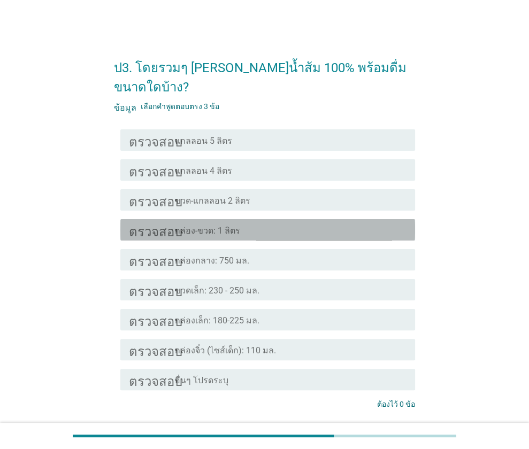
click at [285, 224] on div "โครงร่างกล่องกาเครื่องหมายว่าง กล่อง-ขวด: 1 ลิตร" at bounding box center [291, 230] width 232 height 13
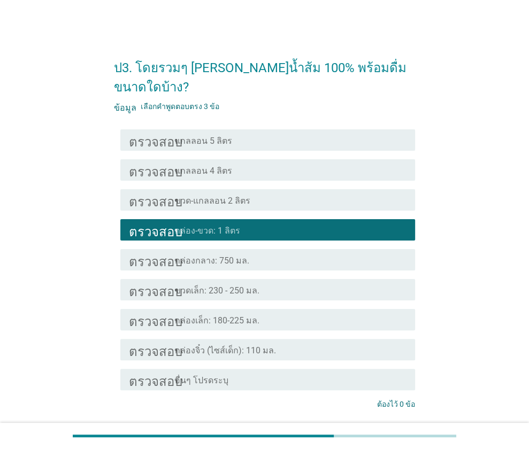
scroll to position [62, 0]
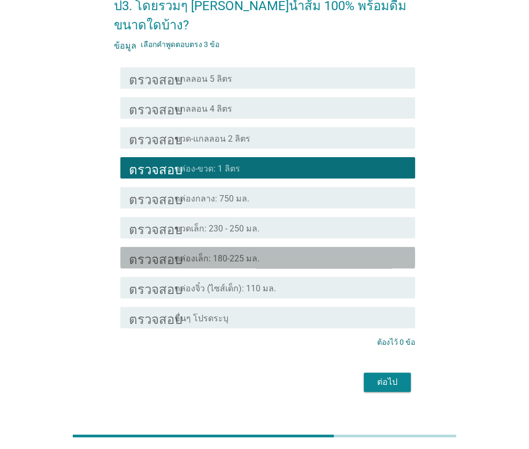
click at [274, 251] on div "โครงร่างกล่องกาเครื่องหมายว่าง กล่องเล็ก: 180-225 มล." at bounding box center [291, 257] width 232 height 13
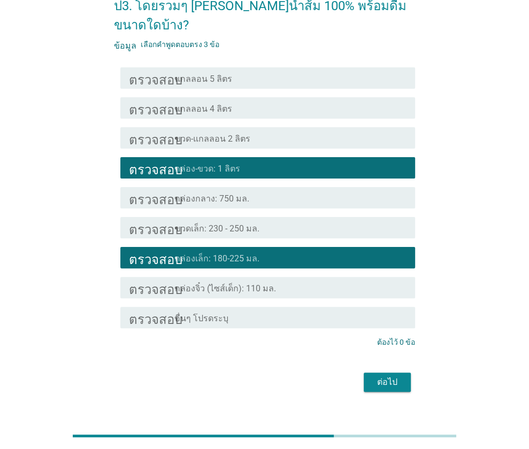
click at [379, 377] on font "ต่อไป" at bounding box center [387, 382] width 20 height 10
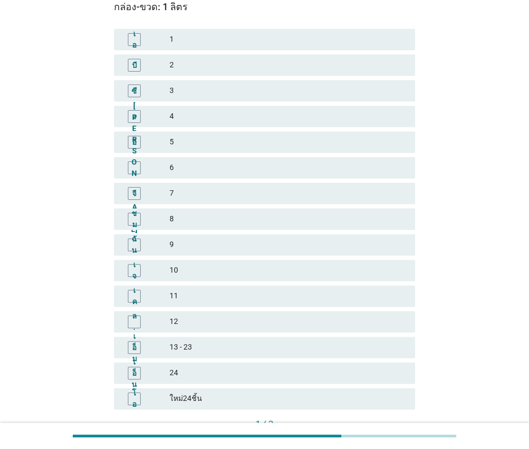
scroll to position [109, 0]
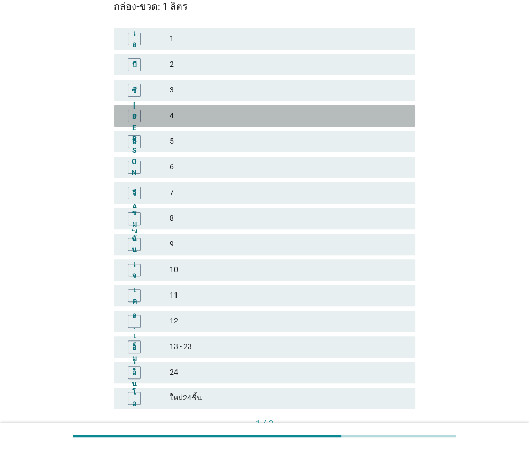
click at [227, 110] on font "4" at bounding box center [288, 115] width 237 height 11
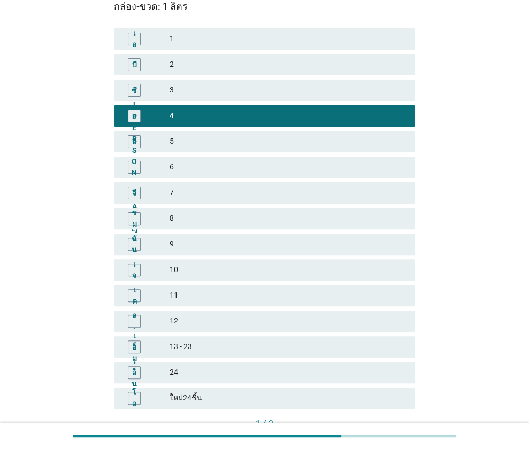
scroll to position [165, 0]
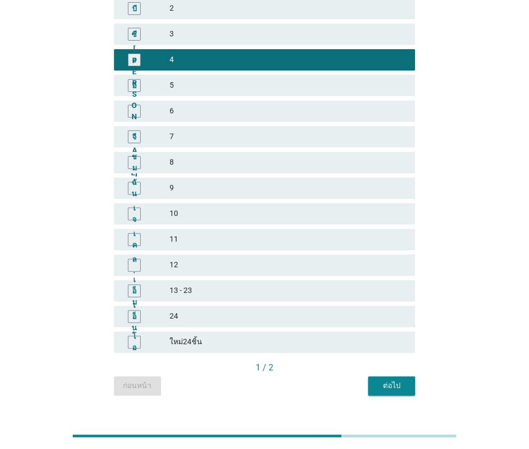
click at [396, 381] on font "ต่อไป" at bounding box center [392, 385] width 18 height 9
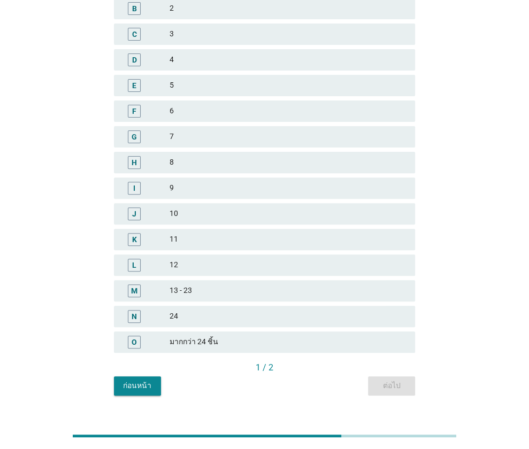
scroll to position [0, 0]
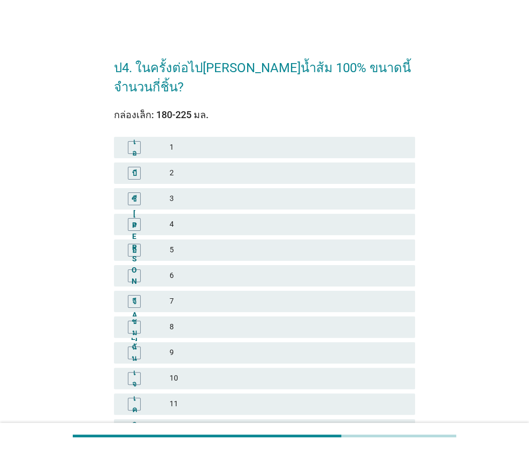
click at [212, 270] on font "6" at bounding box center [288, 275] width 237 height 11
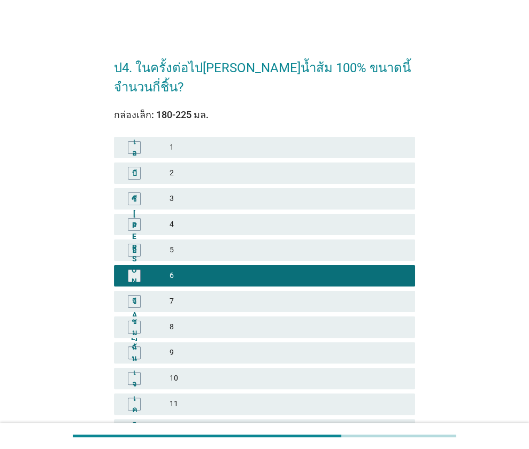
scroll to position [165, 0]
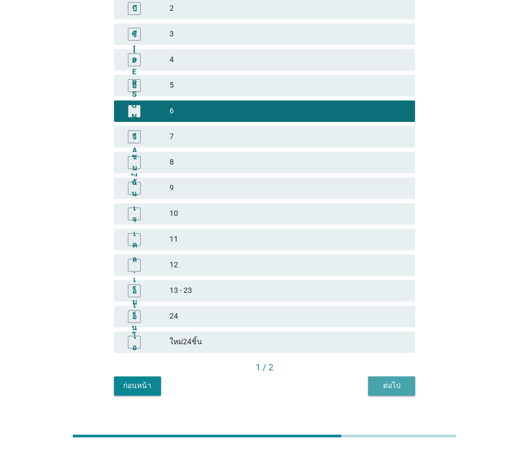
click at [405, 380] on div "ต่อไป" at bounding box center [391, 385] width 30 height 11
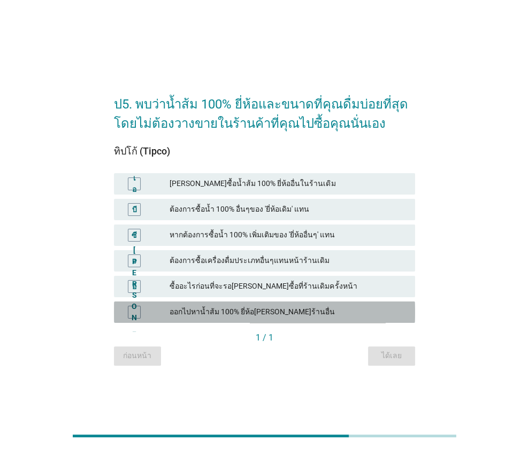
click at [245, 310] on font "ออกไปหาน้ำส้ม 100% ยี่ห้อเดิมที่ร้านอื่น" at bounding box center [252, 311] width 165 height 9
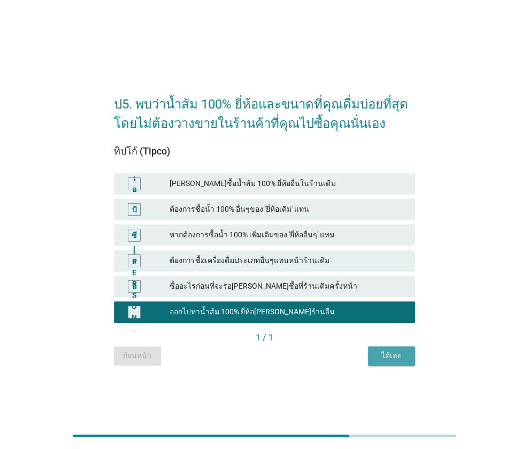
click at [381, 359] on font "ได้เลย" at bounding box center [391, 355] width 20 height 9
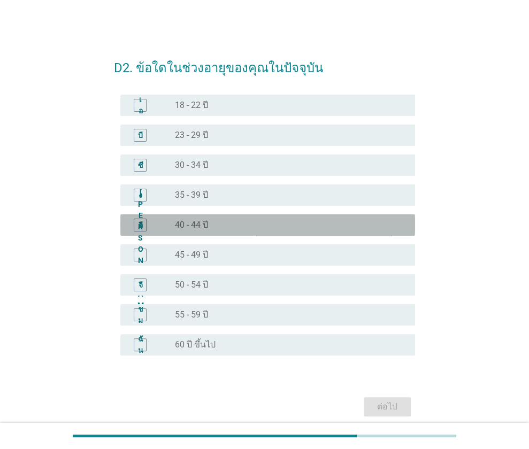
click at [253, 224] on div "ปุ่มวิทยุไม่ได้เลือก 40 - 44 ปี" at bounding box center [286, 225] width 223 height 11
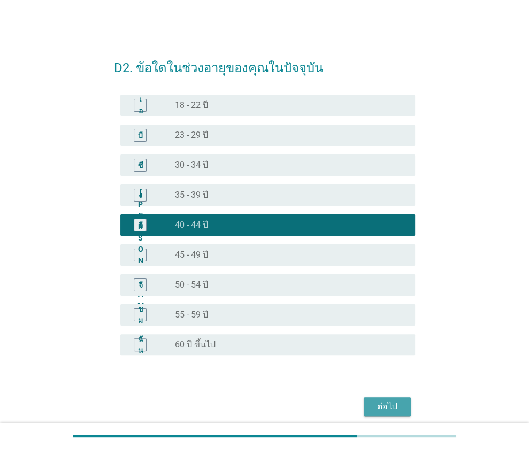
click at [378, 399] on button "ต่อไป" at bounding box center [387, 406] width 47 height 19
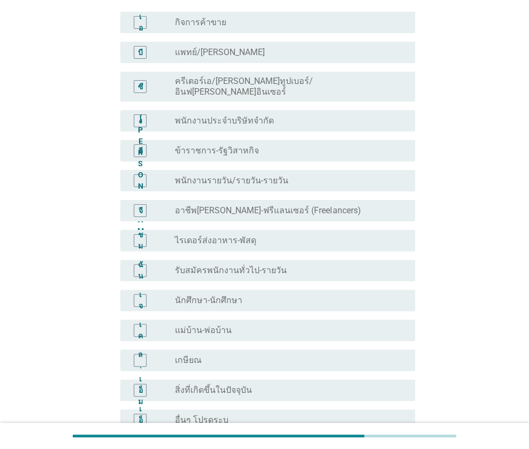
scroll to position [83, 0]
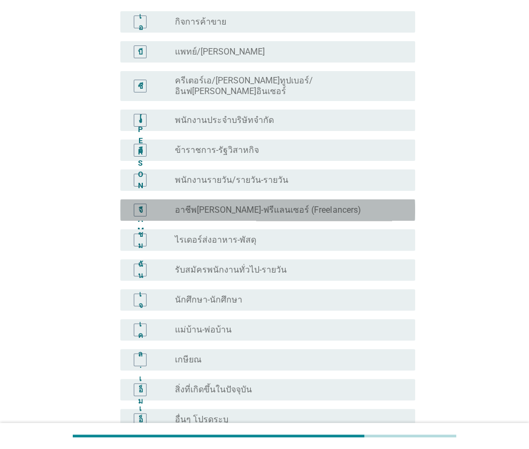
click at [306, 205] on font "อาชีพอิสระ-ฟรีแลนเซอร์ (Freelancers)" at bounding box center [268, 210] width 186 height 10
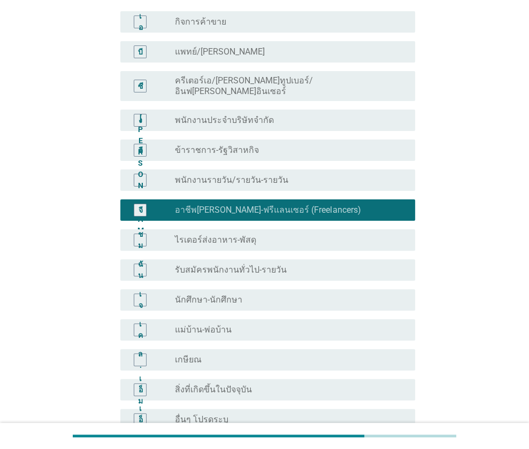
scroll to position [194, 0]
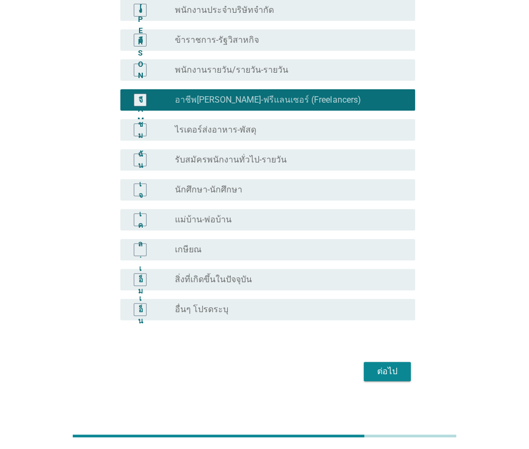
click at [381, 366] on font "ต่อไป" at bounding box center [387, 371] width 20 height 10
